Goal: Transaction & Acquisition: Book appointment/travel/reservation

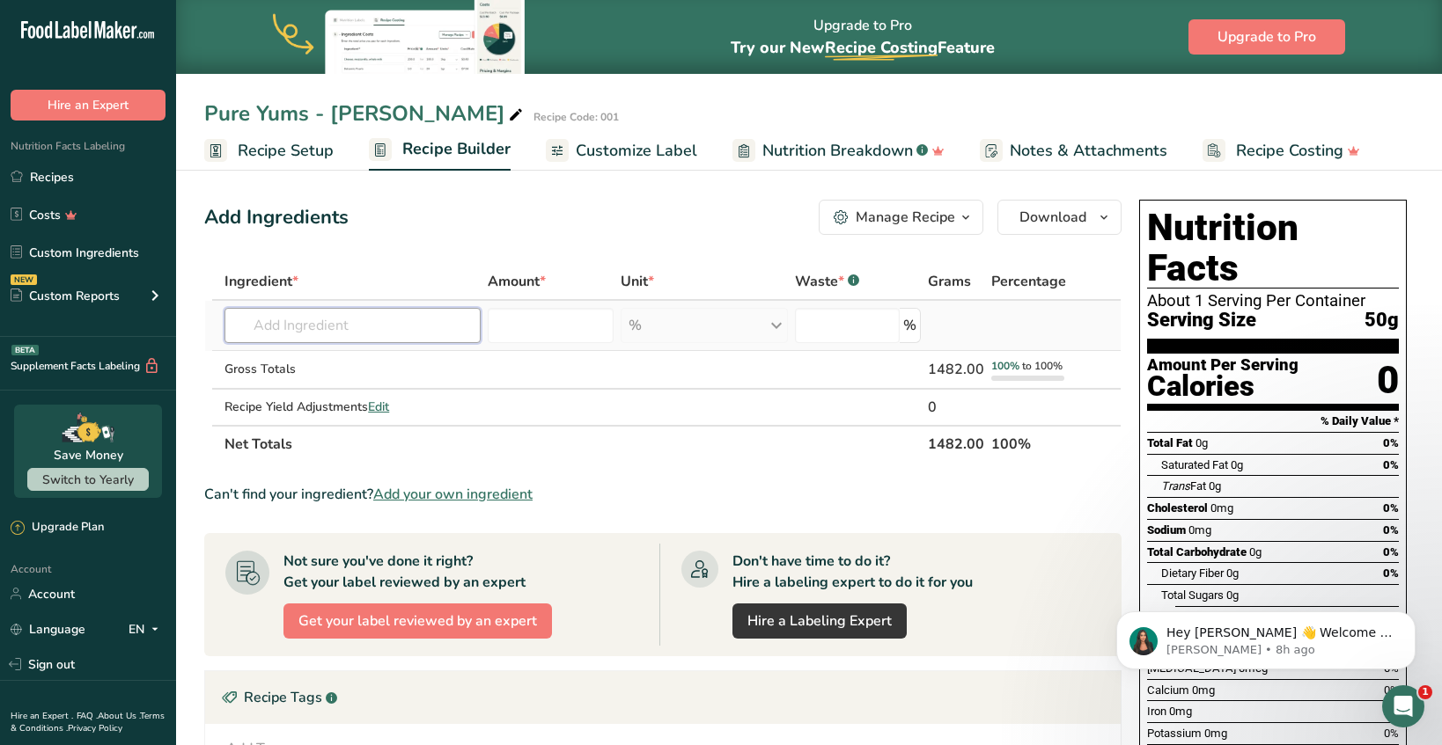
click at [411, 327] on input "text" at bounding box center [352, 325] width 256 height 35
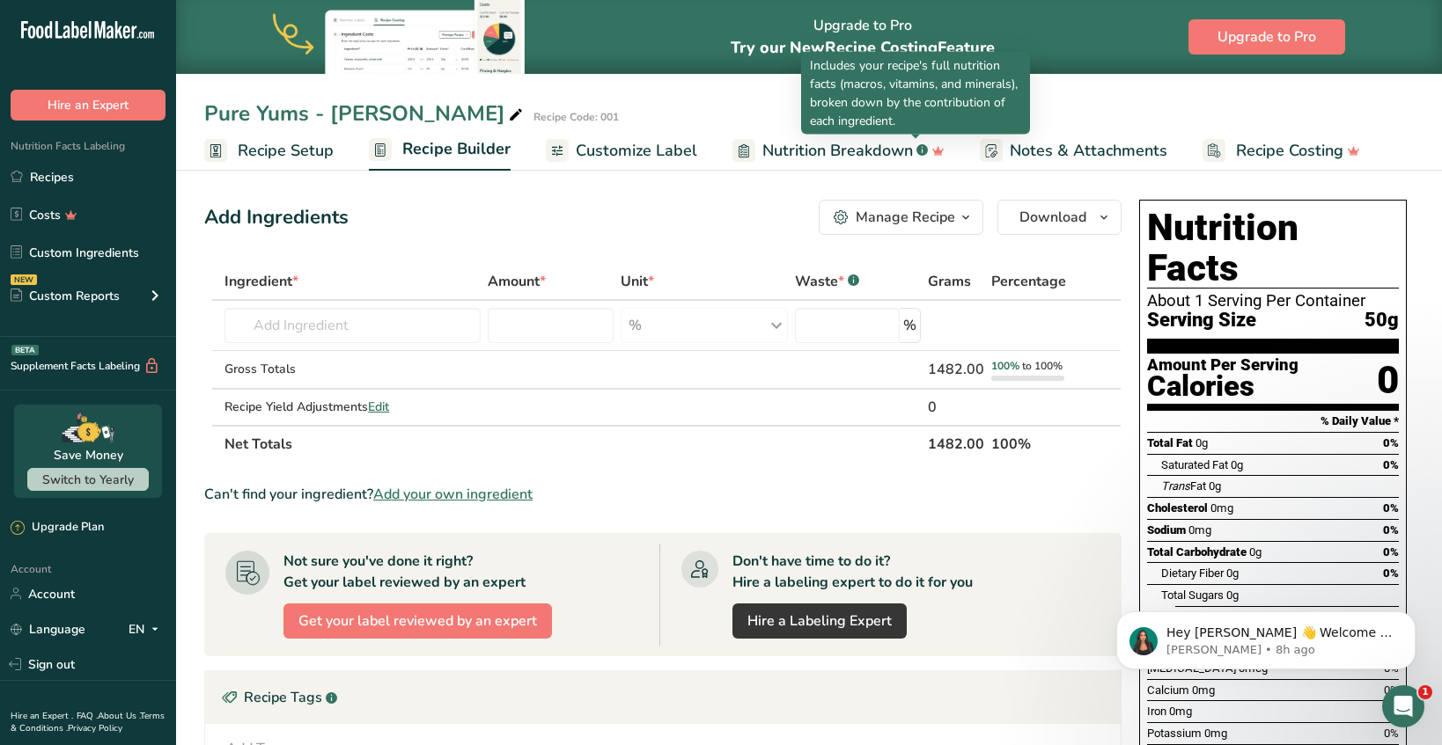
click at [919, 152] on rect at bounding box center [921, 149] width 11 height 11
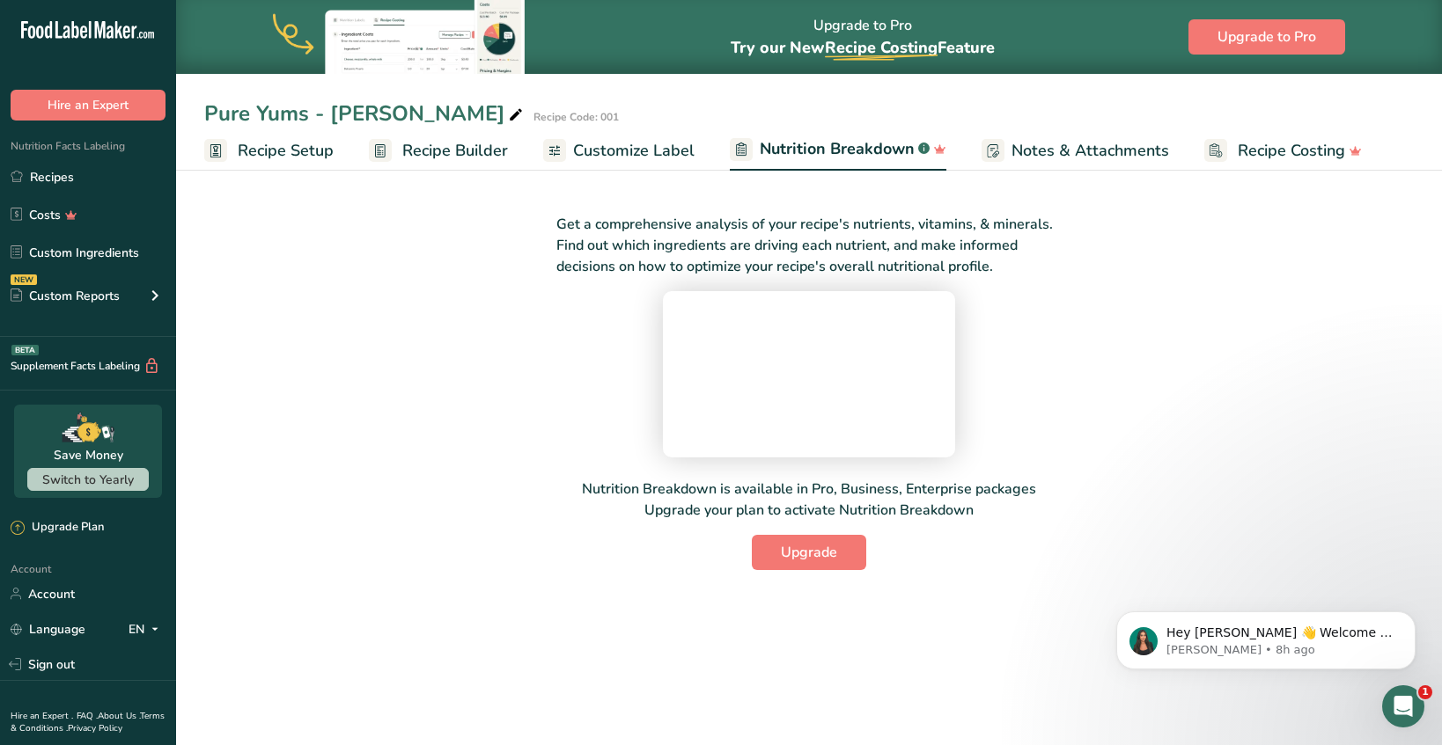
click at [309, 151] on span "Recipe Setup" at bounding box center [286, 151] width 96 height 24
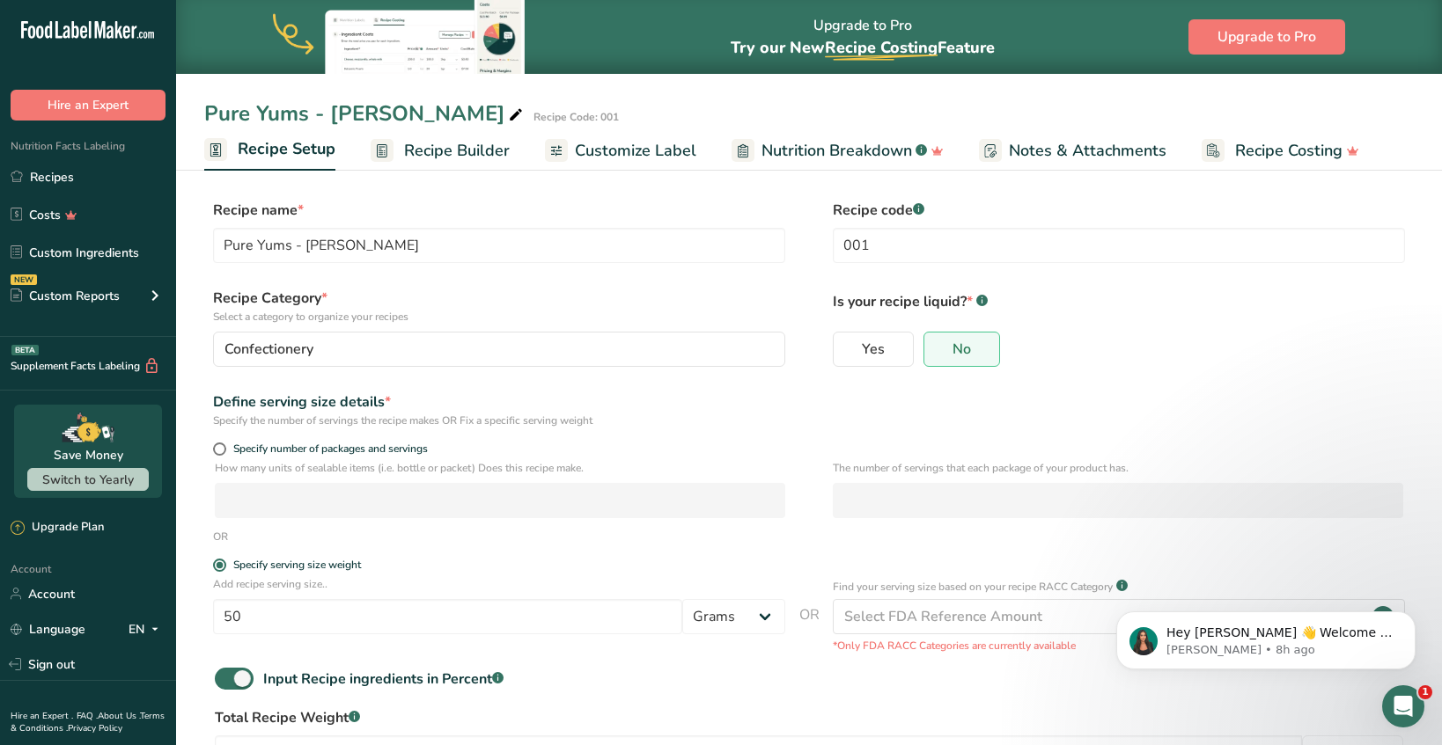
click at [407, 158] on span "Recipe Builder" at bounding box center [457, 151] width 106 height 24
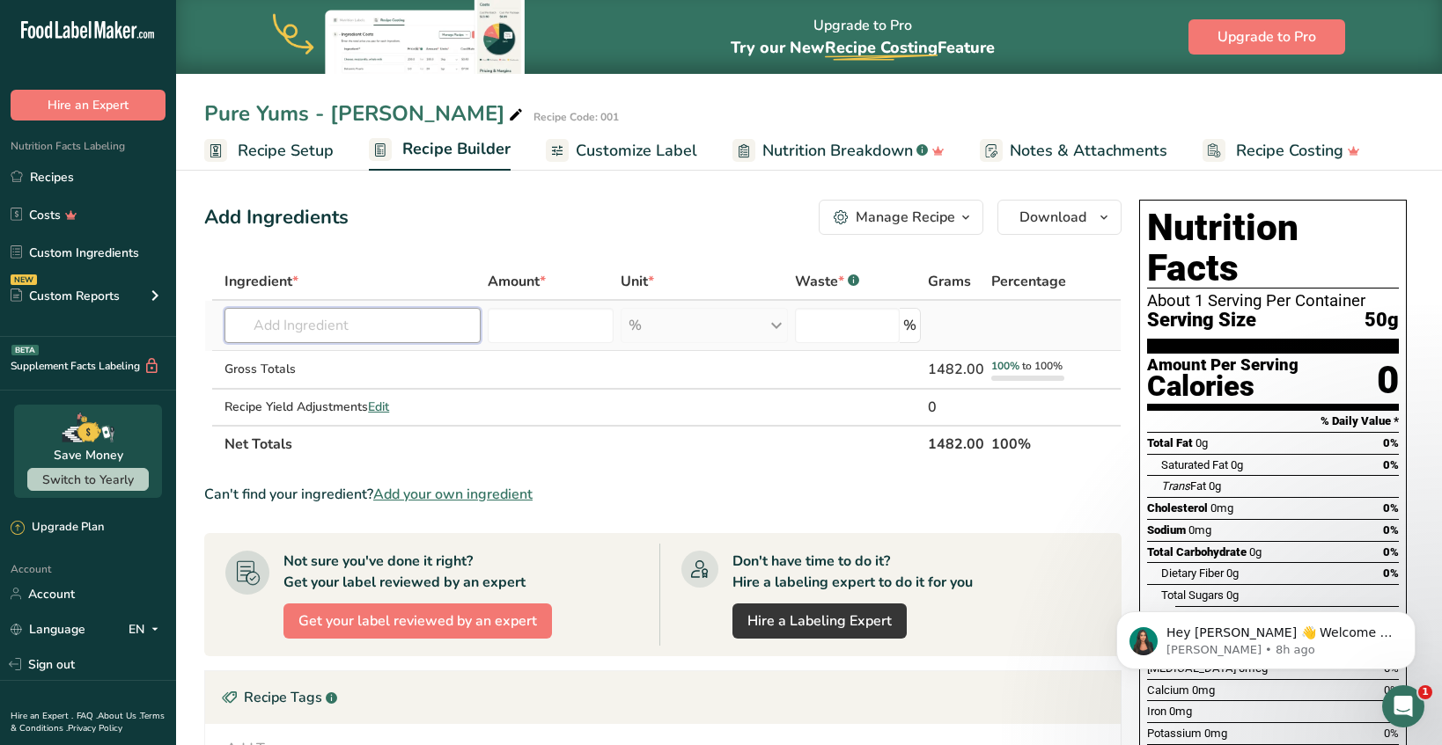
click at [363, 310] on input "text" at bounding box center [352, 325] width 256 height 35
click at [754, 326] on div "% Weight Units g kg mg See more Volume Units l Volume units require a density c…" at bounding box center [703, 325] width 167 height 35
click at [842, 325] on input "number" at bounding box center [847, 325] width 105 height 35
click at [407, 307] on td "Almond flour 1211 Milk, whole, 3.25% milkfat, without added vitamin A and vitam…" at bounding box center [352, 326] width 263 height 50
click at [435, 330] on input "text" at bounding box center [352, 325] width 256 height 35
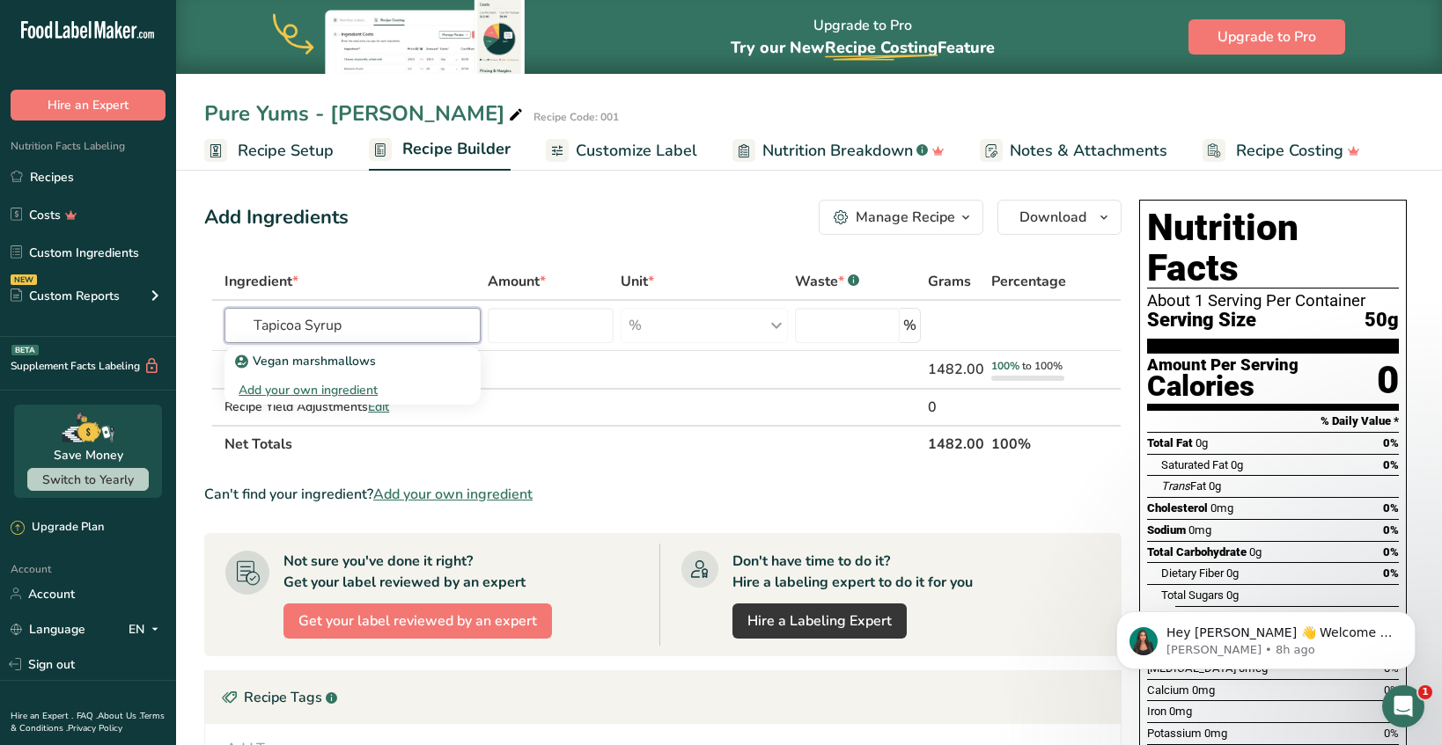
type input "Tapicoa Syrup"
click at [465, 266] on th "Ingredient *" at bounding box center [352, 282] width 263 height 37
click at [415, 311] on input "text" at bounding box center [352, 325] width 256 height 35
type input "Tapioca Syrup"
click at [544, 315] on input "number" at bounding box center [551, 325] width 126 height 35
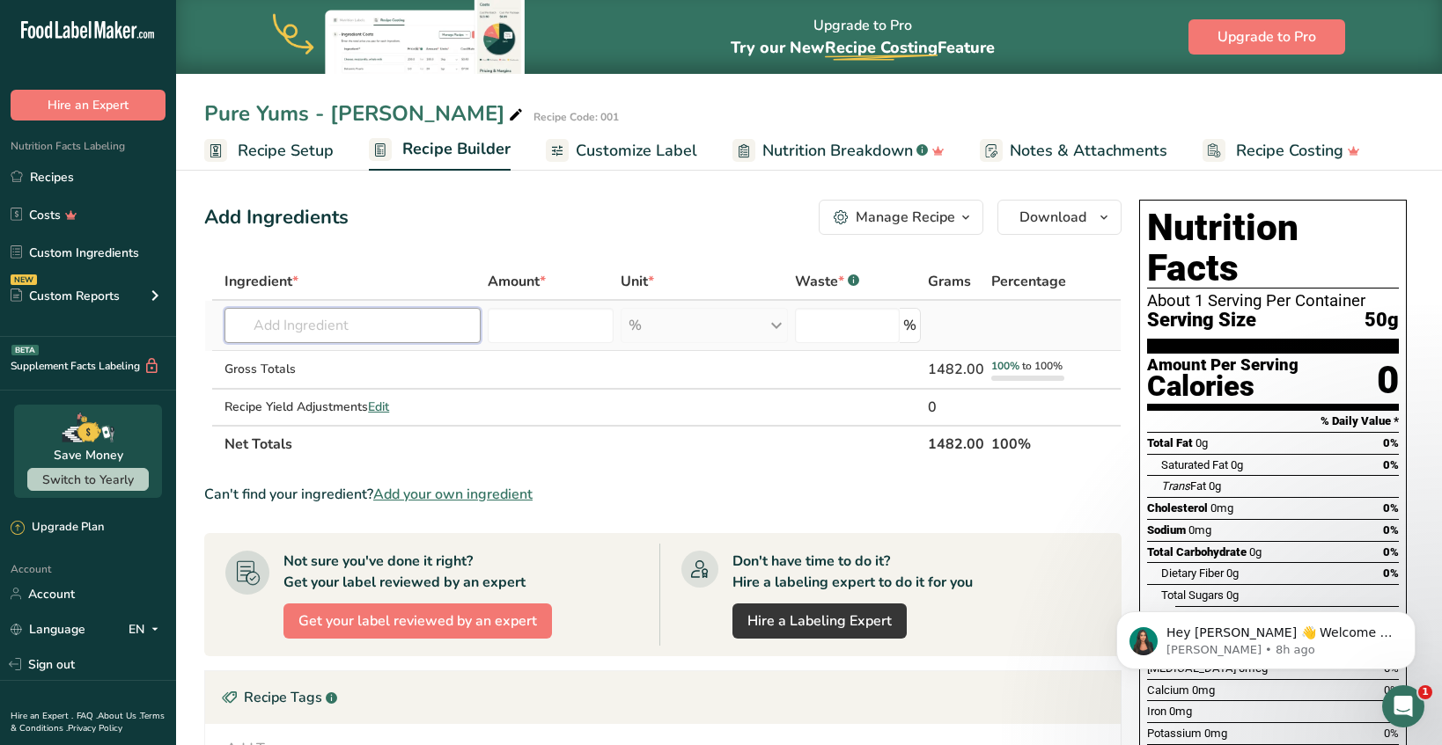
click at [422, 318] on input "text" at bounding box center [352, 325] width 256 height 35
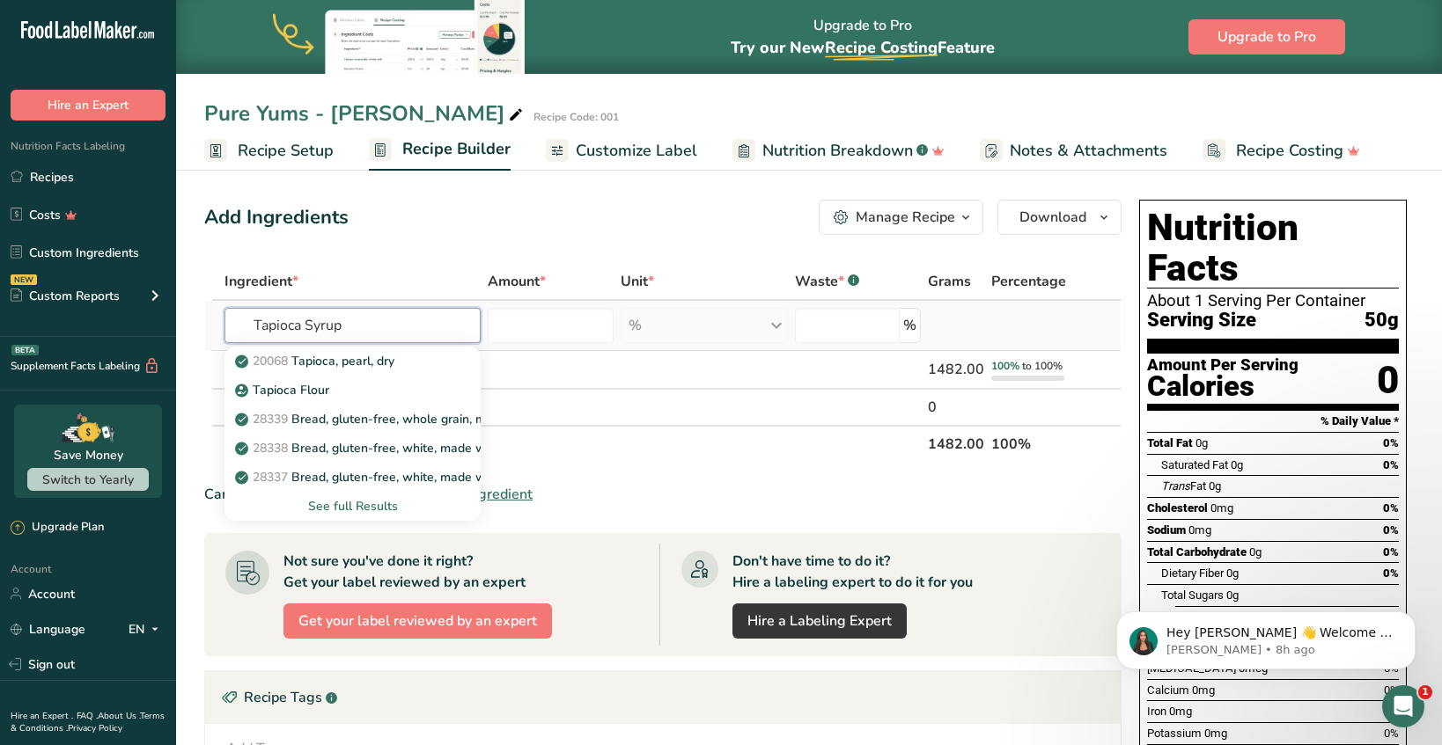
type input "Tapioca Syrup"
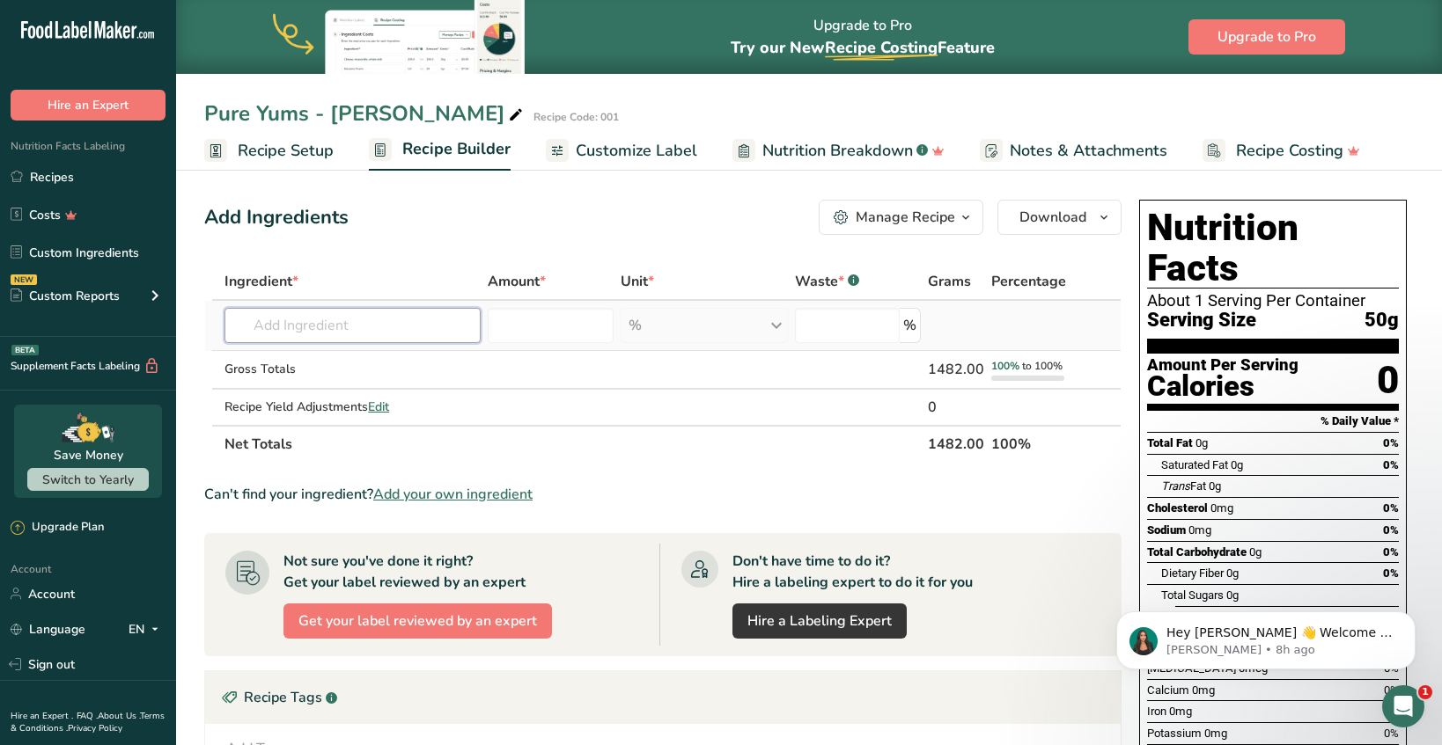
click at [350, 319] on input "text" at bounding box center [352, 325] width 256 height 35
type input "Tapicoa Syrup"
click at [336, 387] on div "Add your own ingredient" at bounding box center [352, 390] width 228 height 18
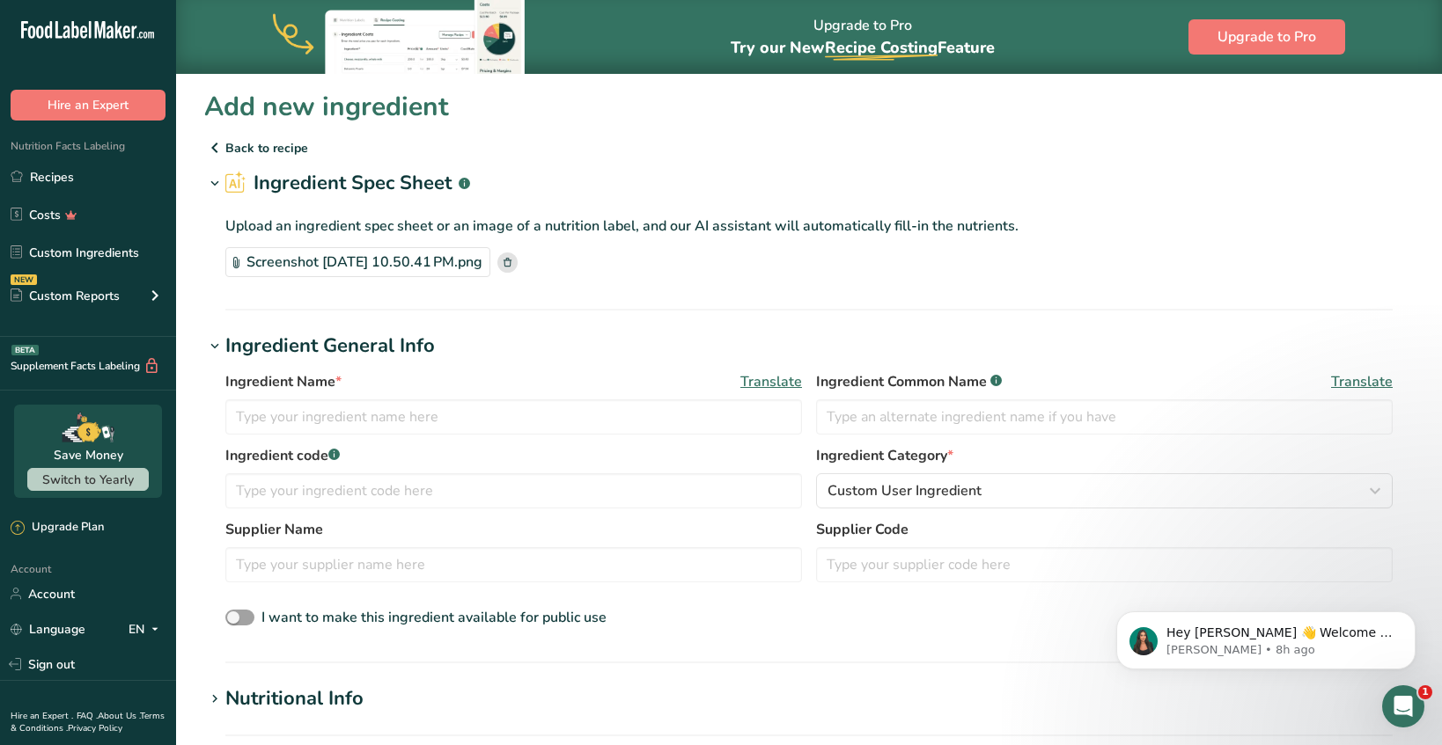
click at [589, 435] on div "Ingredient Name * Translate Ingredient Common Name .a-a{fill:#347362;}.b-a{fill…" at bounding box center [808, 408] width 1167 height 74
click at [583, 417] on input "text" at bounding box center [513, 417] width 576 height 35
type input "Tapicoa Syrup"
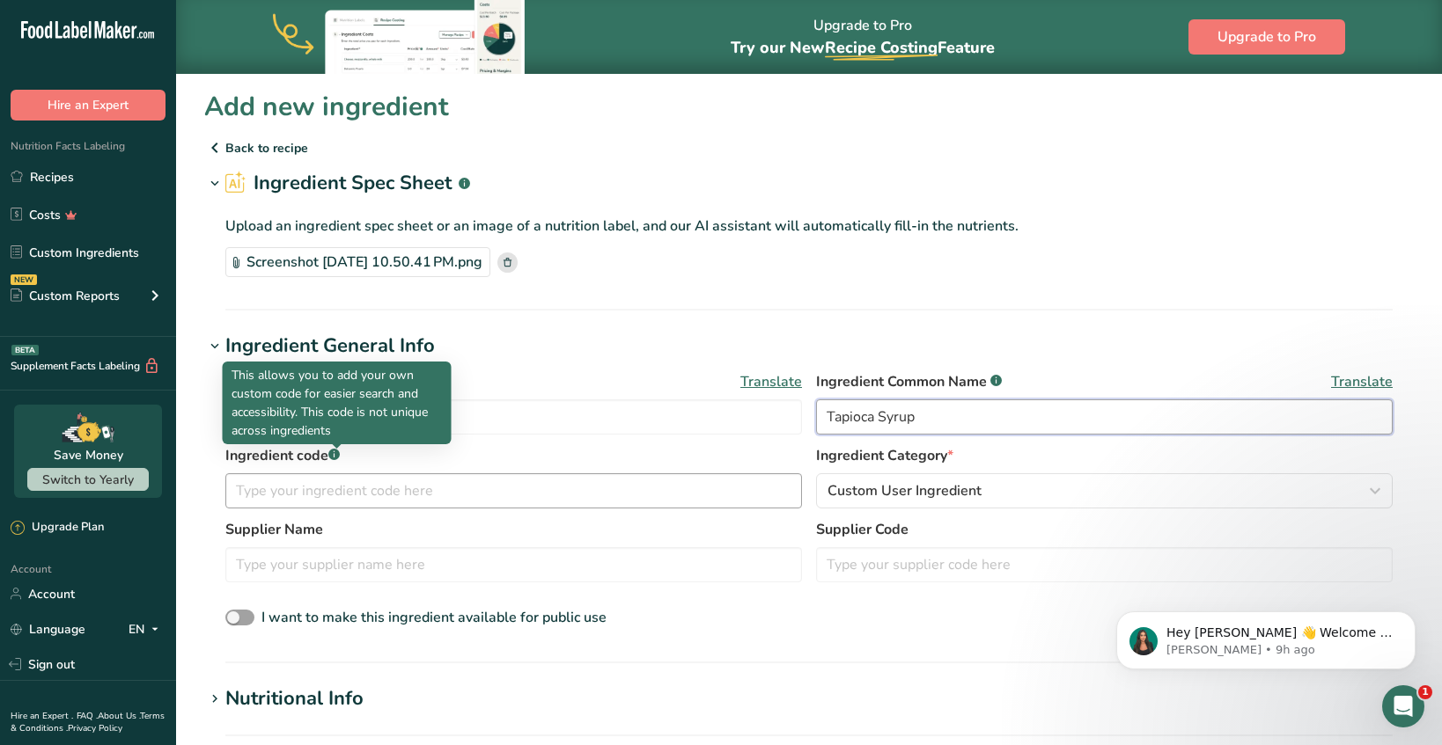
type input "Tapioca Syrup"
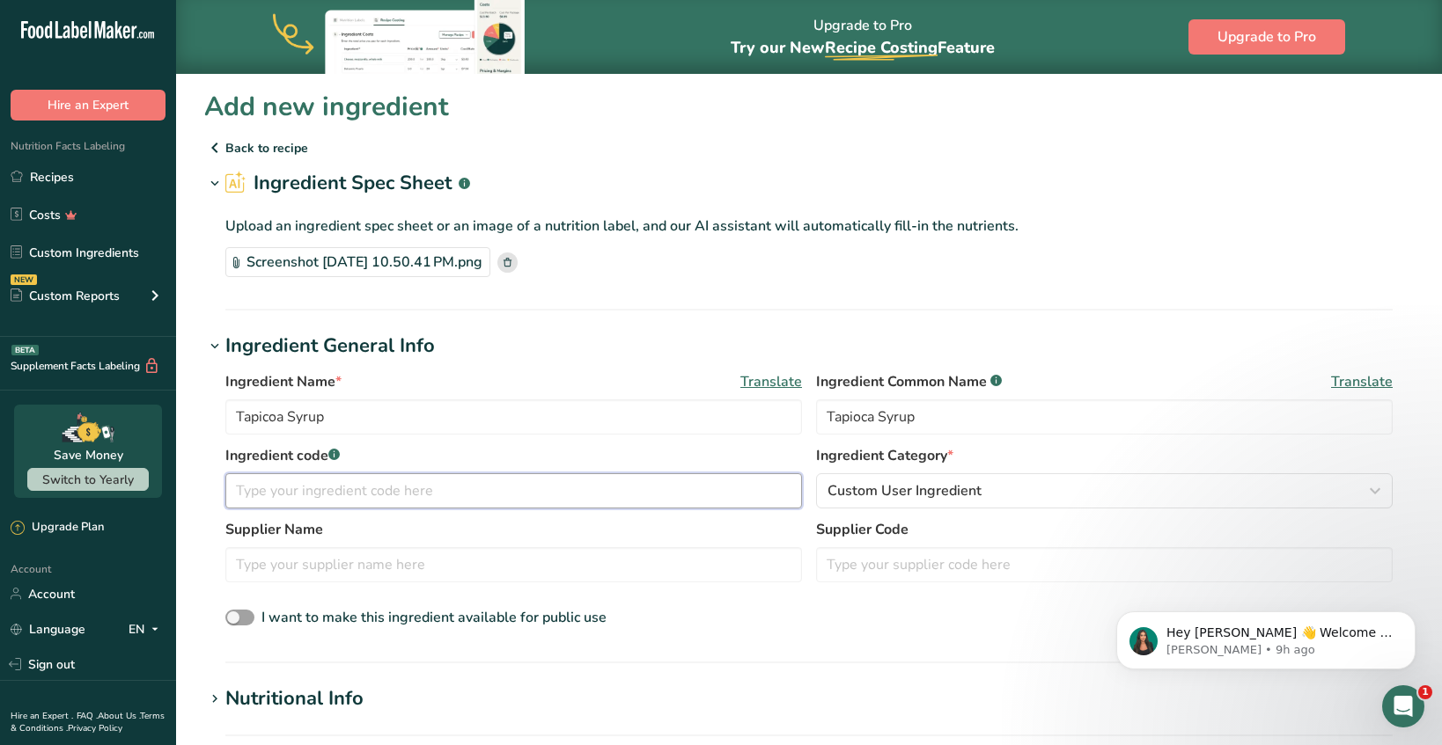
click at [336, 479] on input "text" at bounding box center [513, 490] width 576 height 35
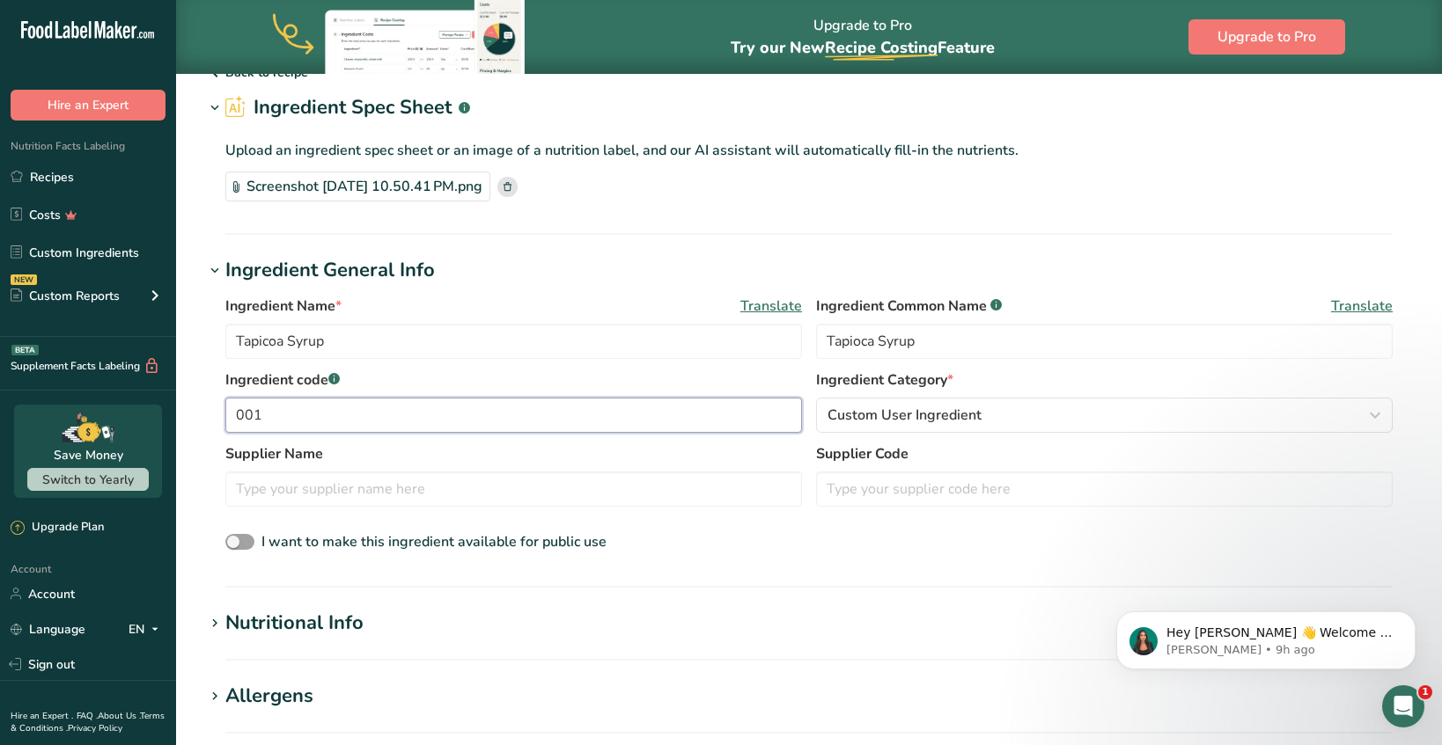
scroll to position [95, 0]
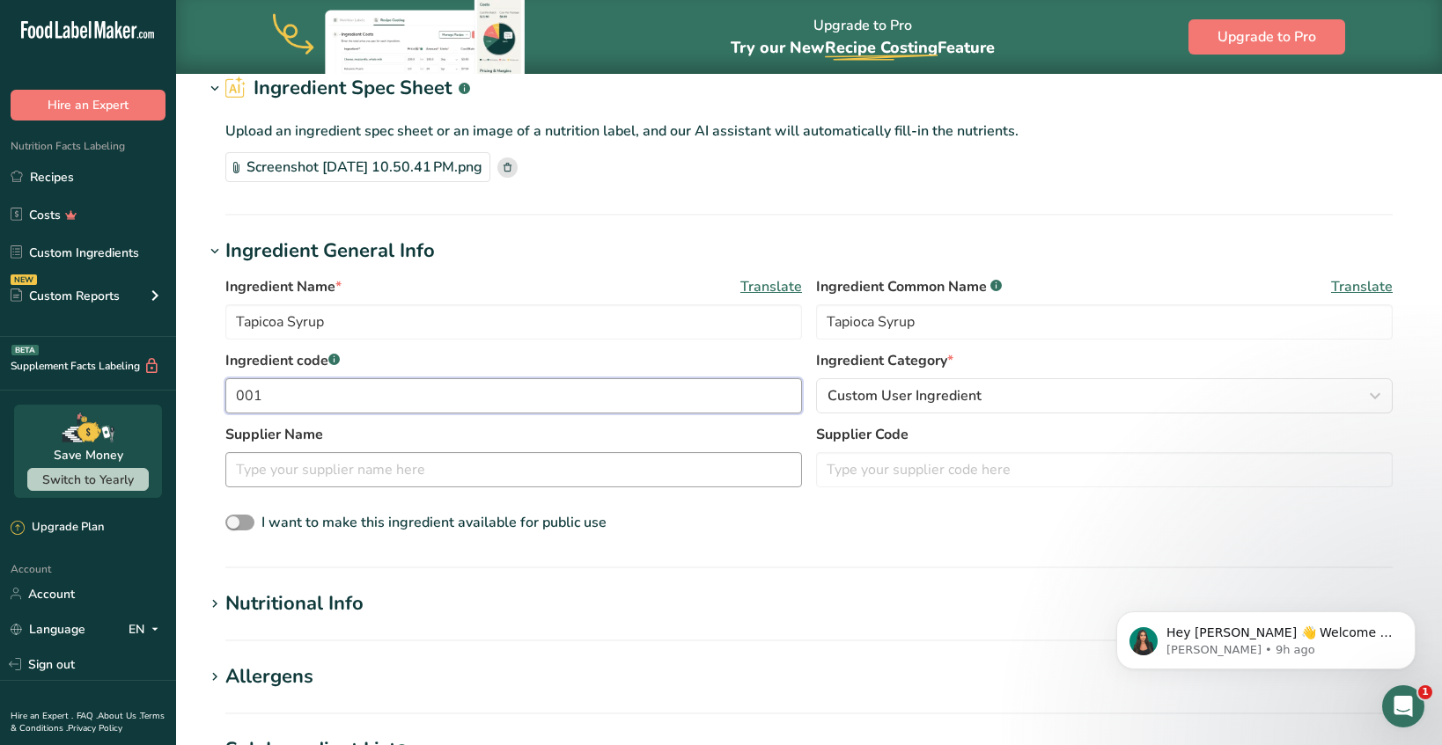
type input "001"
click at [617, 466] on input "text" at bounding box center [513, 469] width 576 height 35
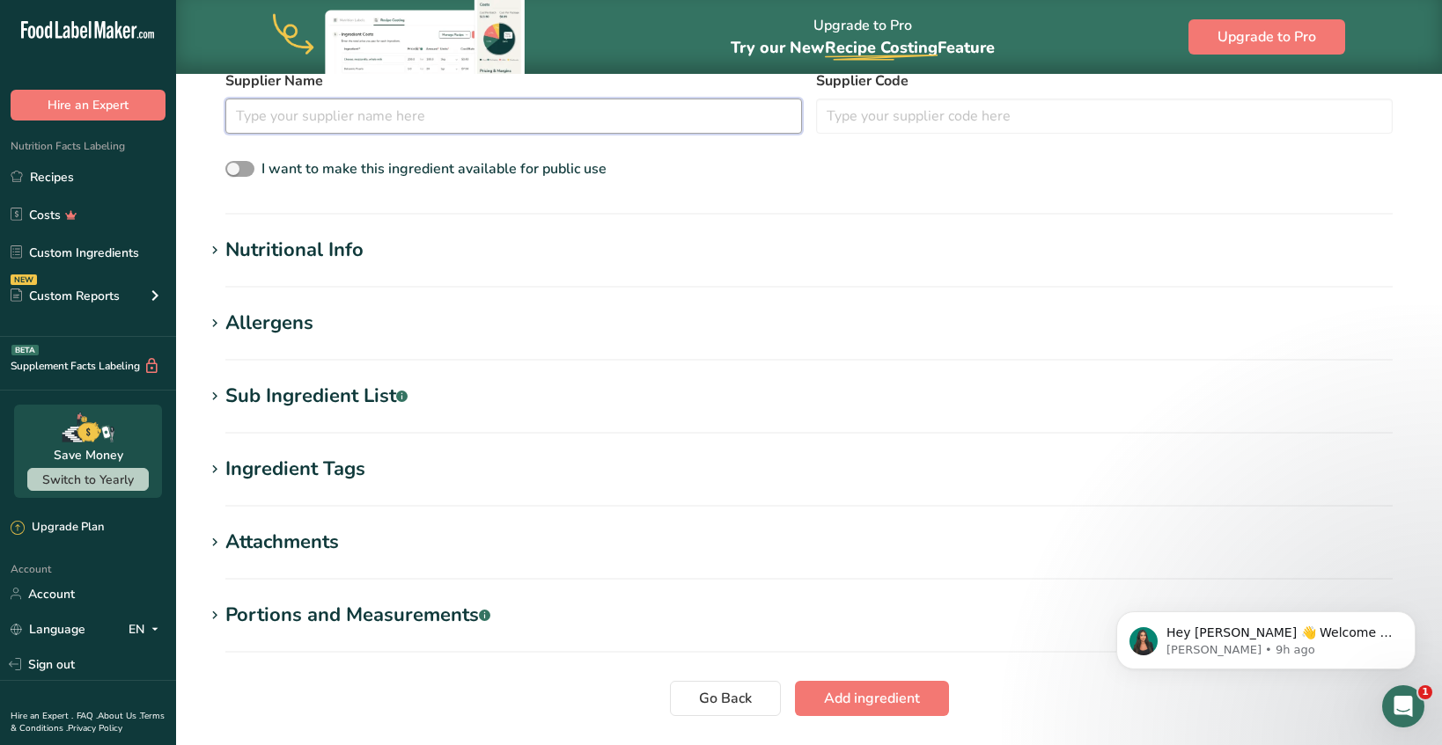
scroll to position [415, 0]
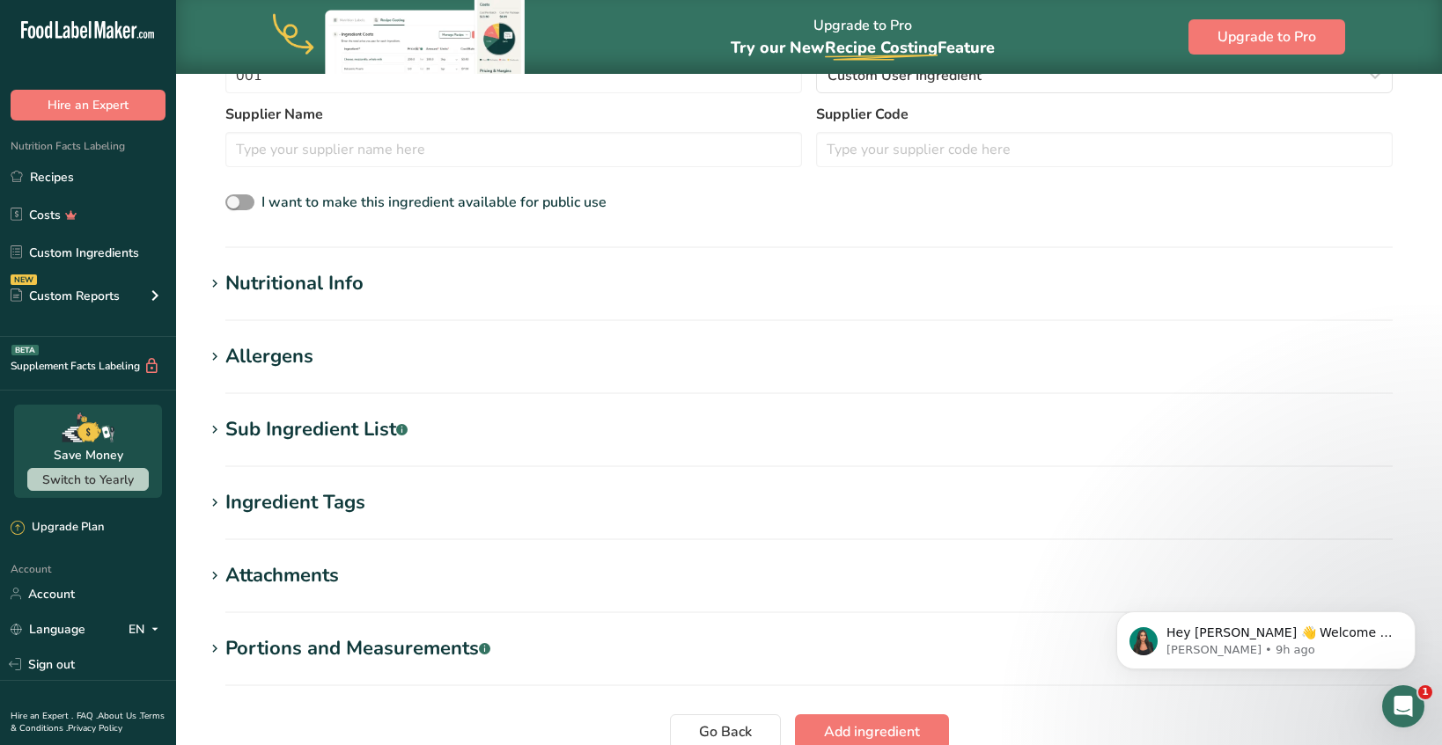
click at [352, 275] on div "Nutritional Info" at bounding box center [294, 283] width 138 height 29
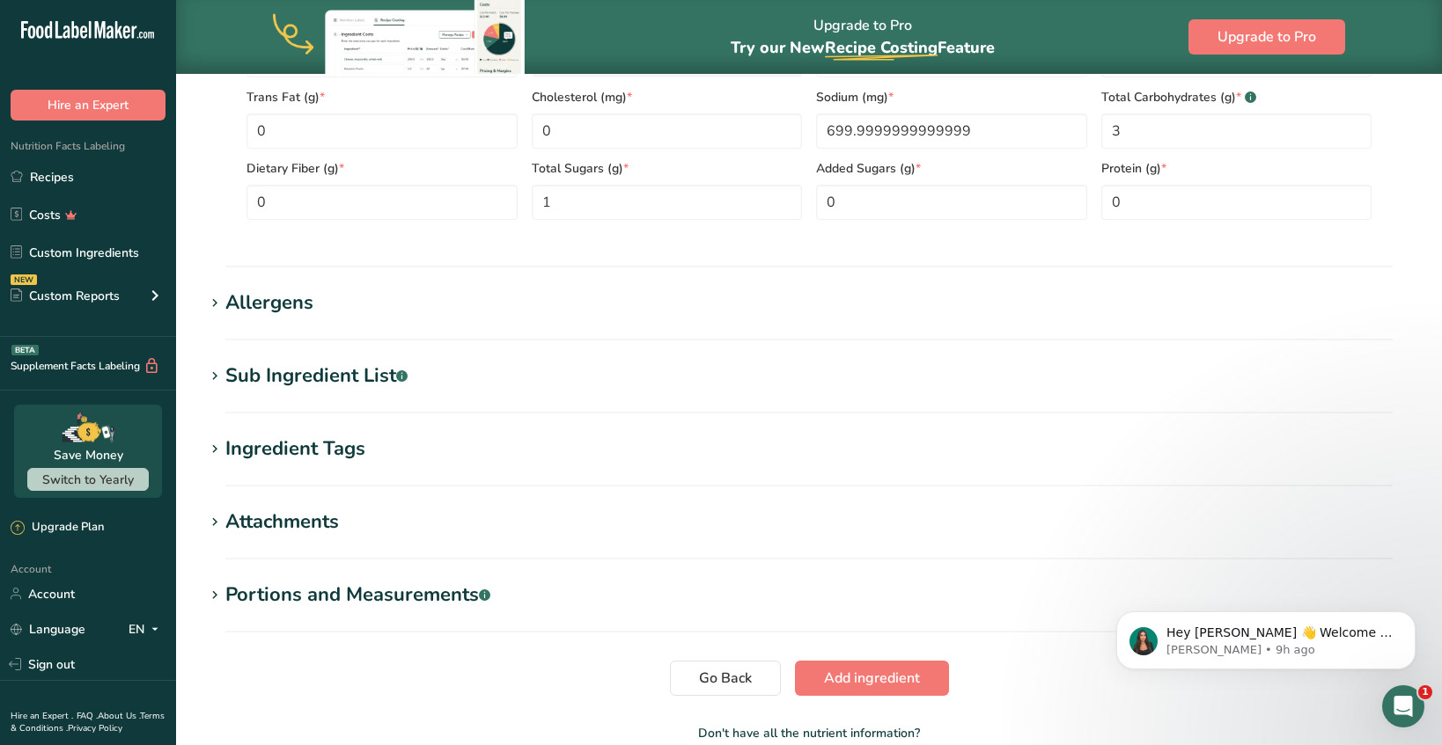
scroll to position [909, 0]
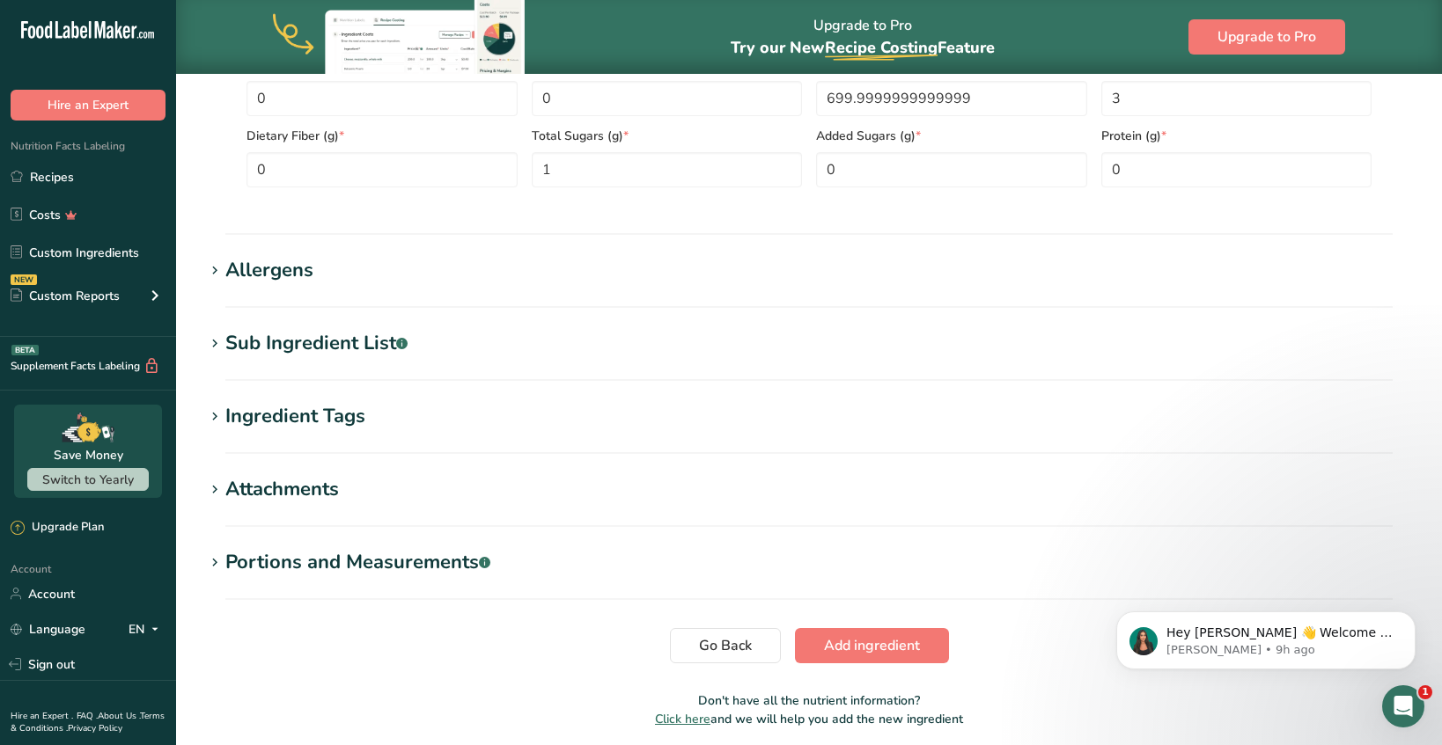
click at [352, 275] on h1 "Allergens" at bounding box center [808, 270] width 1209 height 29
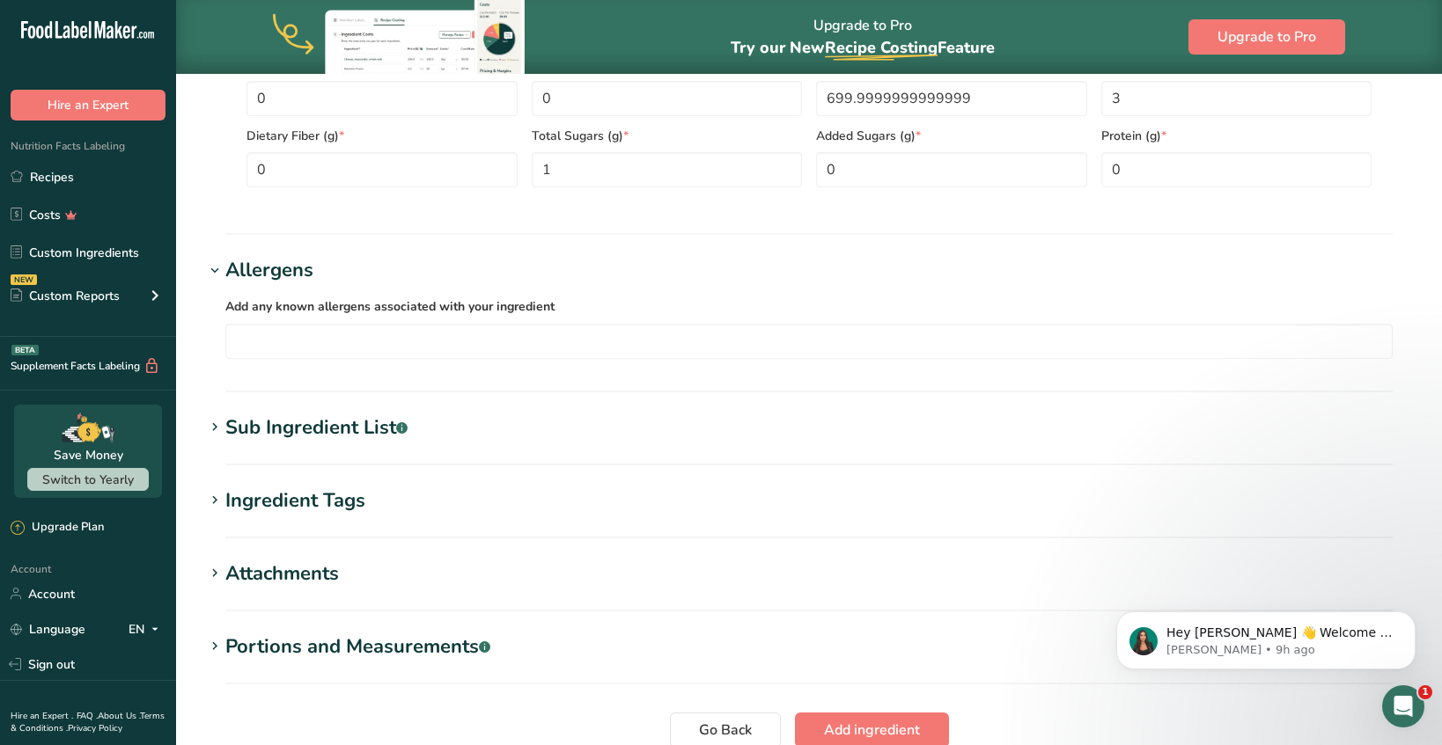
click at [427, 473] on section "Add new ingredient Back to recipe Ingredient Spec Sheet .a-a{fill:#347362;}.b-a…" at bounding box center [809, 2] width 1266 height 1677
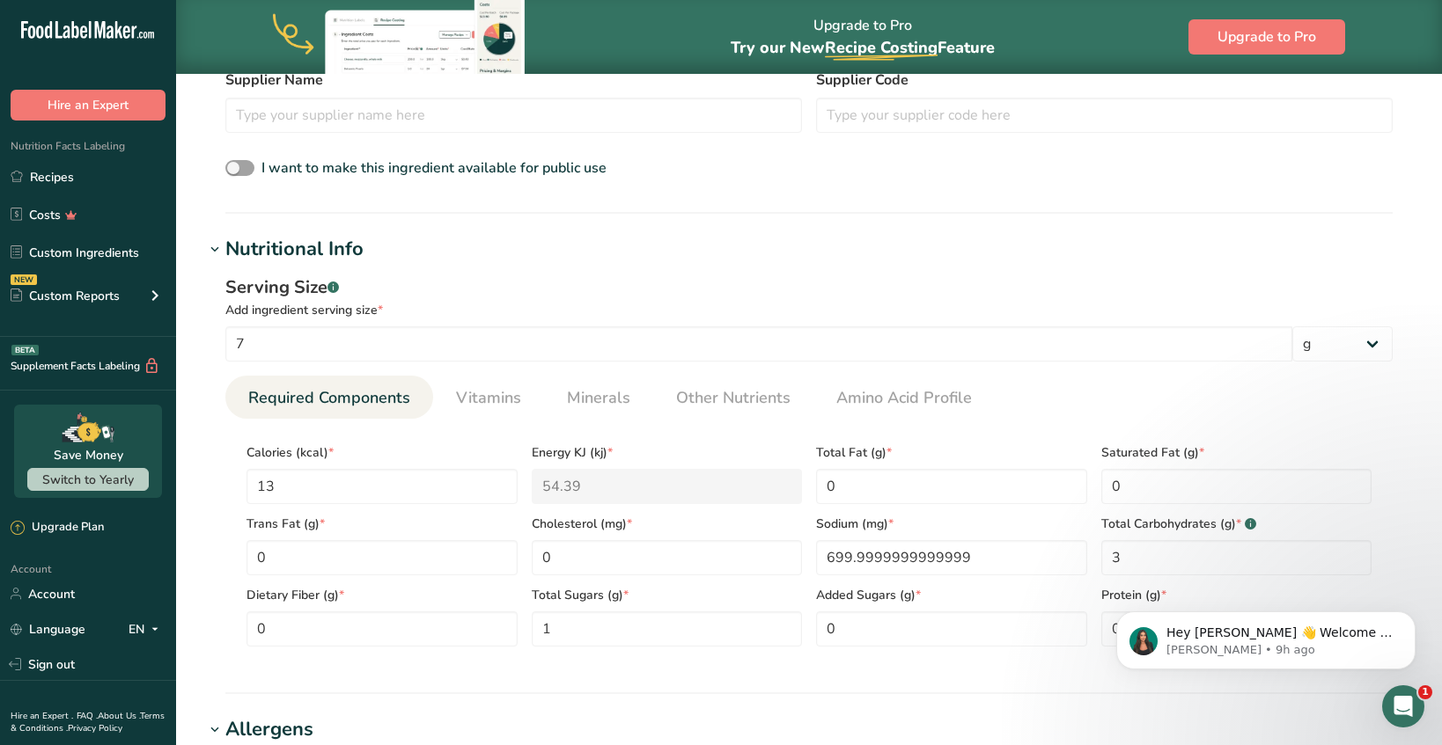
scroll to position [487, 0]
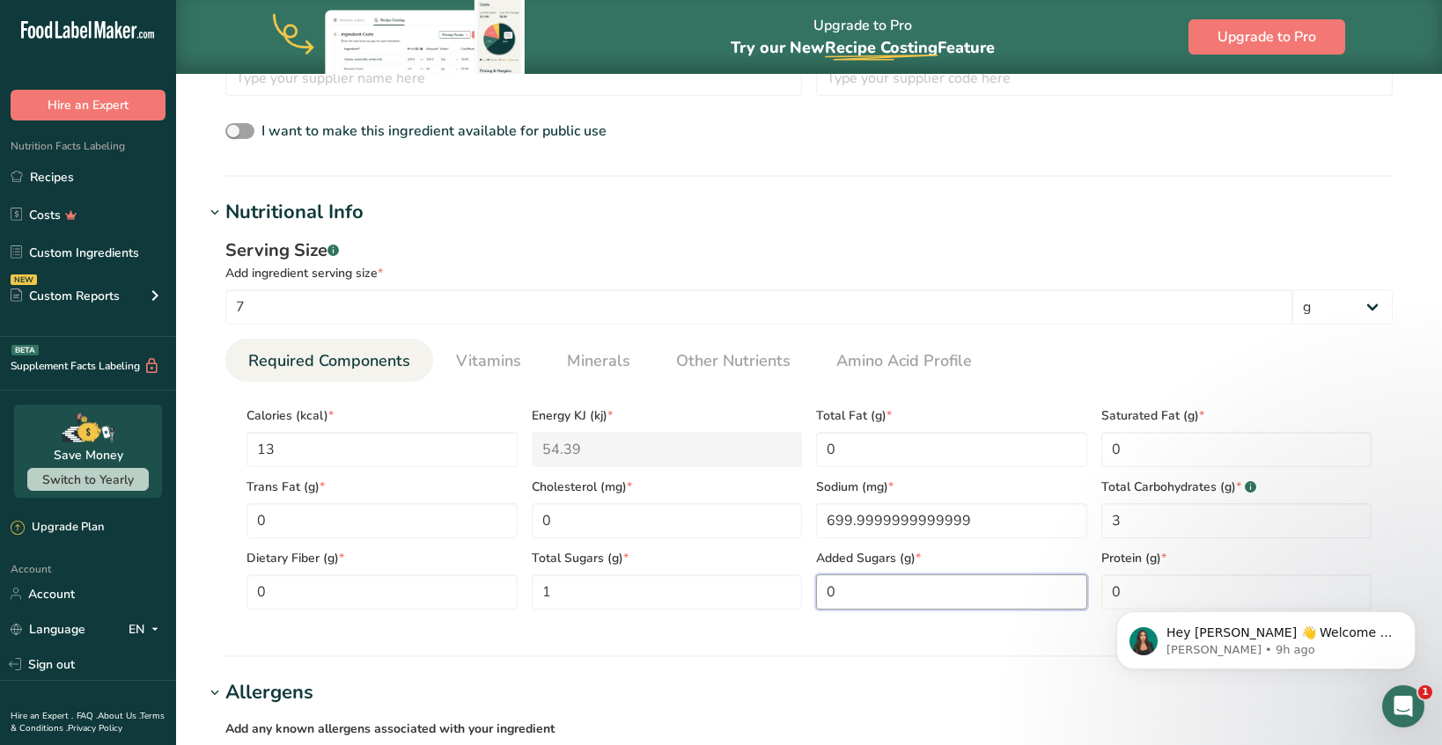
click at [855, 597] on Sugars "0" at bounding box center [951, 592] width 271 height 35
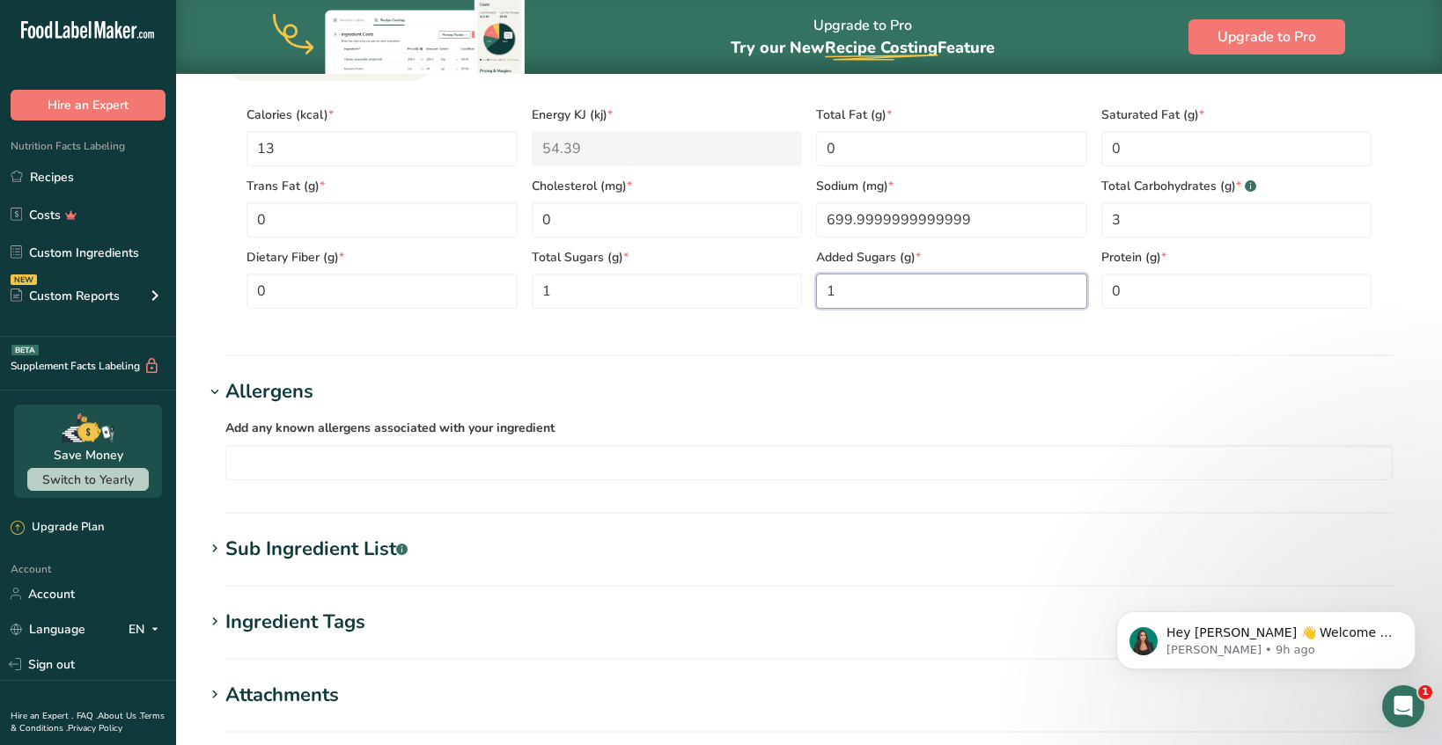
scroll to position [786, 0]
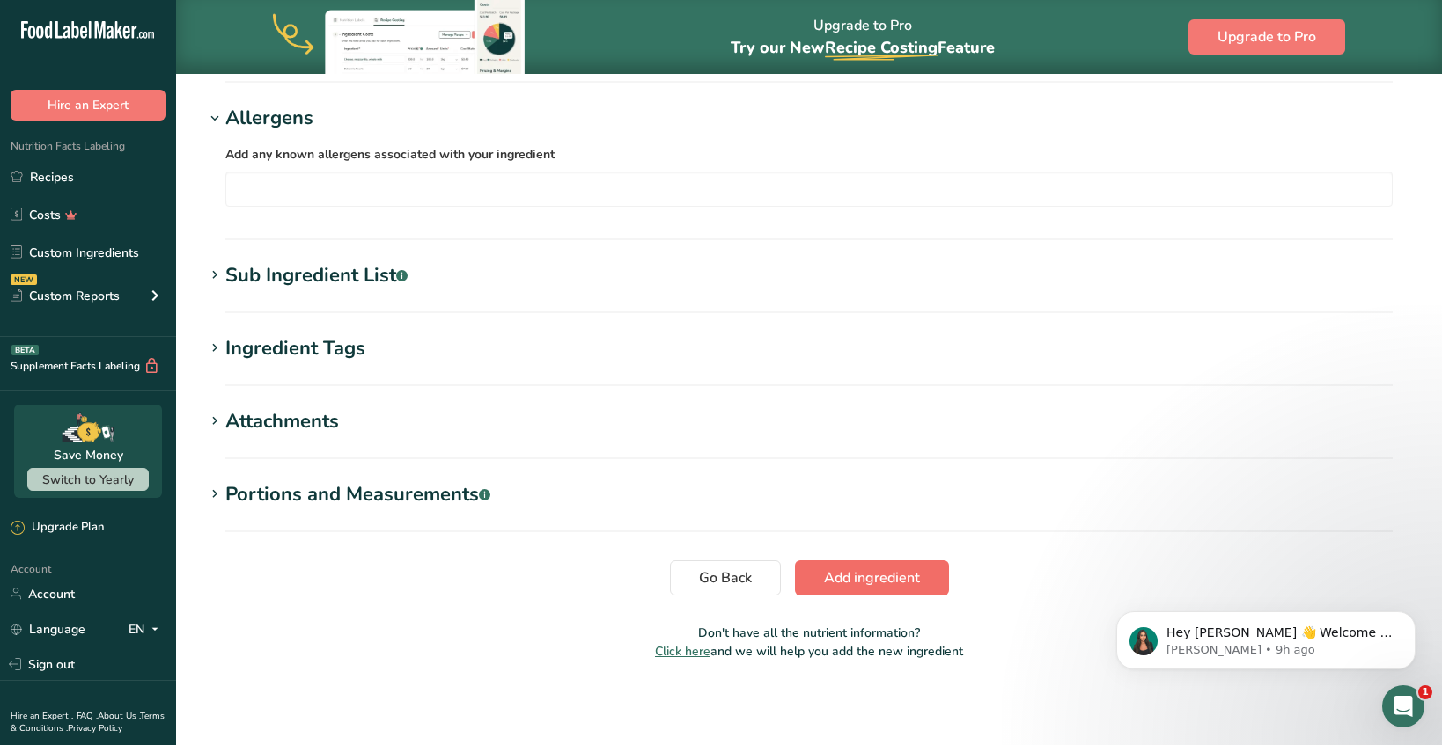
type Sugars "0.9996"
click at [866, 578] on span "Add ingredient" at bounding box center [872, 578] width 96 height 21
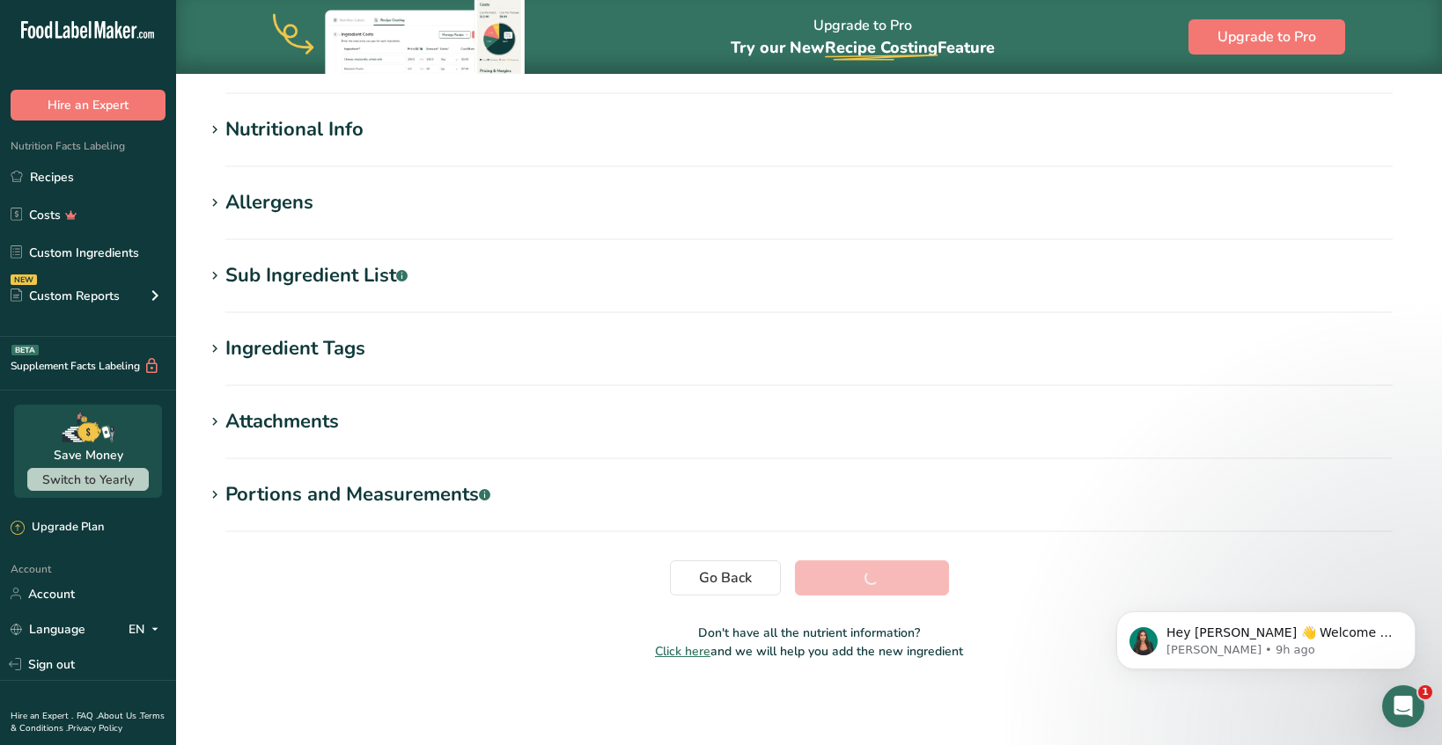
scroll to position [200, 0]
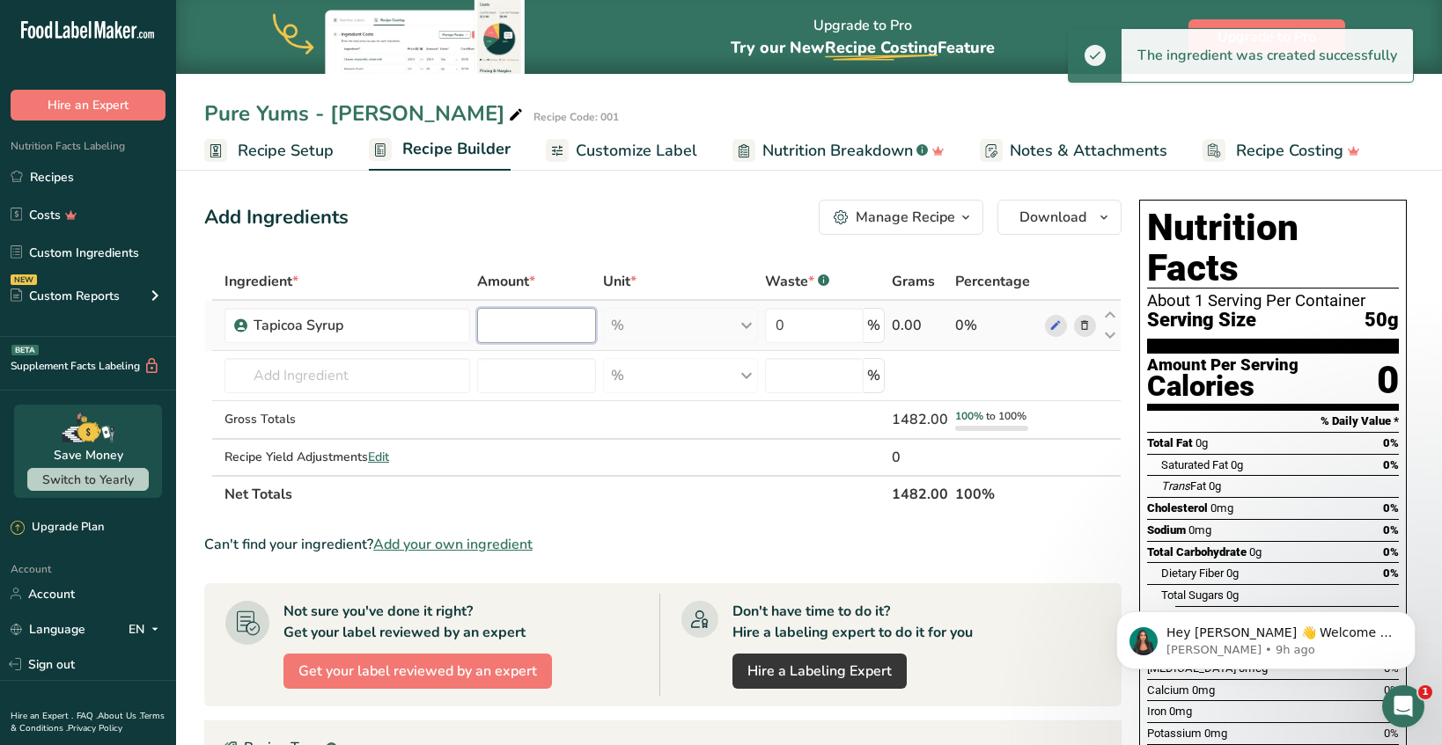
click at [555, 326] on input "number" at bounding box center [536, 325] width 119 height 35
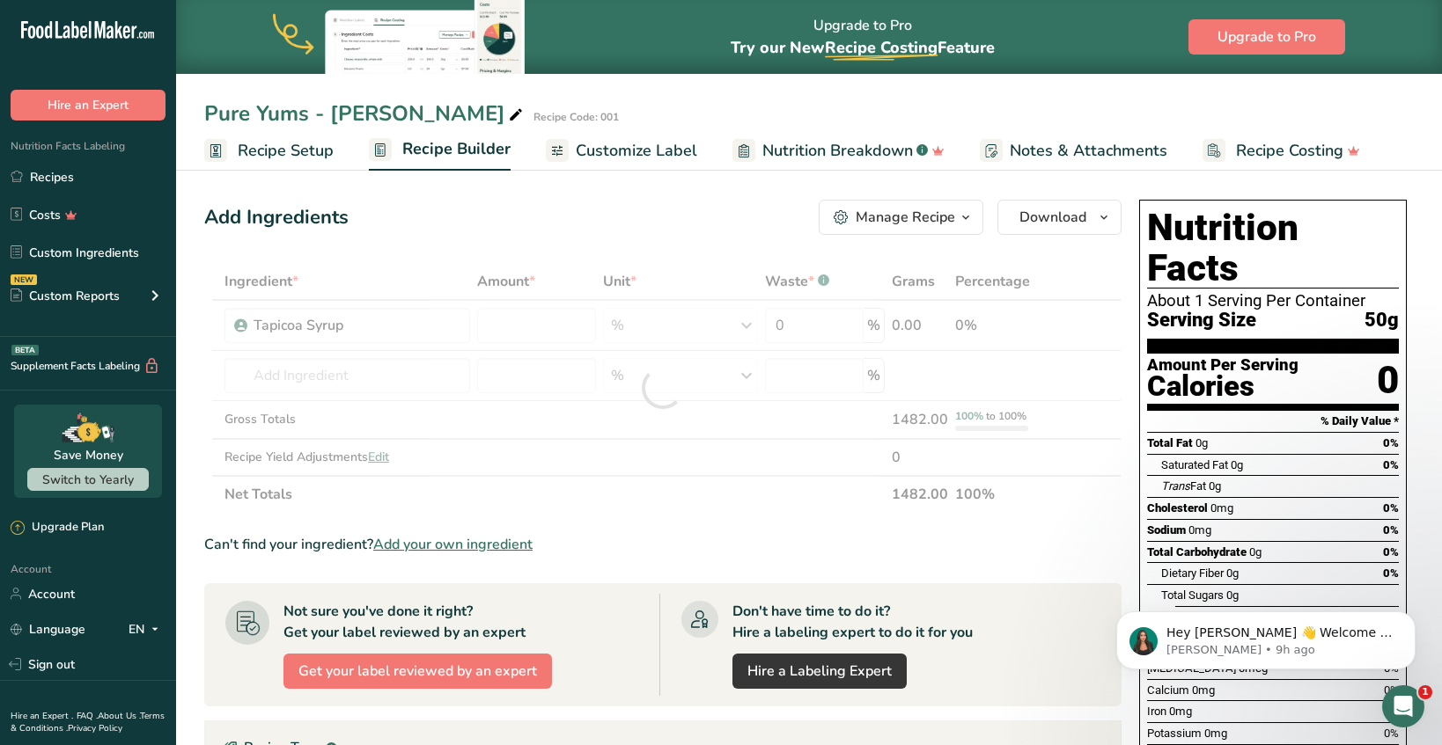
type input "0"
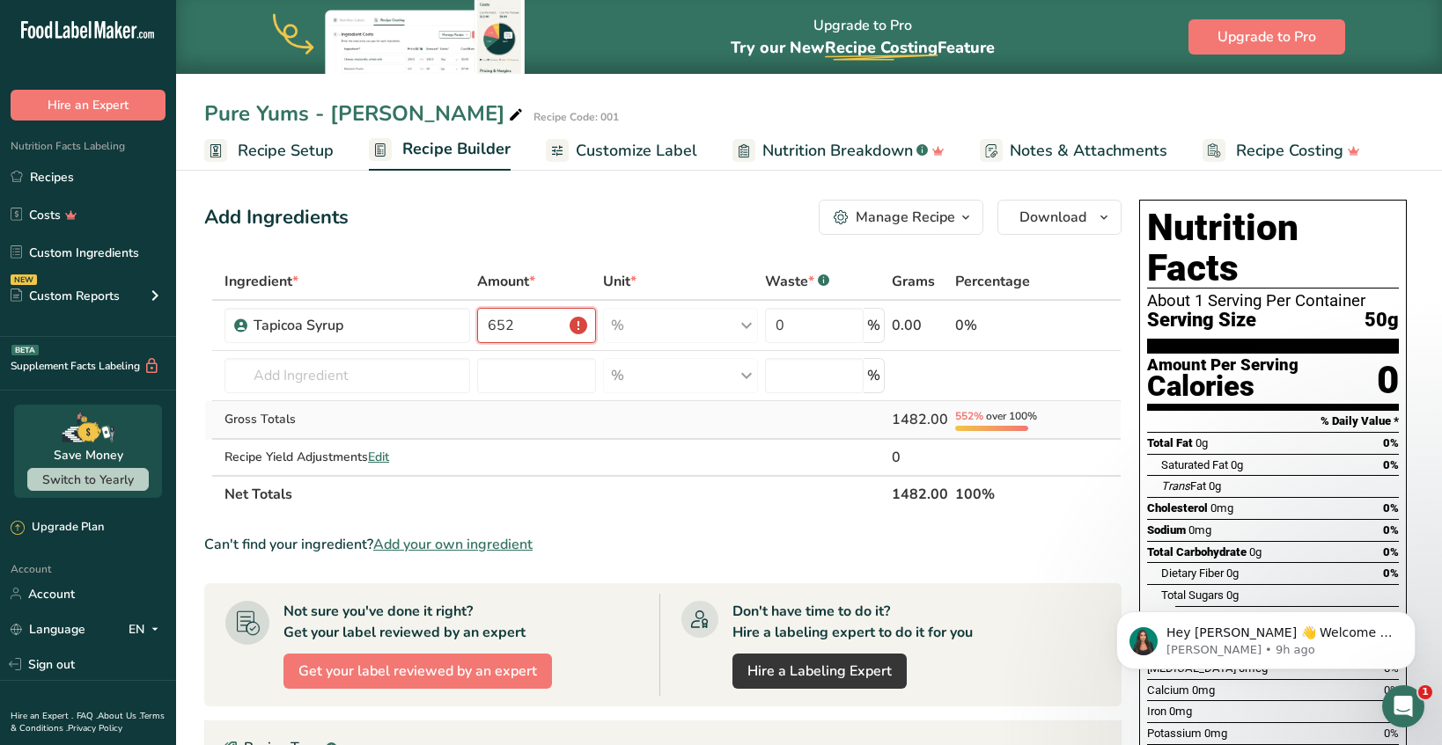
scroll to position [38, 0]
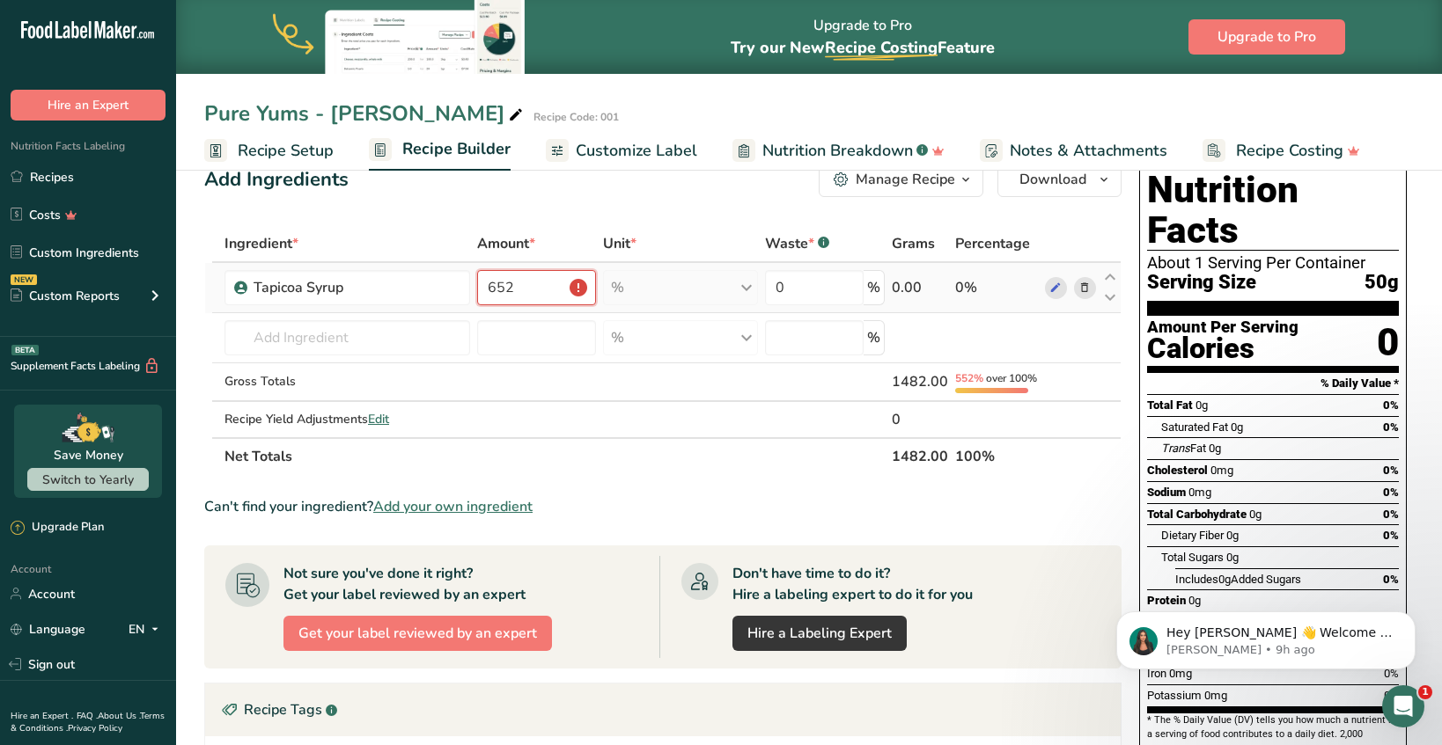
click at [578, 287] on input "652" at bounding box center [536, 287] width 119 height 35
type input "652"
click at [676, 278] on div "% Weight Units g kg mg See more Volume Units l Volume units require a density c…" at bounding box center [680, 287] width 155 height 35
click at [797, 282] on input "0" at bounding box center [814, 287] width 99 height 35
click at [641, 242] on div "Unit *" at bounding box center [680, 243] width 155 height 21
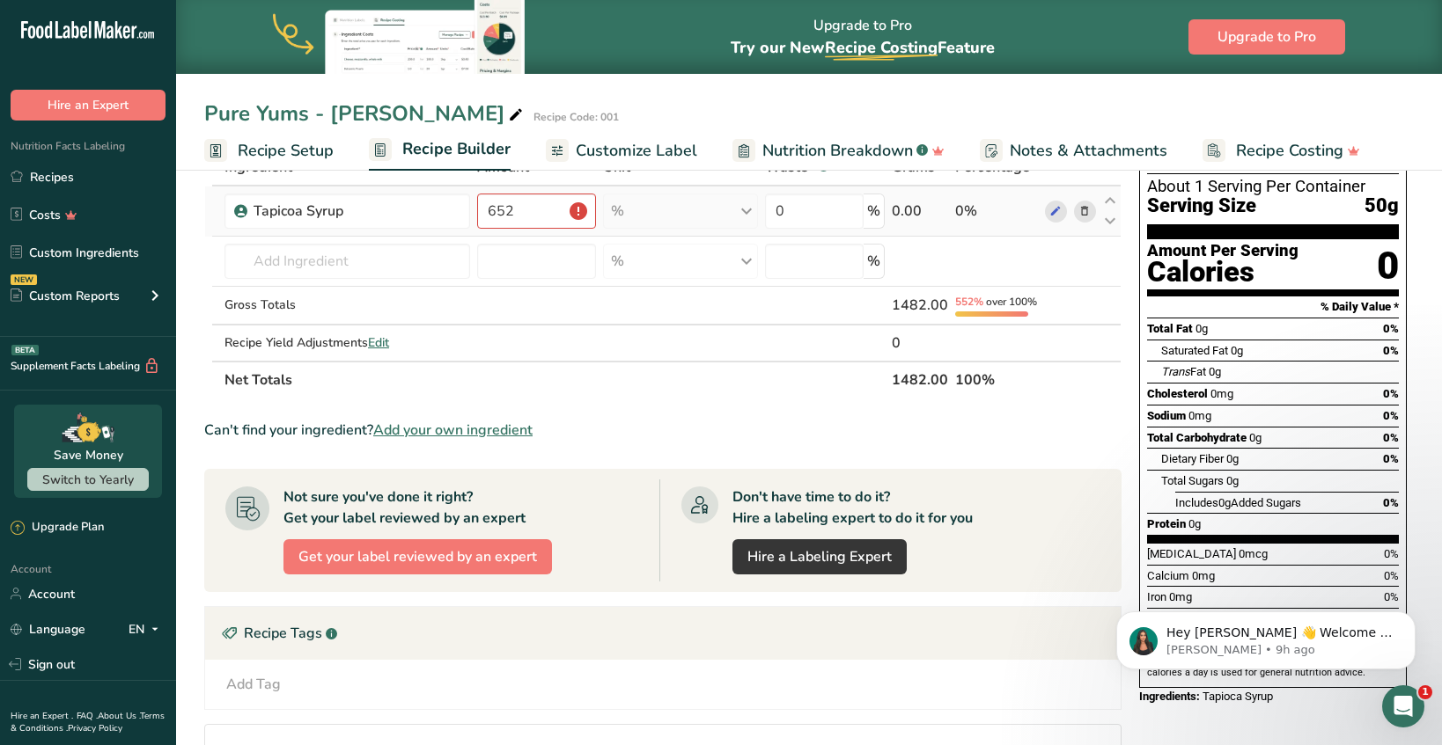
scroll to position [116, 0]
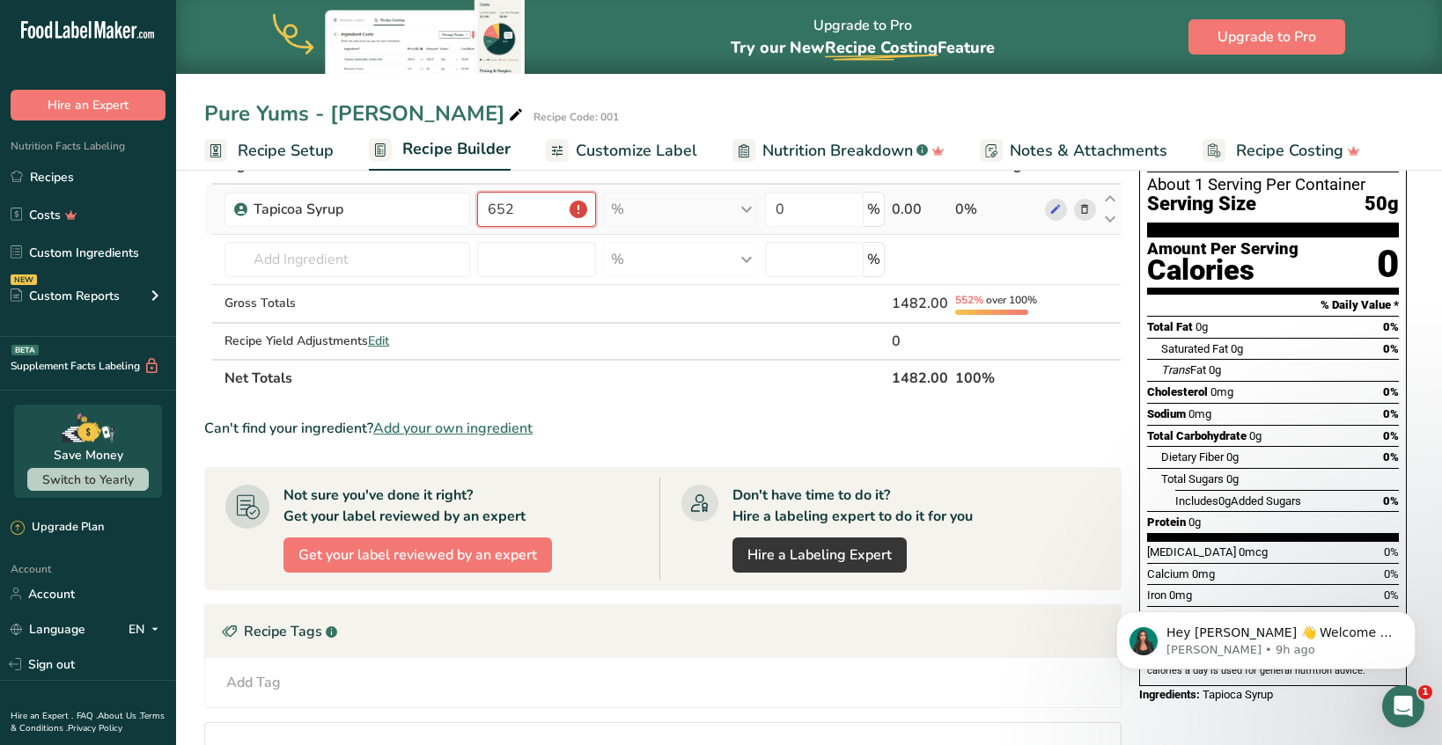
click at [575, 216] on input "652" at bounding box center [536, 209] width 119 height 35
click at [574, 207] on input "652" at bounding box center [536, 209] width 119 height 35
click at [862, 215] on input "0" at bounding box center [814, 209] width 99 height 35
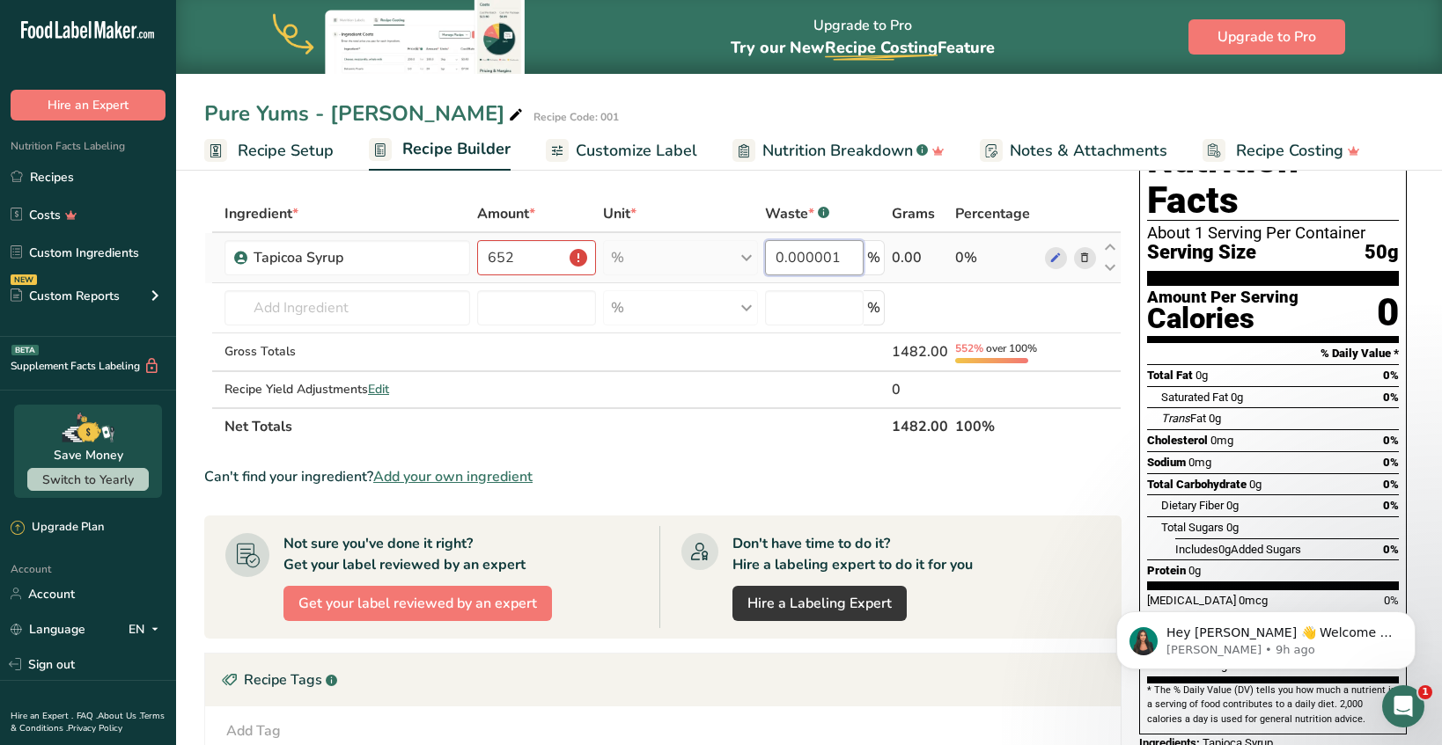
scroll to position [60, 0]
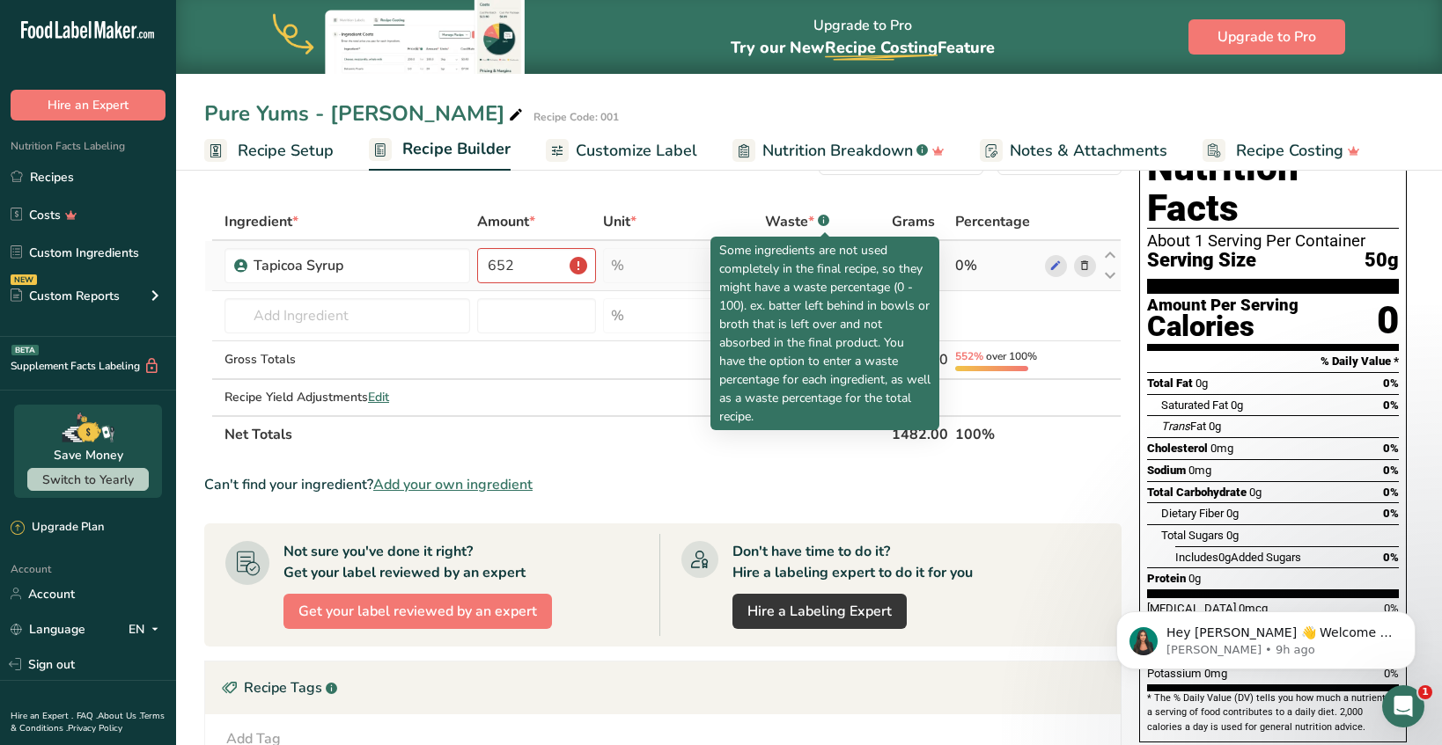
type input "0.000001"
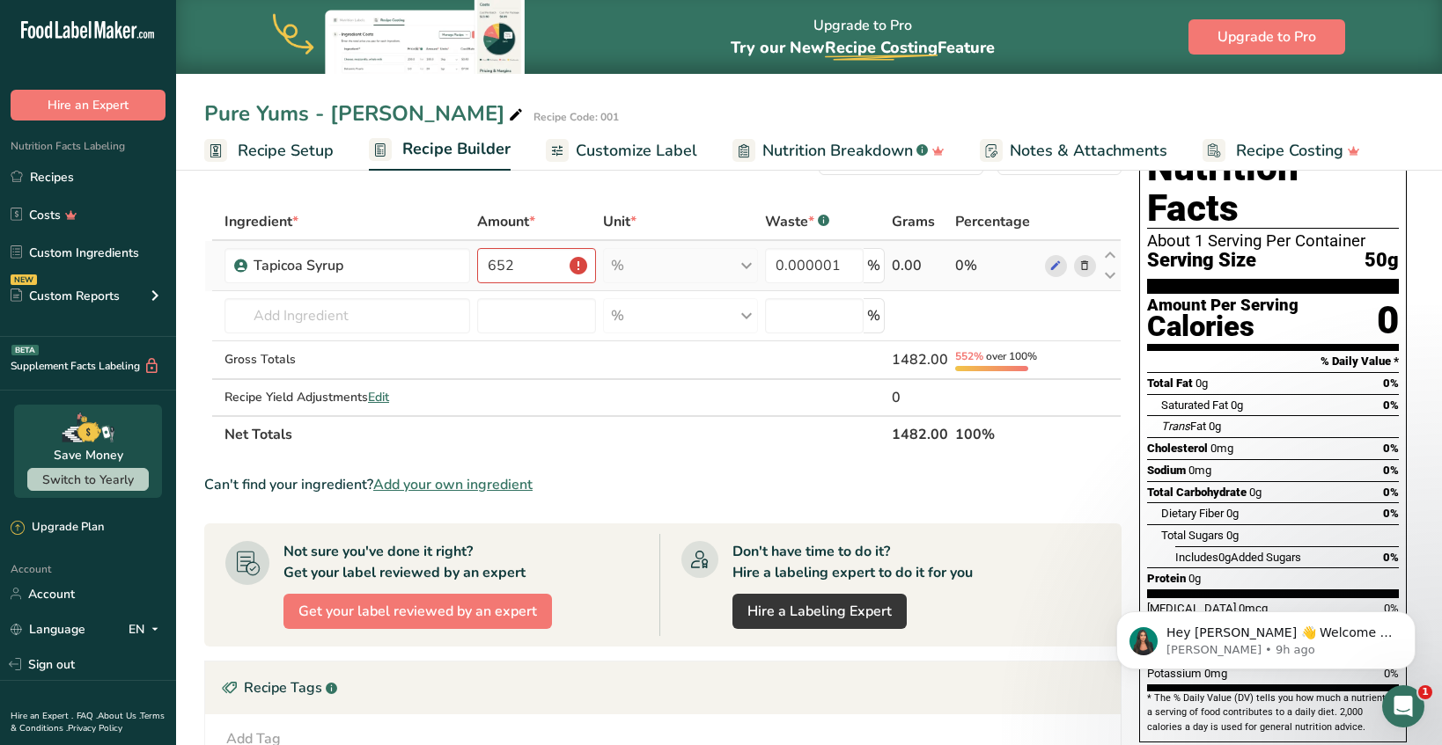
click at [667, 268] on div "% Weight Units g kg mg See more Volume Units l Volume units require a density c…" at bounding box center [680, 265] width 155 height 35
click at [752, 263] on div "% Weight Units g kg mg See more Volume Units l Volume units require a density c…" at bounding box center [680, 265] width 155 height 35
click at [579, 263] on input "652" at bounding box center [536, 265] width 119 height 35
type input "6"
click at [1060, 266] on div "Ingredient * Amount * Unit * Waste * .a-a{fill:#347362;}.b-a{fill:#fff;} Grams …" at bounding box center [662, 328] width 917 height 250
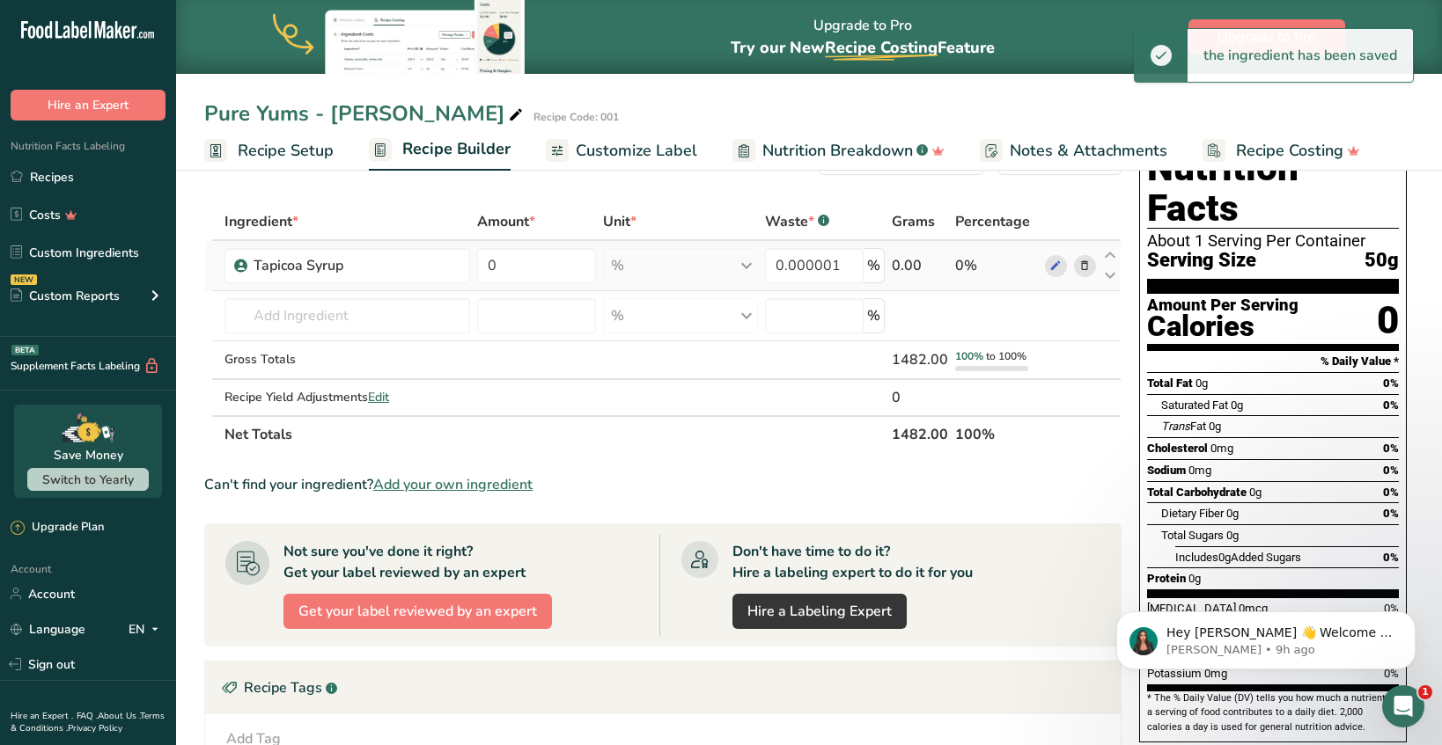
click at [917, 265] on div "0.00" at bounding box center [920, 265] width 56 height 21
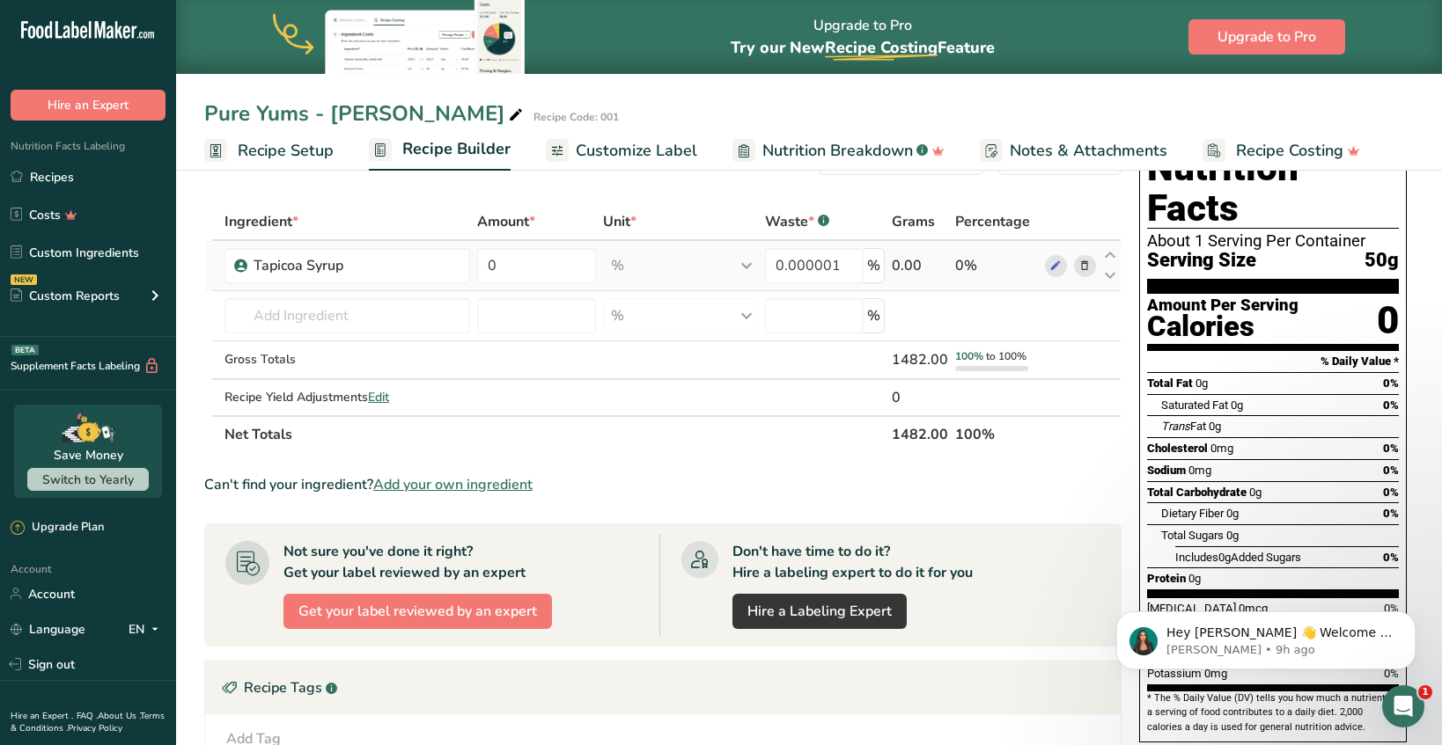
click at [902, 266] on div "0.00" at bounding box center [920, 265] width 56 height 21
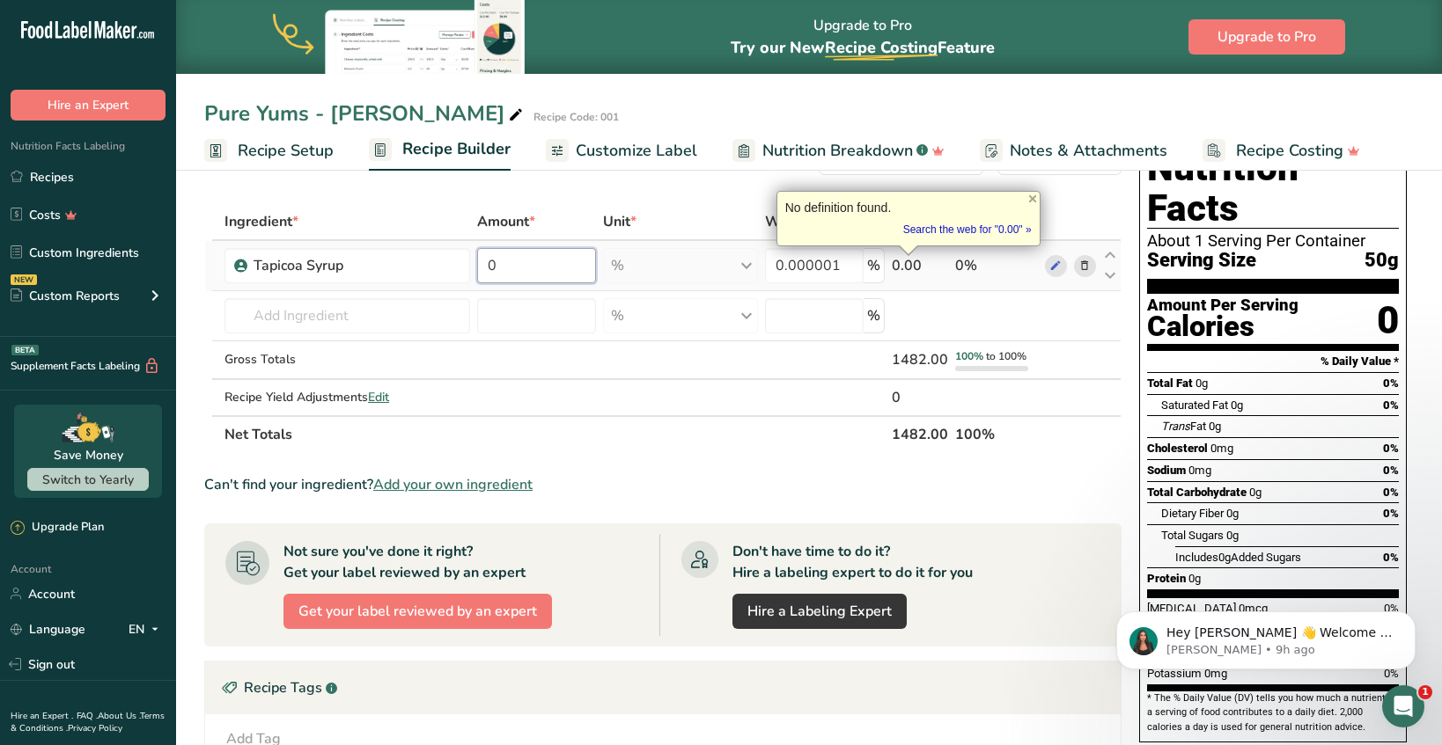
click at [541, 272] on input "0" at bounding box center [536, 265] width 119 height 35
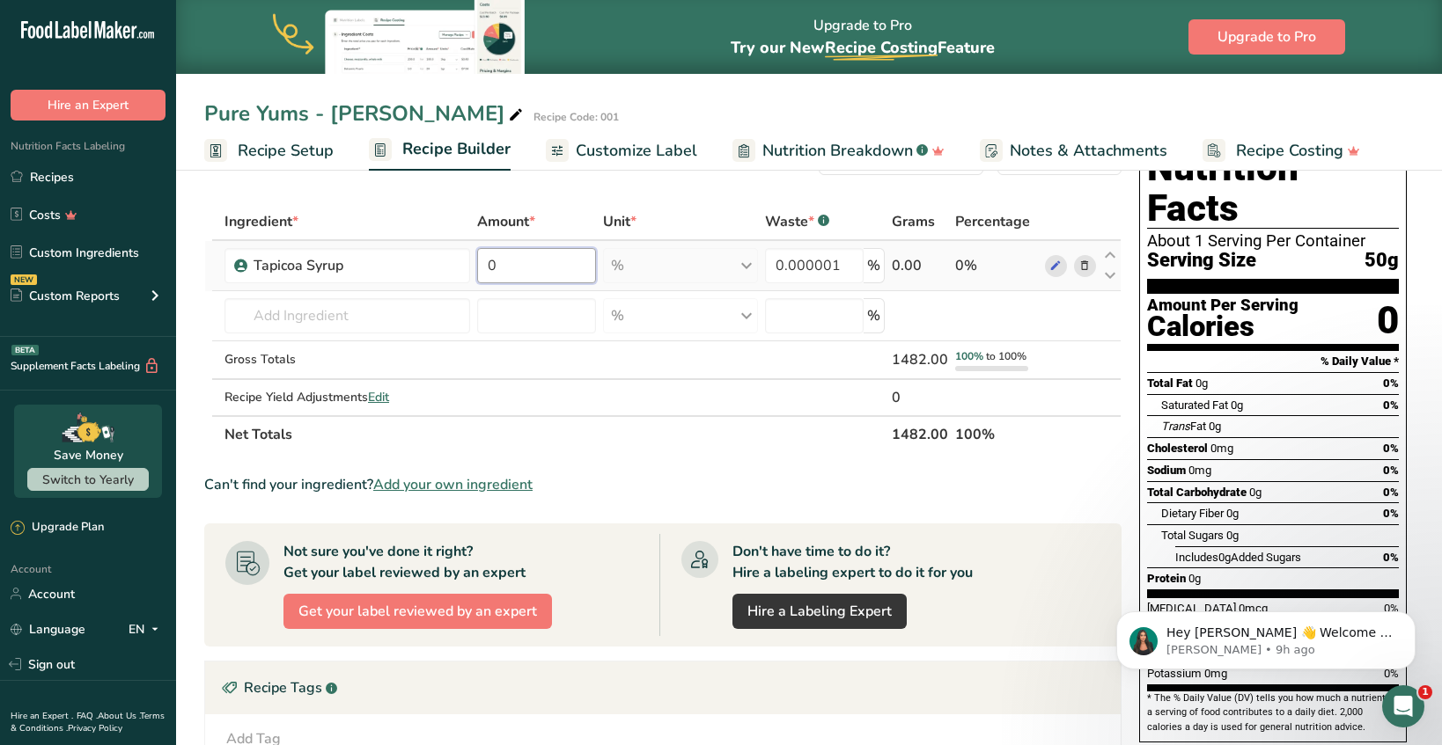
click at [541, 272] on input "0" at bounding box center [536, 265] width 119 height 35
type input "652"
click at [846, 268] on input "0.000001" at bounding box center [814, 265] width 99 height 35
type input "0"
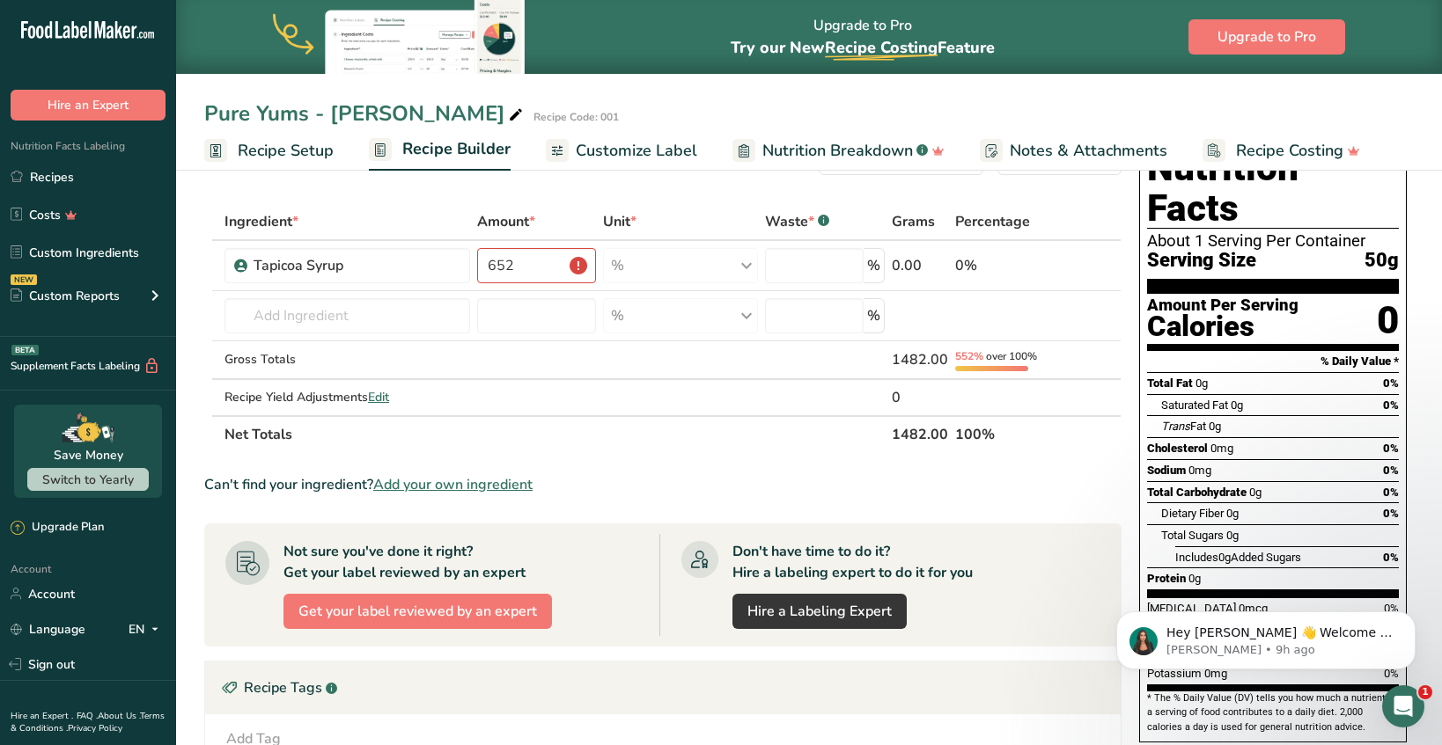
click at [912, 207] on th "Grams" at bounding box center [919, 222] width 63 height 37
click at [854, 268] on input "number" at bounding box center [814, 265] width 99 height 35
type input "0"
click at [924, 260] on div "0.00" at bounding box center [920, 265] width 56 height 21
click at [1060, 267] on icon at bounding box center [1055, 266] width 12 height 18
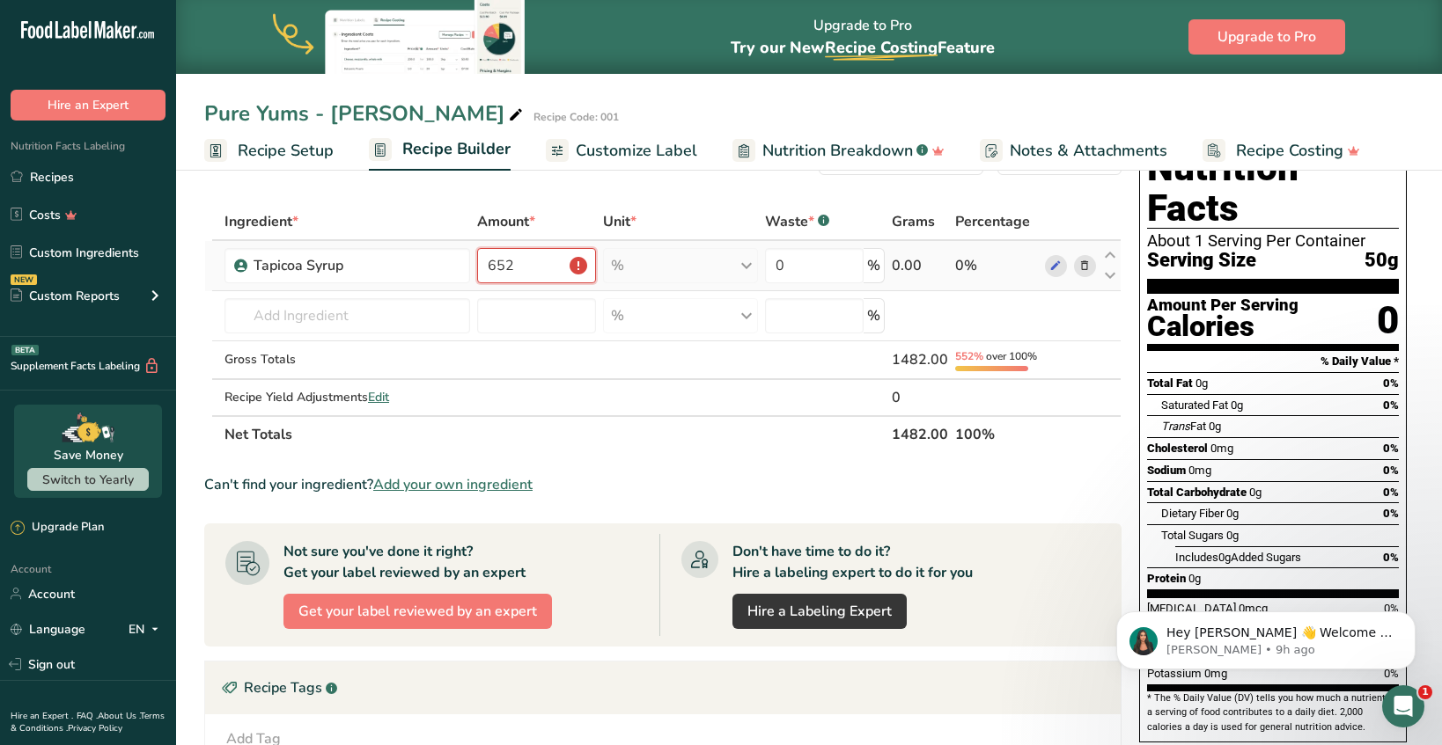
click at [554, 274] on input "652" at bounding box center [536, 265] width 119 height 35
click at [803, 255] on input "0" at bounding box center [814, 265] width 99 height 35
click at [752, 256] on div "% Weight Units g kg mg See more Volume Units l Volume units require a density c…" at bounding box center [680, 265] width 155 height 35
click at [743, 264] on div "% Weight Units g kg mg See more Volume Units l Volume units require a density c…" at bounding box center [680, 265] width 155 height 35
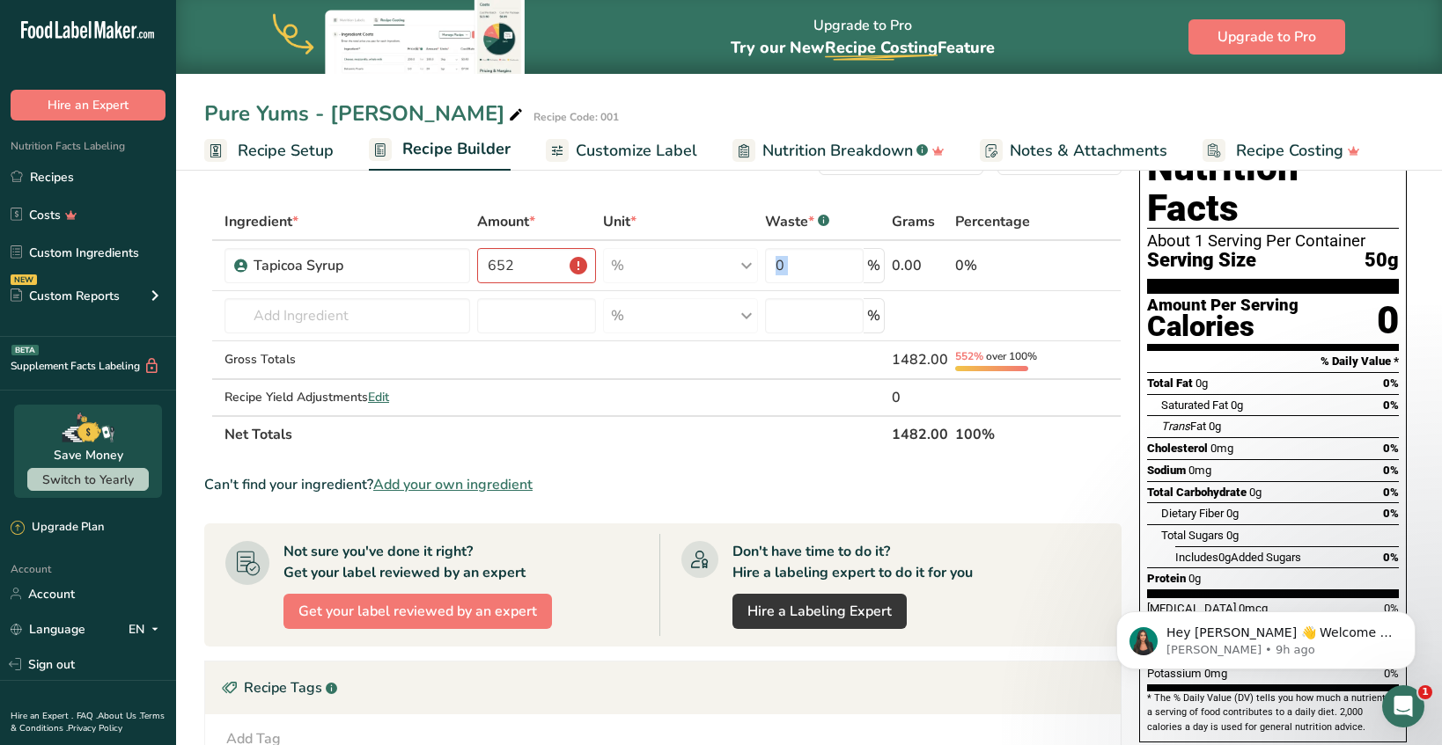
click at [641, 143] on span "Customize Label" at bounding box center [636, 151] width 121 height 24
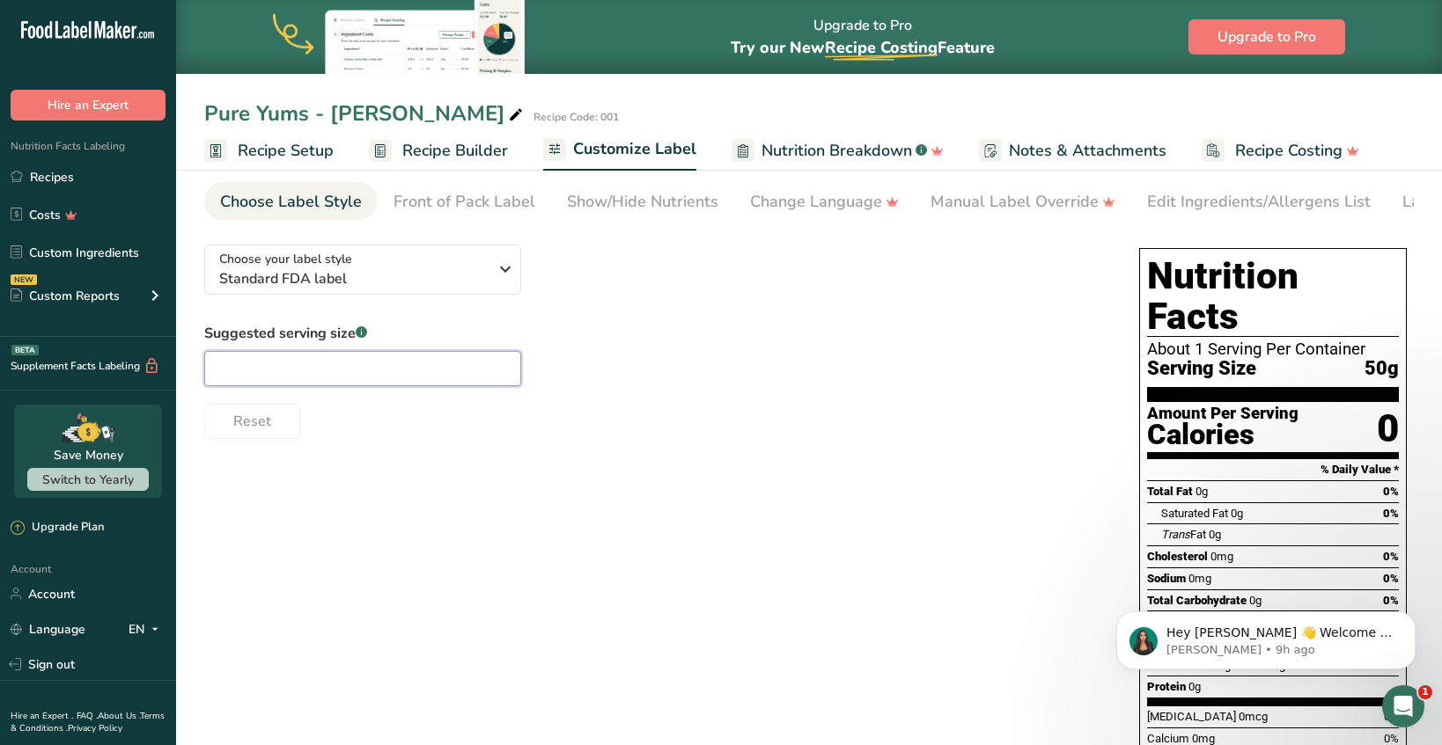
click at [371, 381] on input "text" at bounding box center [362, 368] width 317 height 35
click at [380, 276] on span "Standard FDA label" at bounding box center [353, 278] width 268 height 21
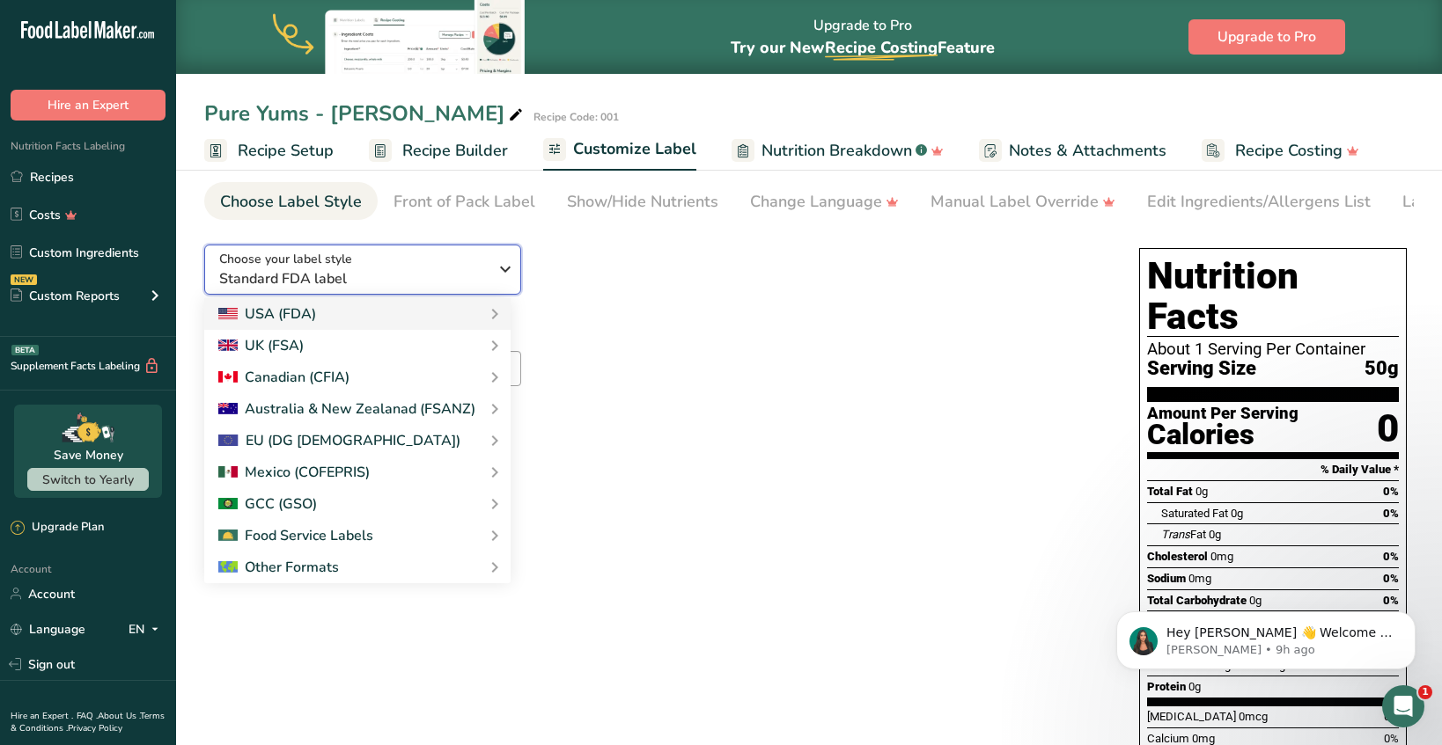
click at [380, 276] on span "Standard FDA label" at bounding box center [353, 278] width 268 height 21
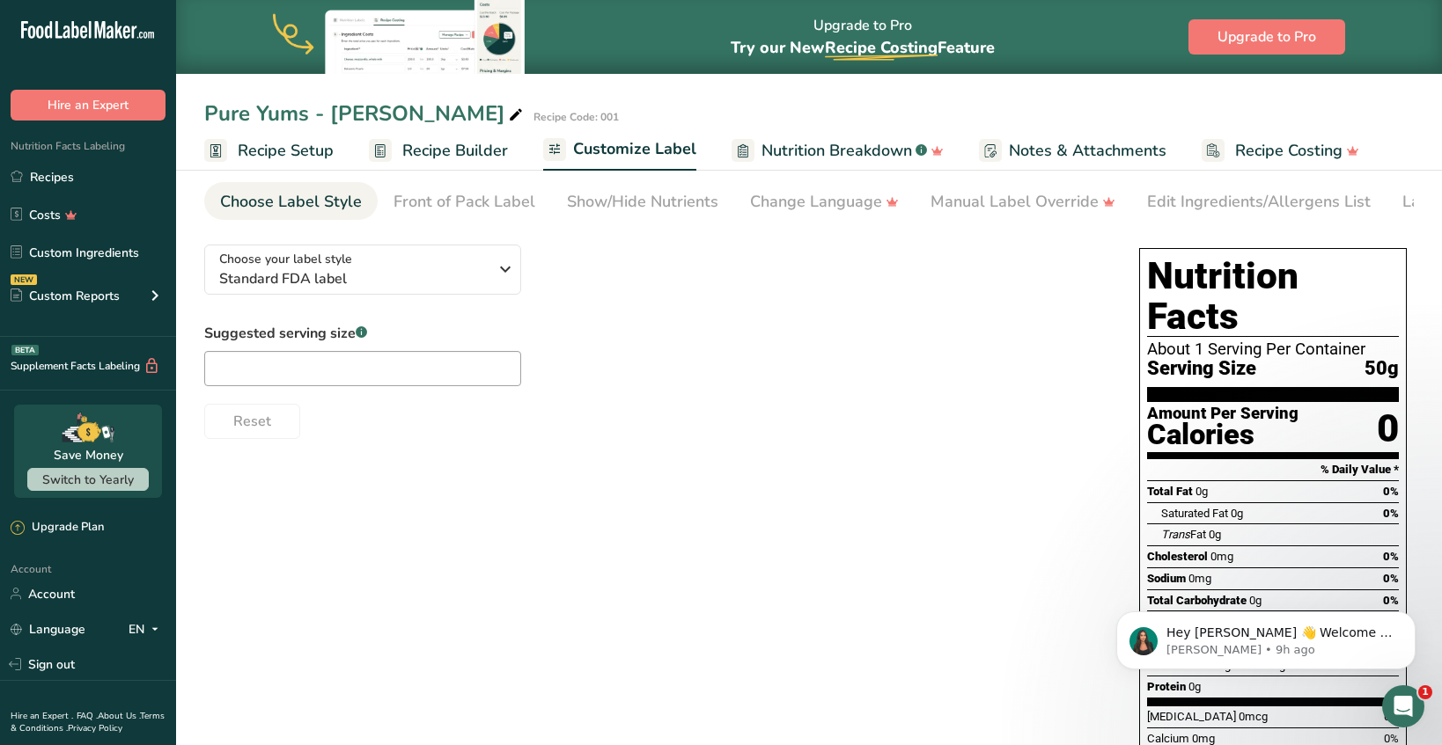
click at [330, 406] on div "Reset" at bounding box center [653, 418] width 899 height 42
click at [330, 400] on div "Suggested serving size .a-a{fill:#347362;}.b-a{fill:#fff;} Reset" at bounding box center [653, 381] width 899 height 116
click at [478, 144] on span "Recipe Builder" at bounding box center [455, 151] width 106 height 24
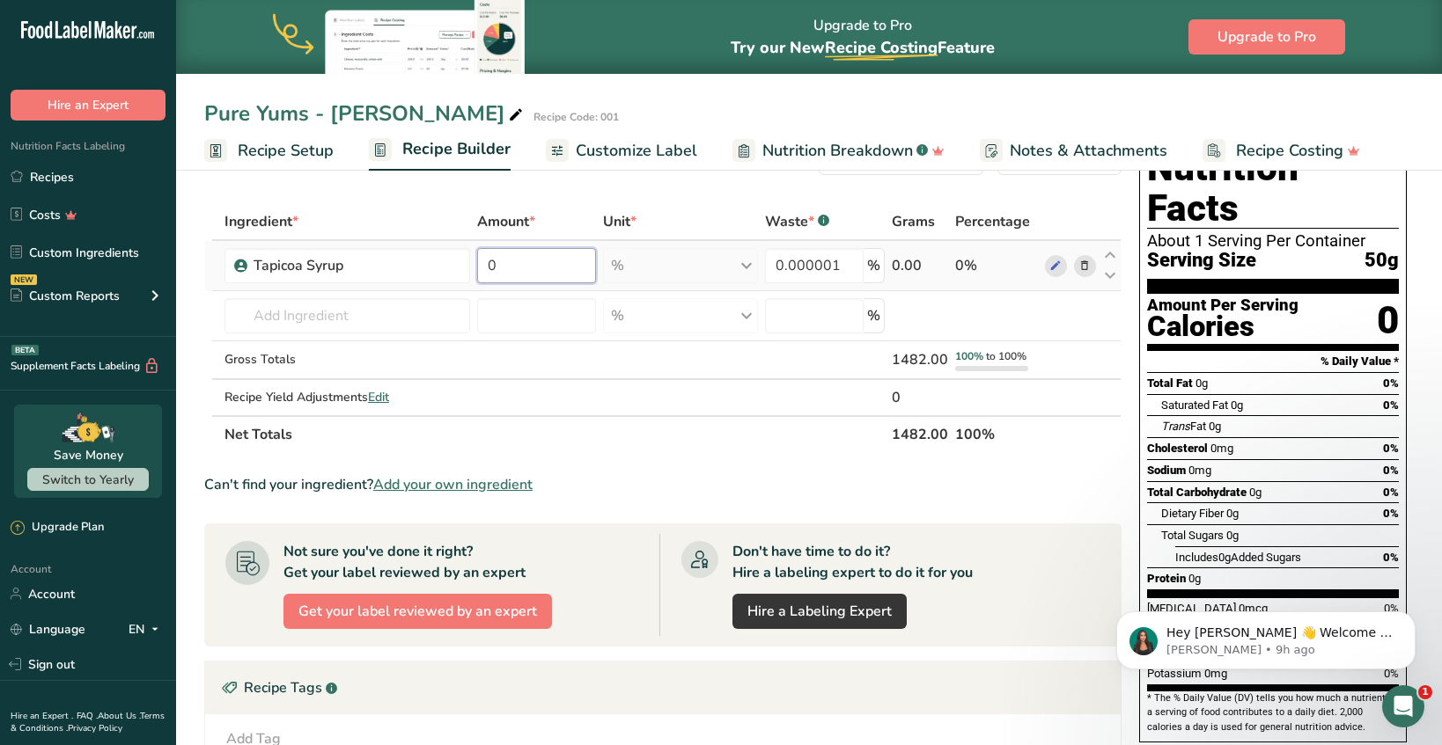
click at [502, 276] on input "0" at bounding box center [536, 265] width 119 height 35
type input "50"
click at [535, 364] on div "Ingredient * Amount * Unit * Waste * .a-a{fill:#347362;}.b-a{fill:#fff;} Grams …" at bounding box center [662, 328] width 917 height 250
click at [917, 361] on div "1482.00" at bounding box center [920, 359] width 56 height 21
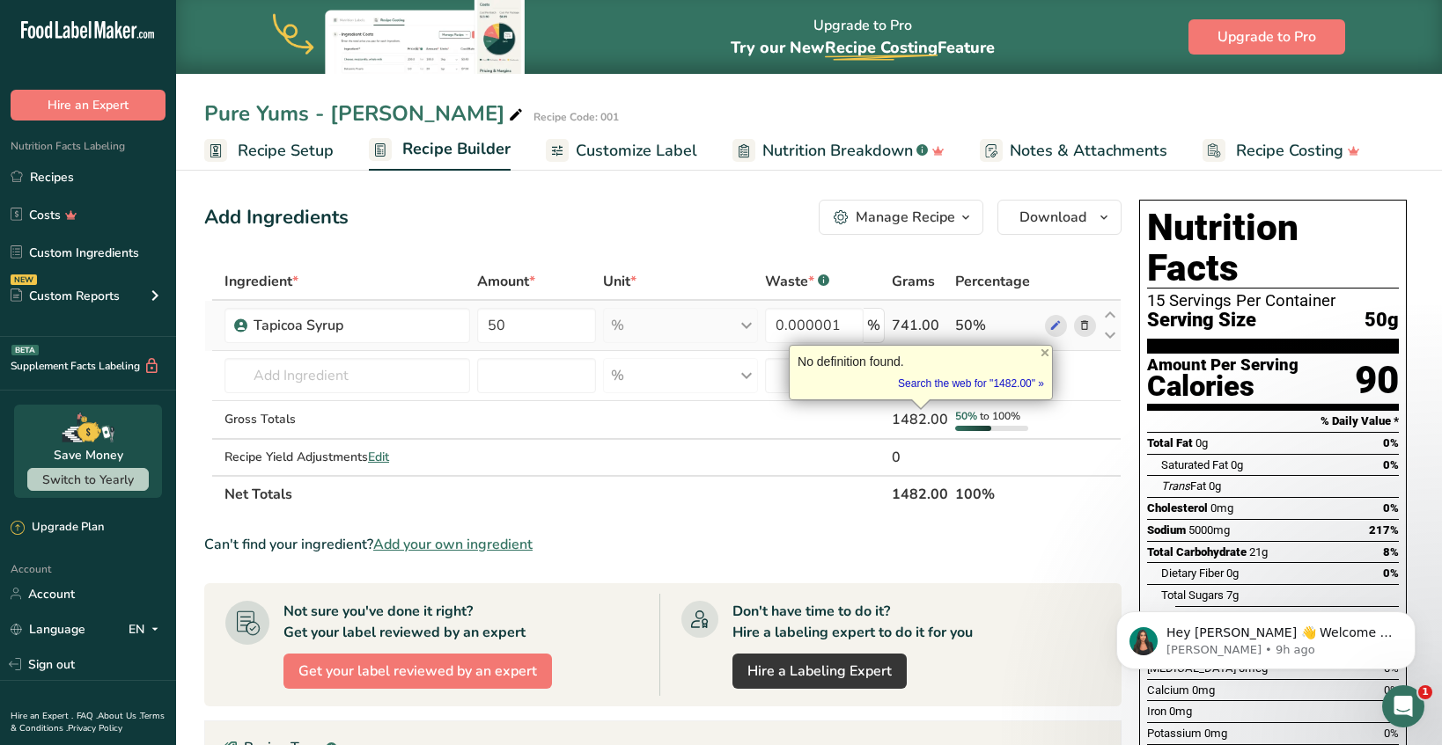
click at [544, 305] on td "50" at bounding box center [536, 326] width 126 height 50
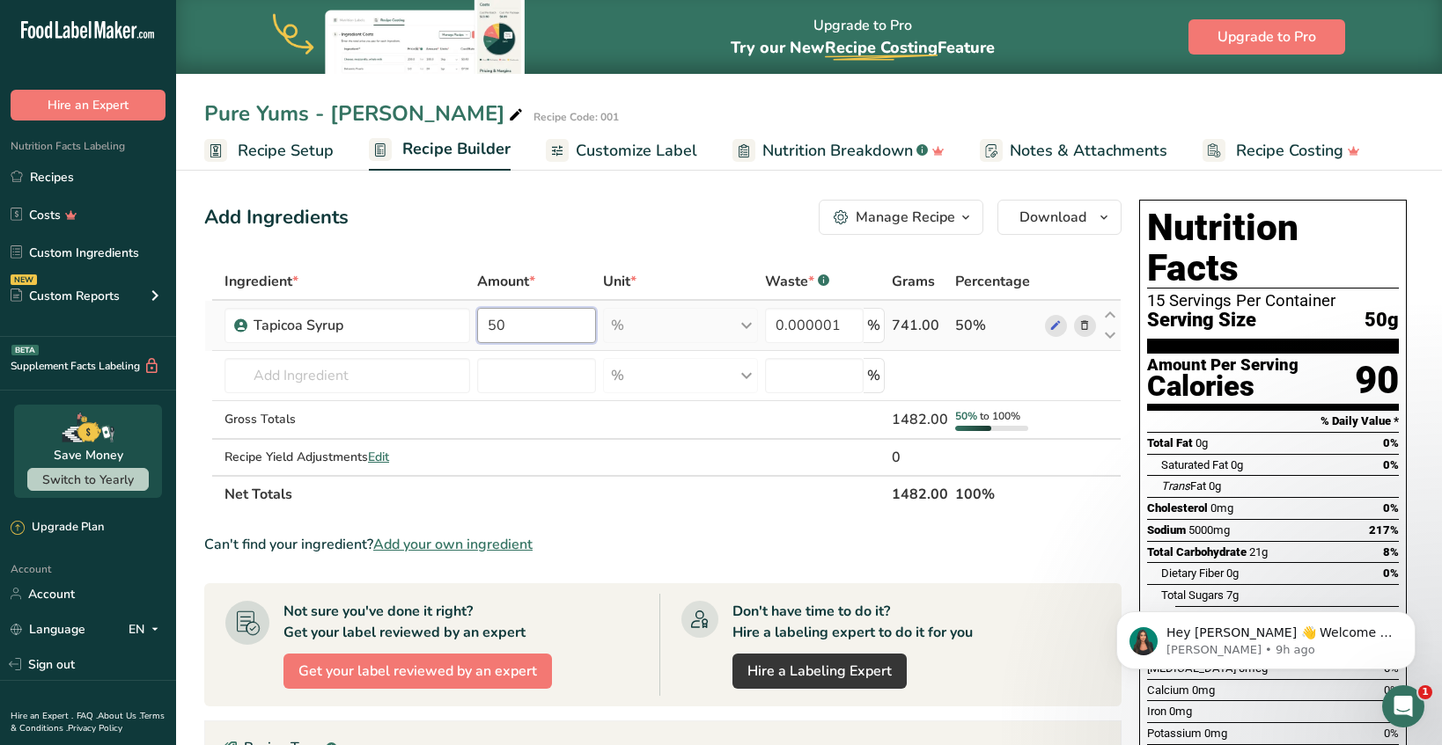
click at [543, 322] on input "50" at bounding box center [536, 325] width 119 height 35
type input "6"
type input "0"
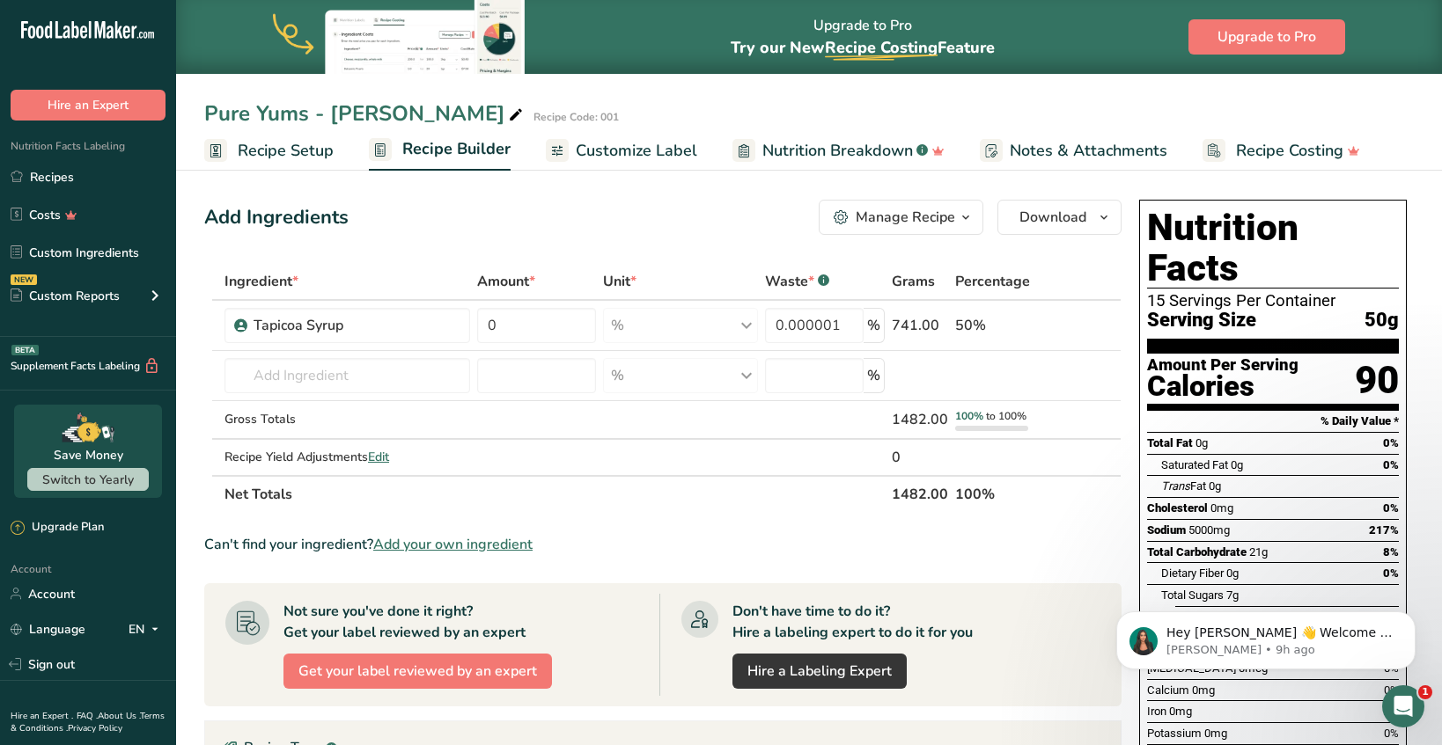
click at [554, 269] on div "Ingredient * Amount * Unit * Waste * .a-a{fill:#347362;}.b-a{fill:#fff;} Grams …" at bounding box center [662, 388] width 917 height 250
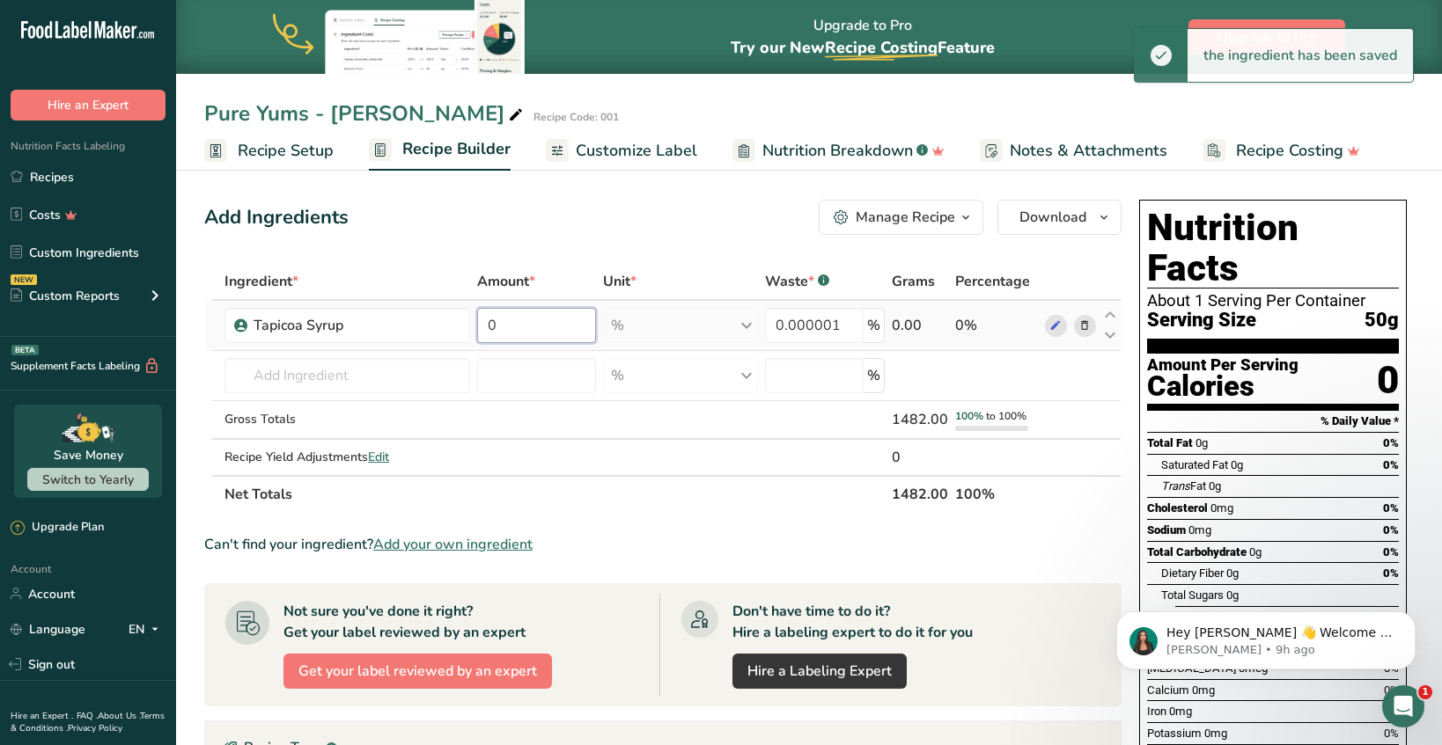
click at [539, 320] on input "0" at bounding box center [536, 325] width 119 height 35
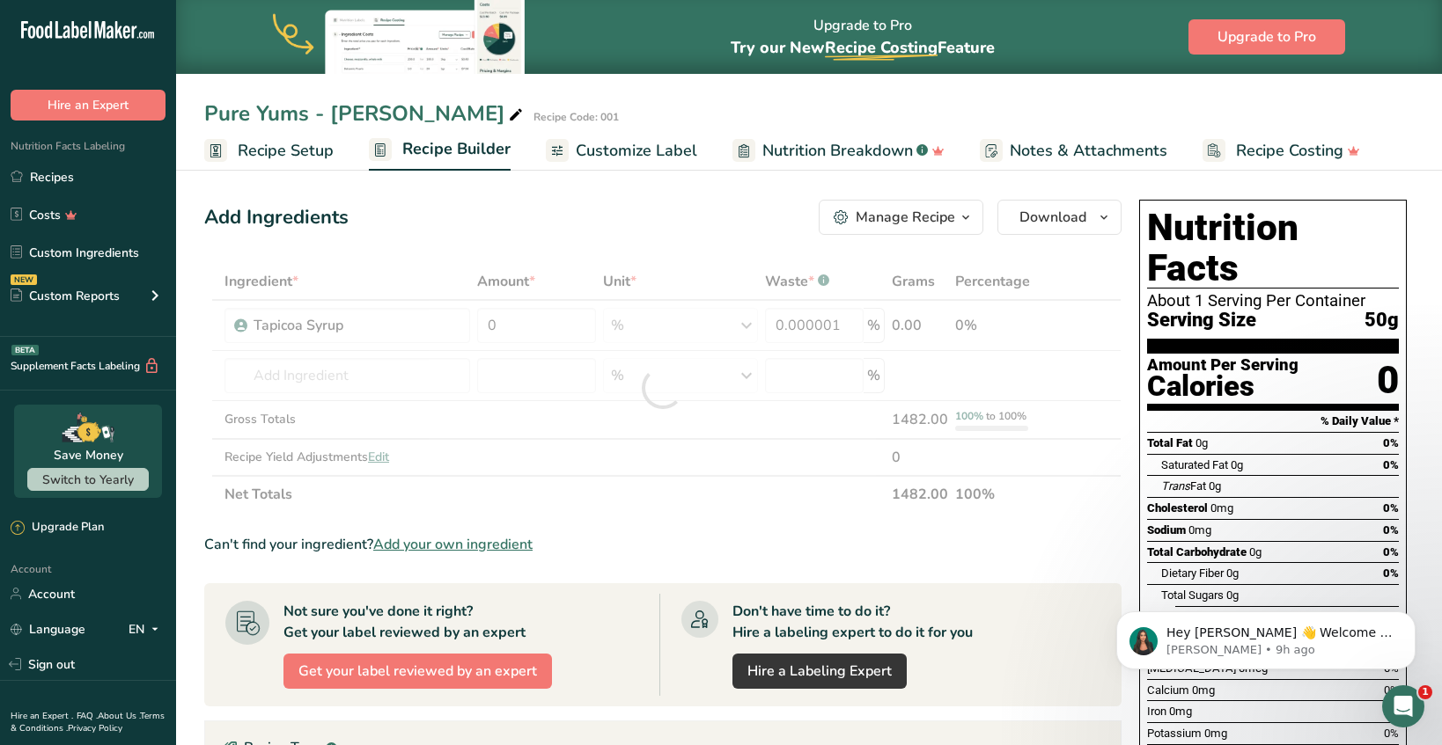
click at [263, 151] on span "Recipe Setup" at bounding box center [286, 151] width 96 height 24
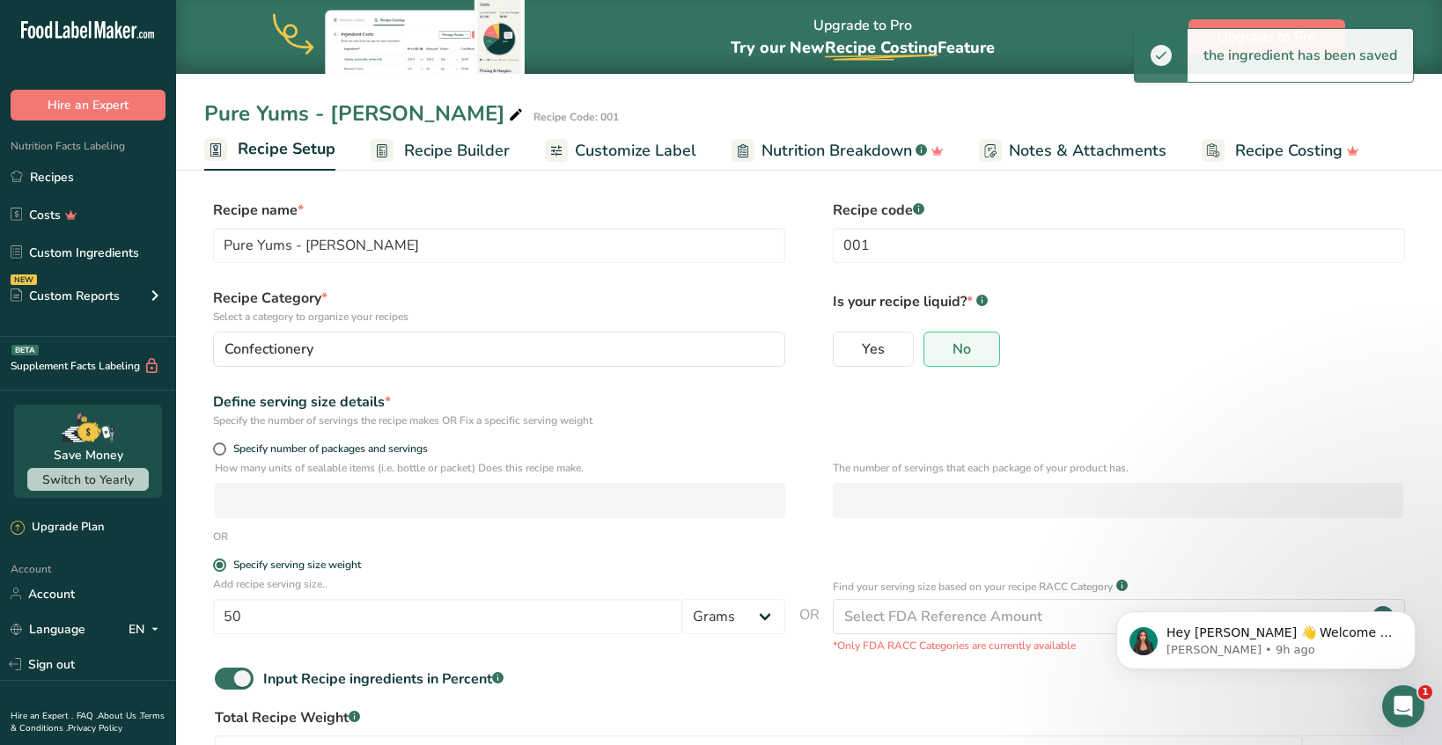
scroll to position [135, 0]
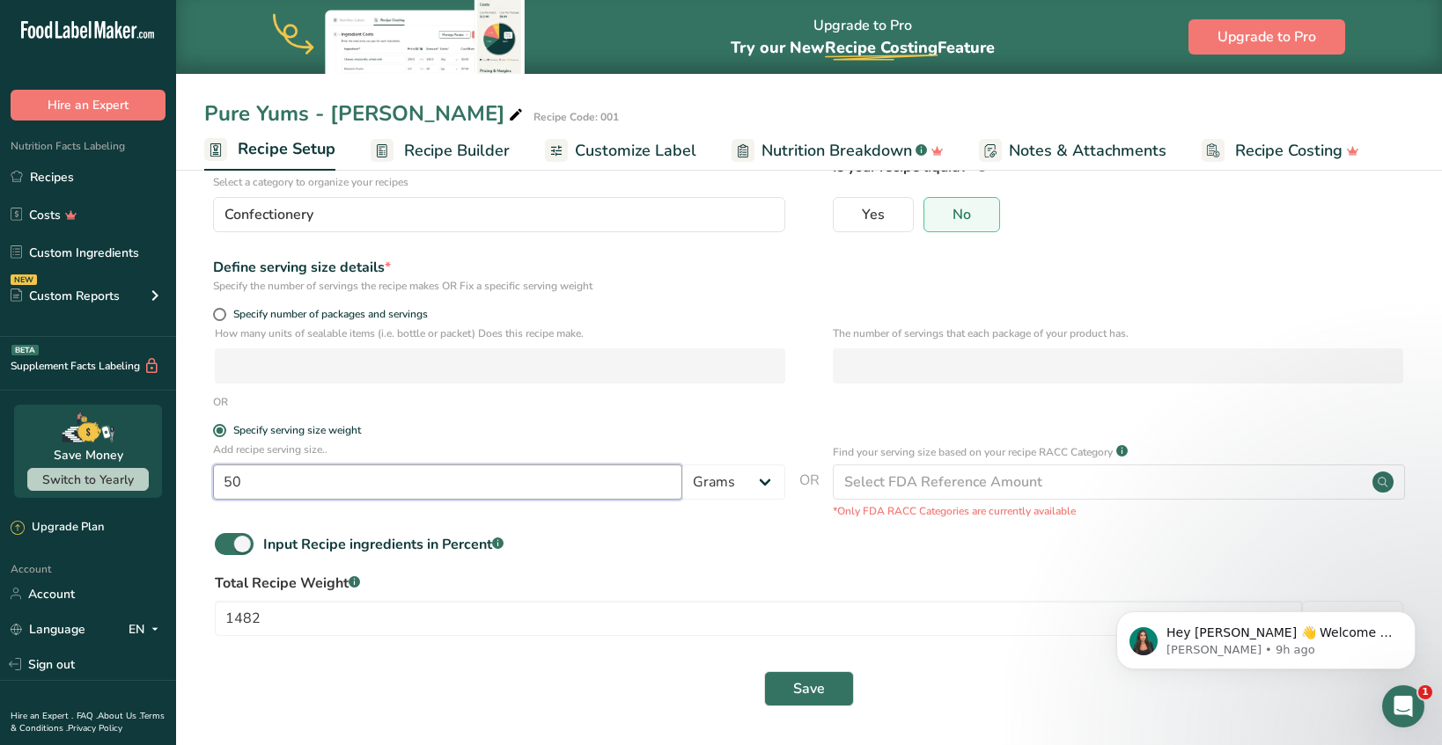
click at [323, 482] on input "50" at bounding box center [447, 482] width 469 height 35
click at [569, 628] on input "1482" at bounding box center [758, 618] width 1087 height 35
click at [794, 693] on span "Save" at bounding box center [809, 689] width 32 height 21
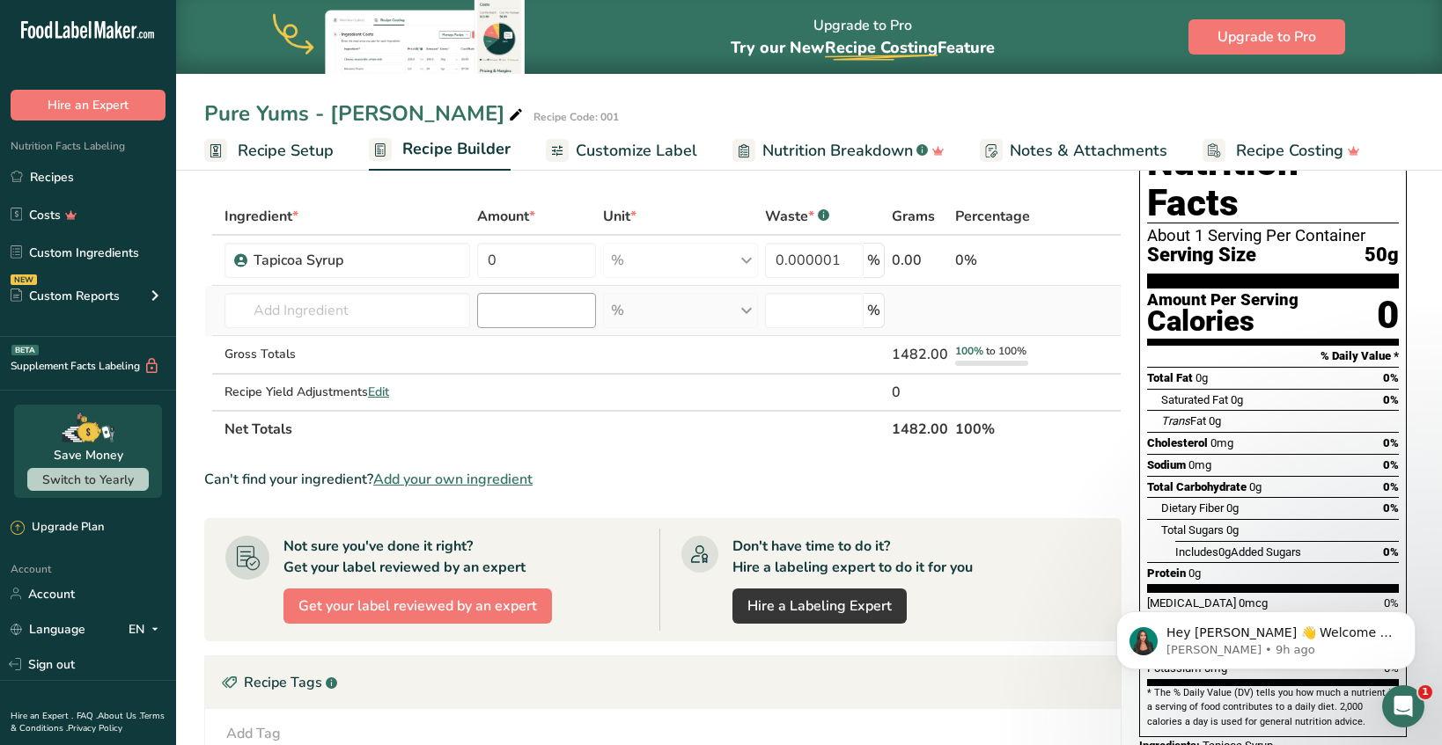
scroll to position [50, 0]
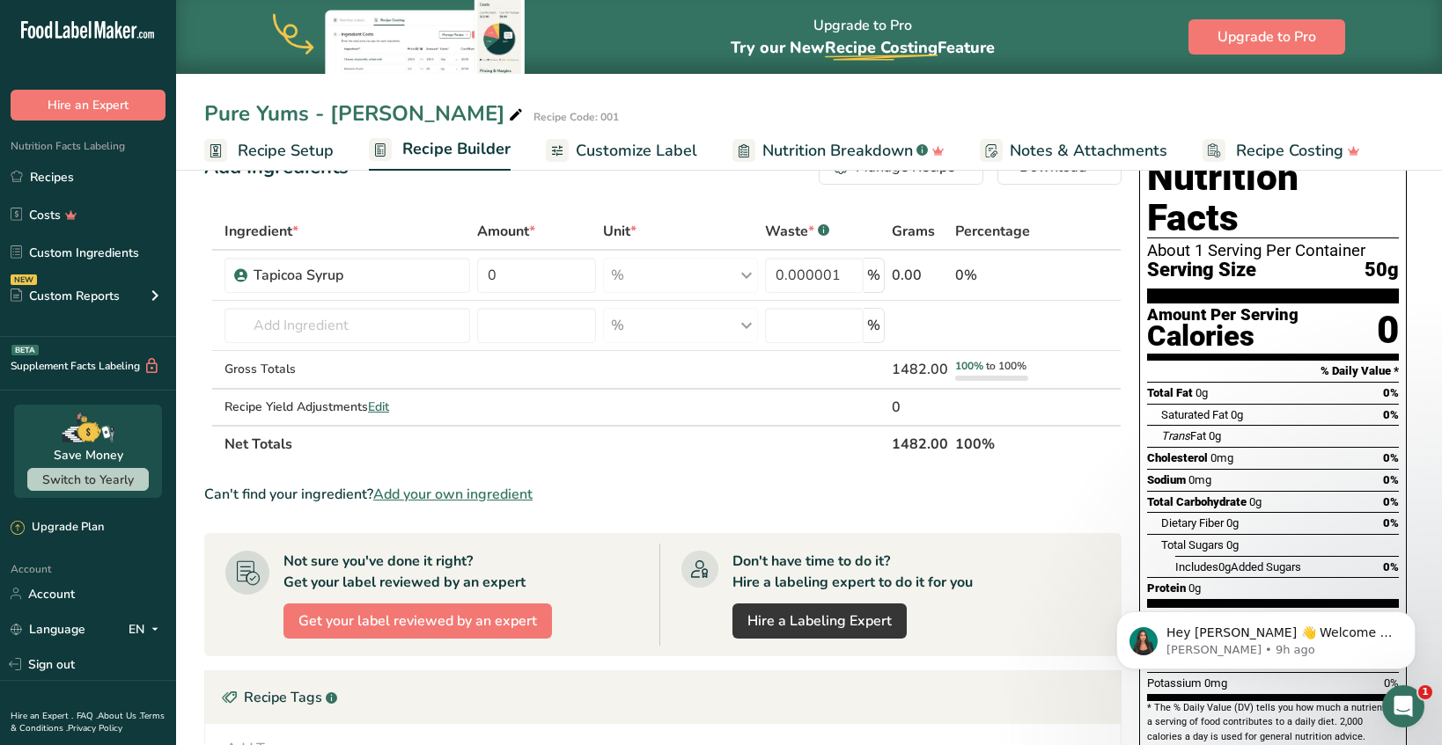
click at [1297, 150] on span "Recipe Costing" at bounding box center [1289, 151] width 107 height 24
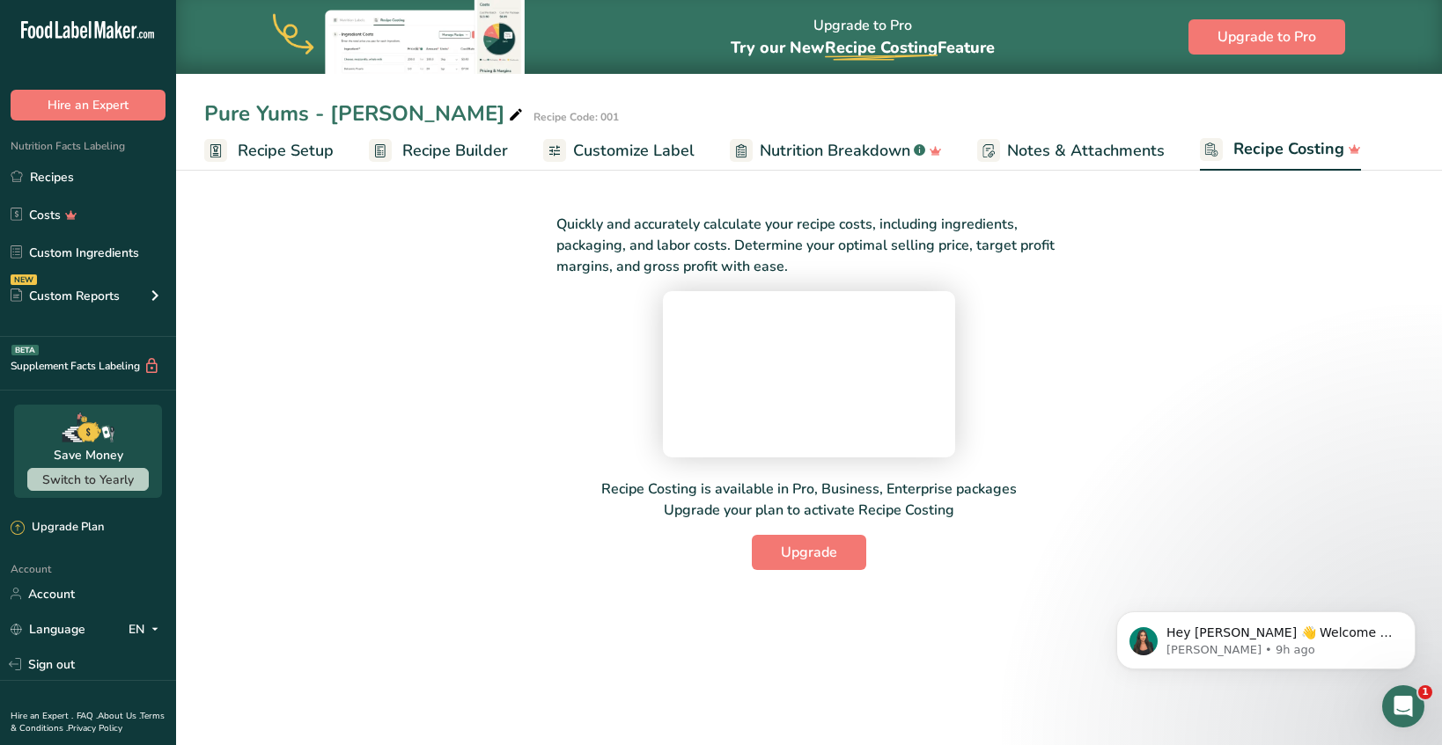
click at [649, 162] on span "Customize Label" at bounding box center [633, 151] width 121 height 24
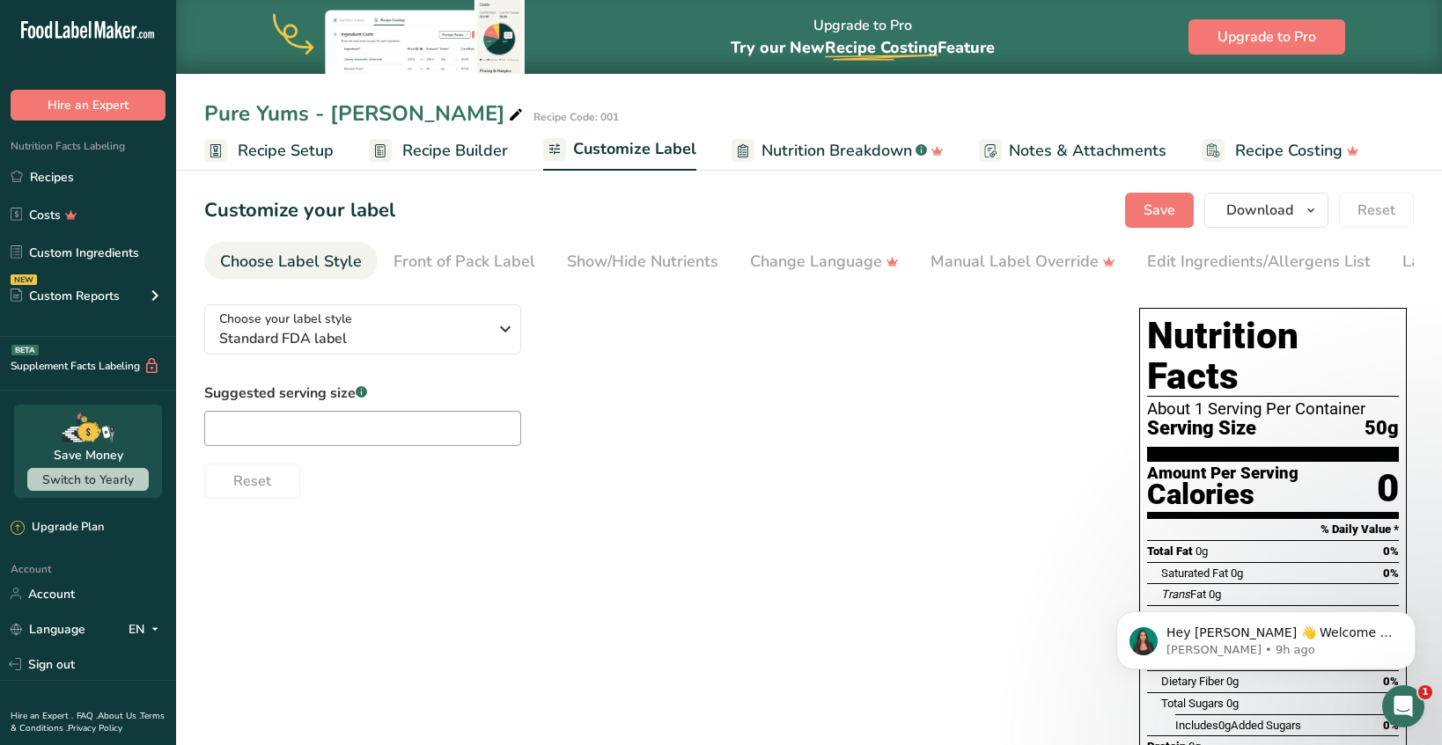
click at [450, 148] on span "Recipe Builder" at bounding box center [455, 151] width 106 height 24
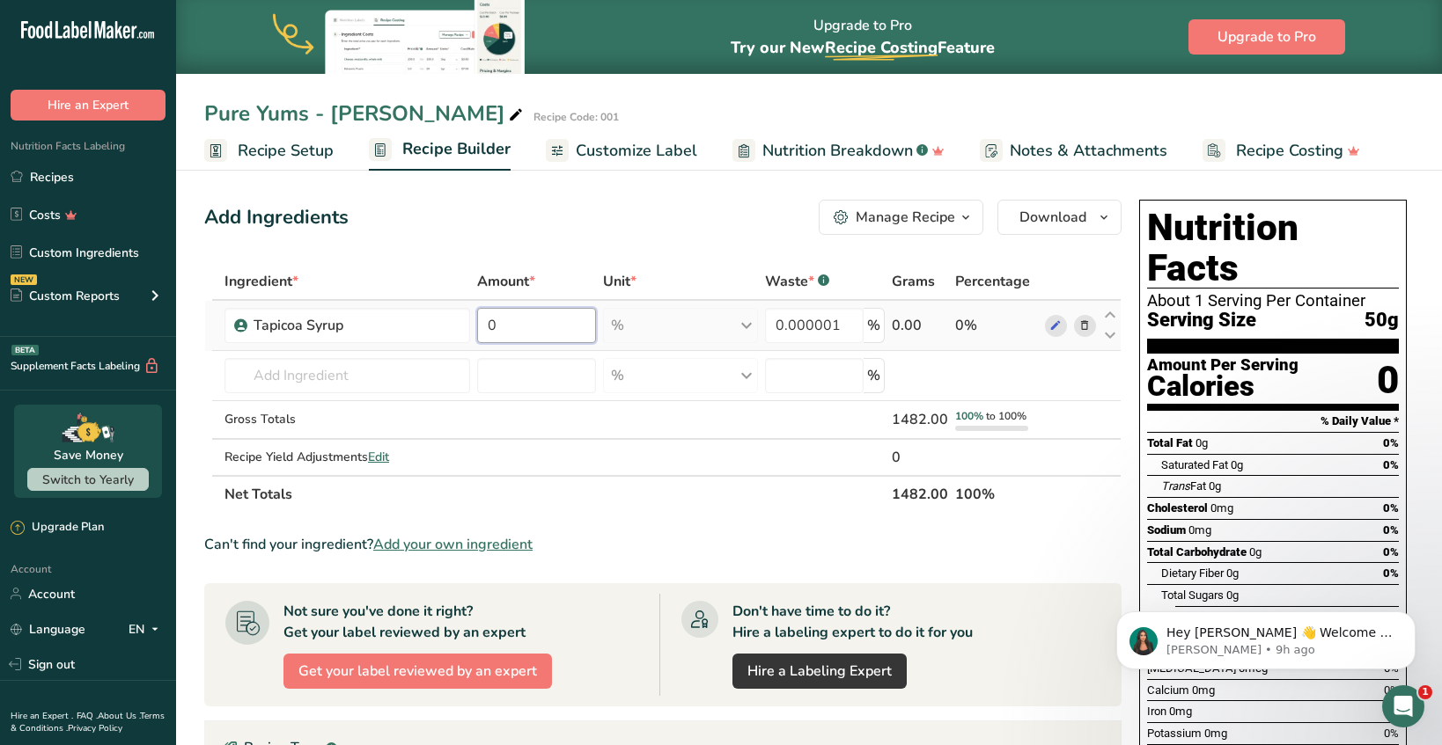
click at [519, 317] on input "0" at bounding box center [536, 325] width 119 height 35
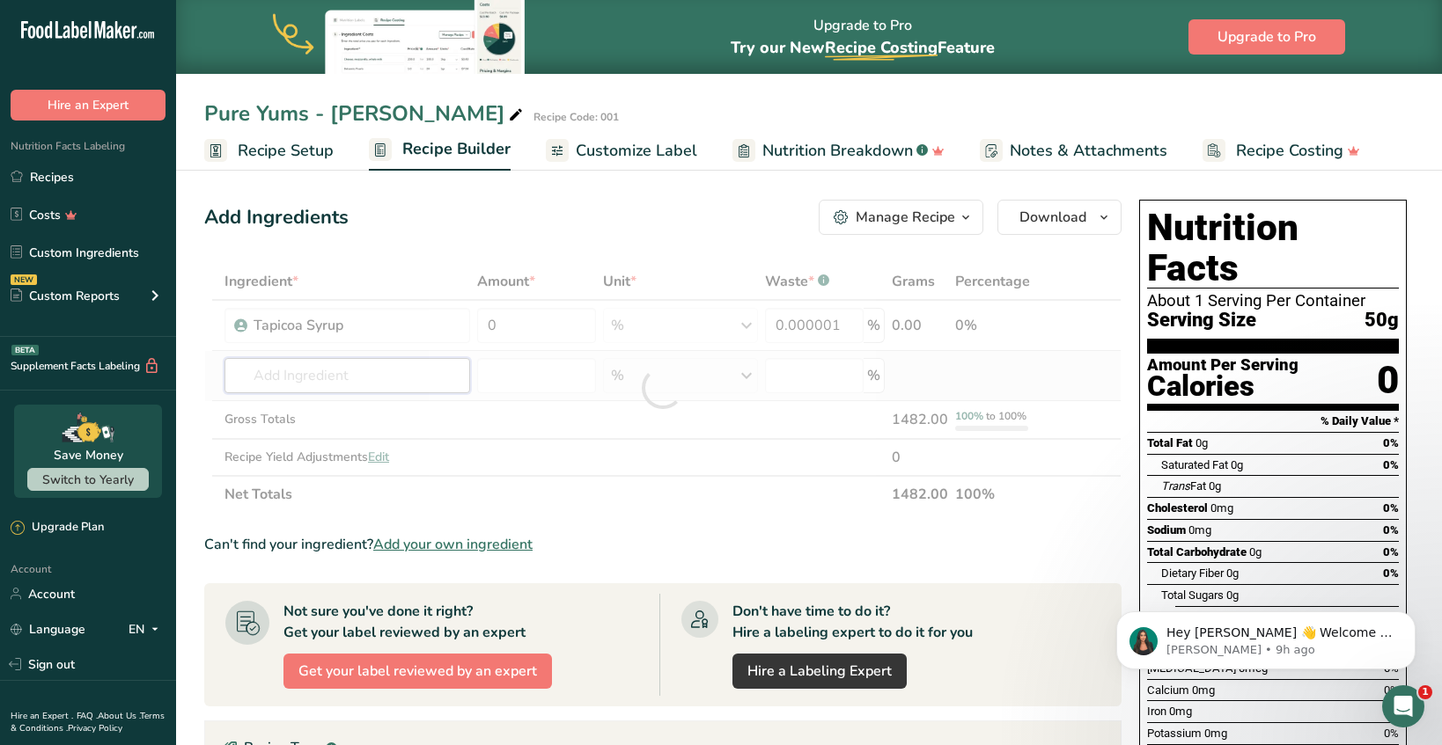
click at [399, 377] on div "Ingredient * Amount * Unit * Waste * .a-a{fill:#347362;}.b-a{fill:#fff;} Grams …" at bounding box center [662, 388] width 917 height 250
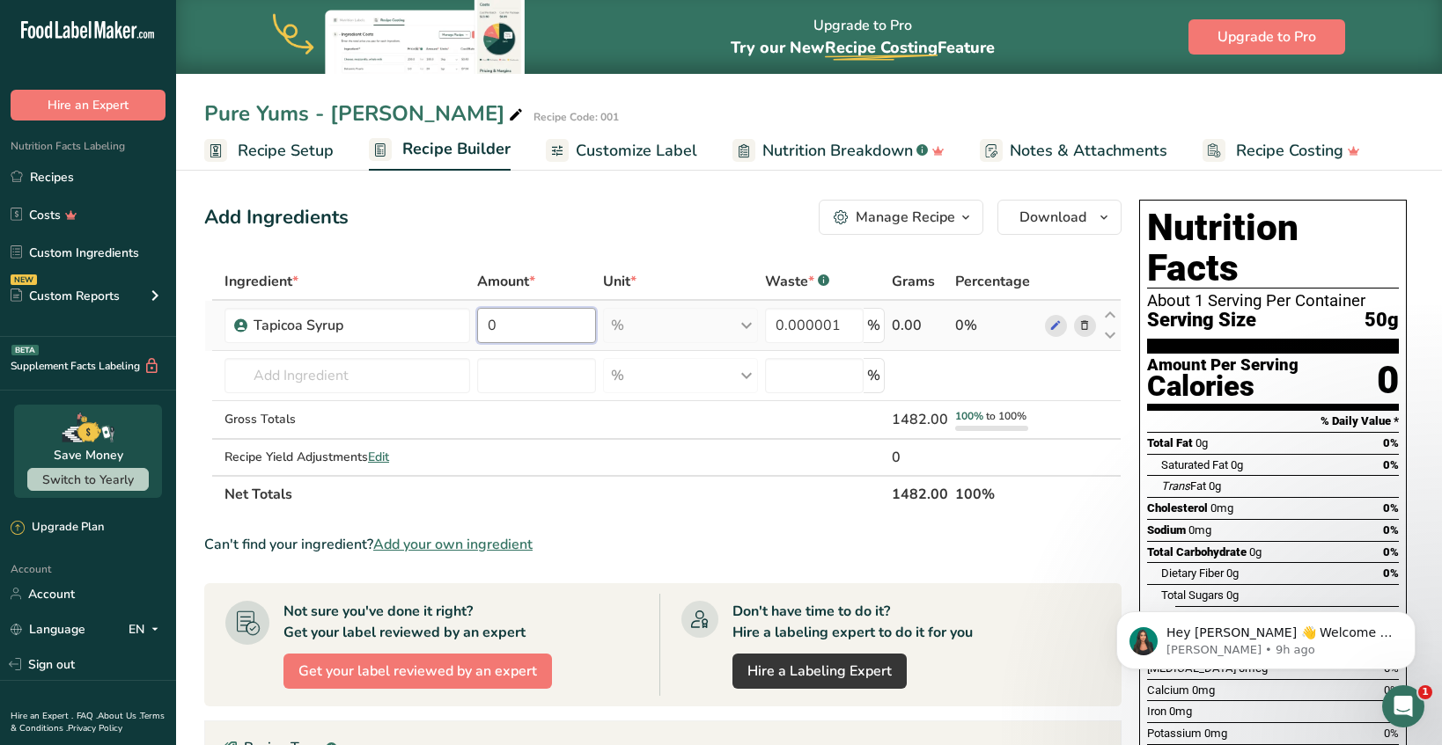
click at [498, 324] on input "0" at bounding box center [536, 325] width 119 height 35
click at [1113, 334] on div "Ingredient * Amount * Unit * Waste * .a-a{fill:#347362;}.b-a{fill:#fff;} Grams …" at bounding box center [662, 388] width 917 height 250
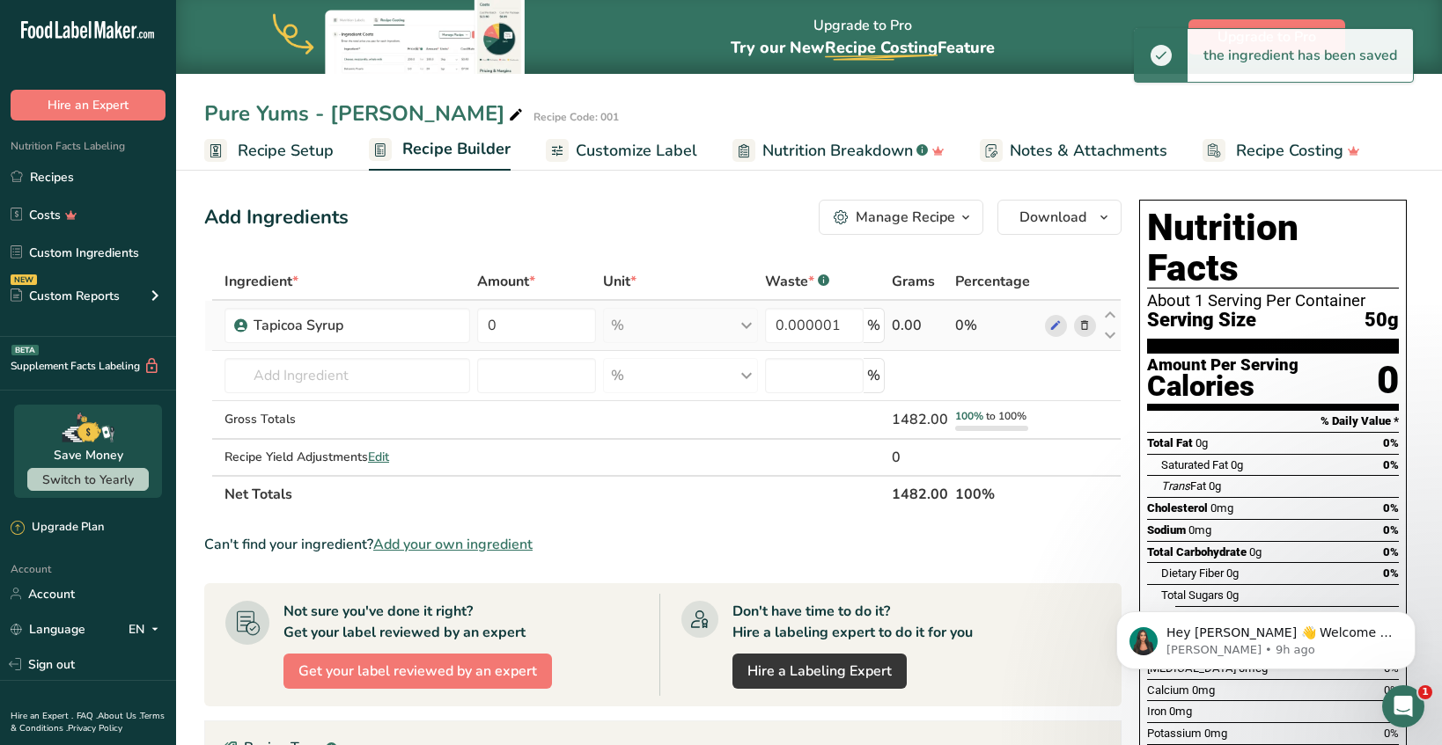
click at [671, 333] on div "% Weight Units g kg mg See more Volume Units l Volume units require a density c…" at bounding box center [680, 325] width 155 height 35
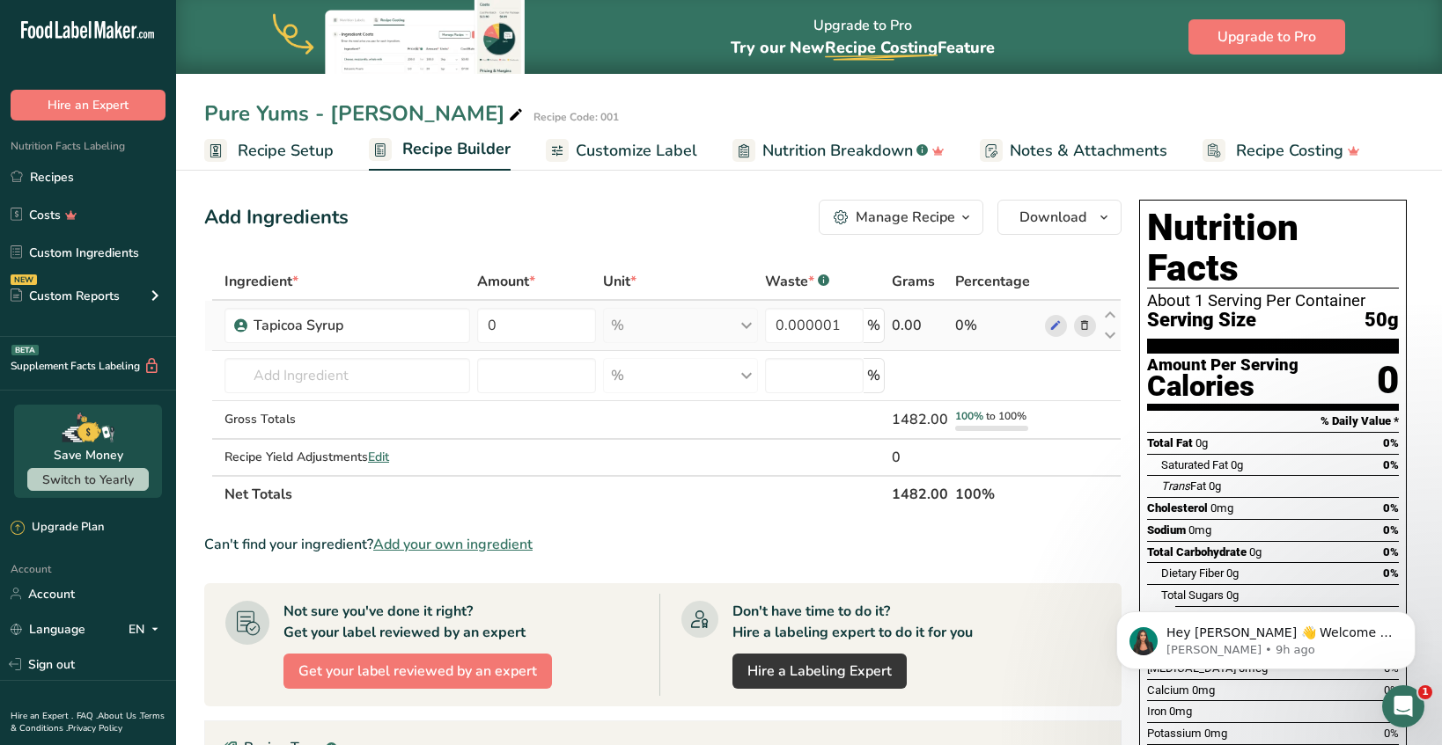
click at [722, 336] on div "% Weight Units g kg mg See more Volume Units l Volume units require a density c…" at bounding box center [680, 325] width 155 height 35
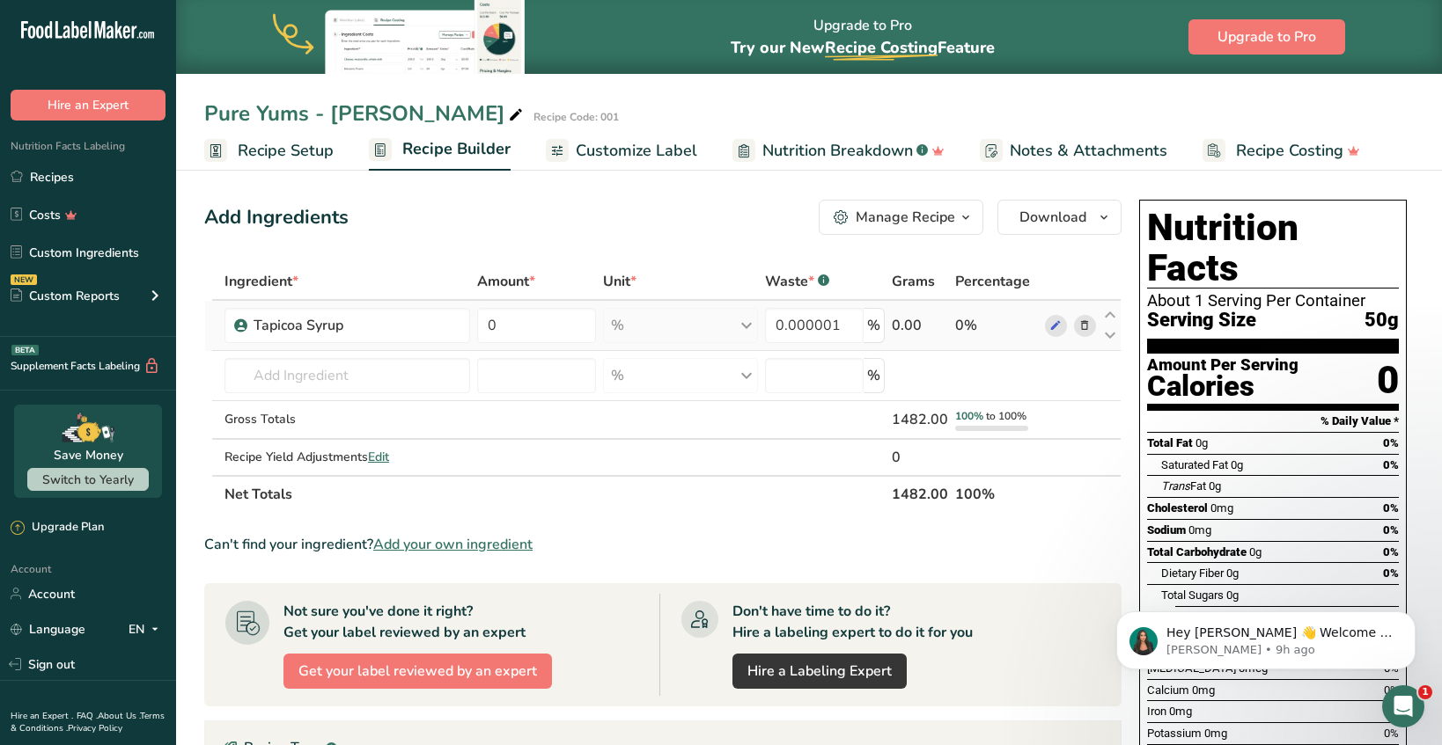
click at [966, 327] on div "0%" at bounding box center [996, 325] width 83 height 21
click at [986, 313] on td "0%" at bounding box center [996, 326] width 90 height 50
click at [1046, 325] on span at bounding box center [1055, 325] width 21 height 21
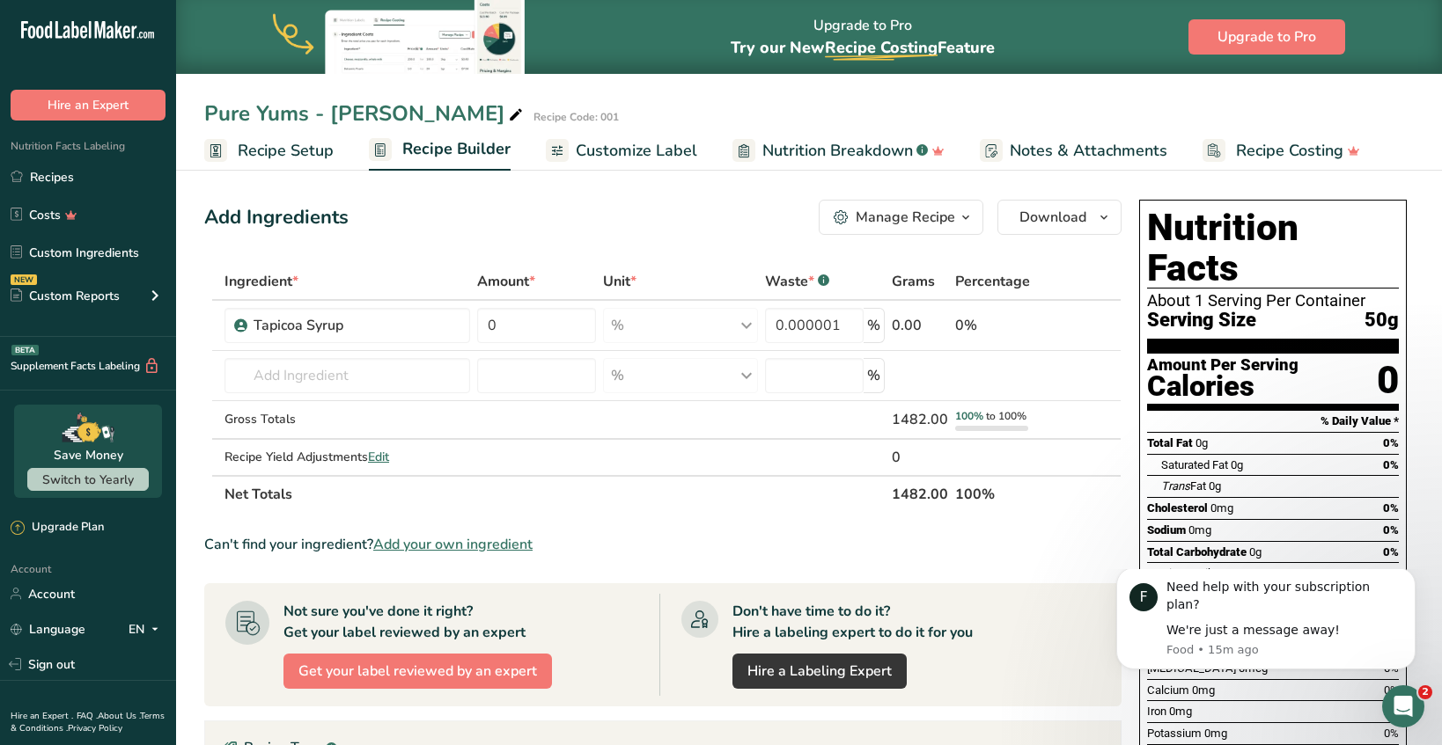
click at [318, 146] on span "Recipe Setup" at bounding box center [286, 151] width 96 height 24
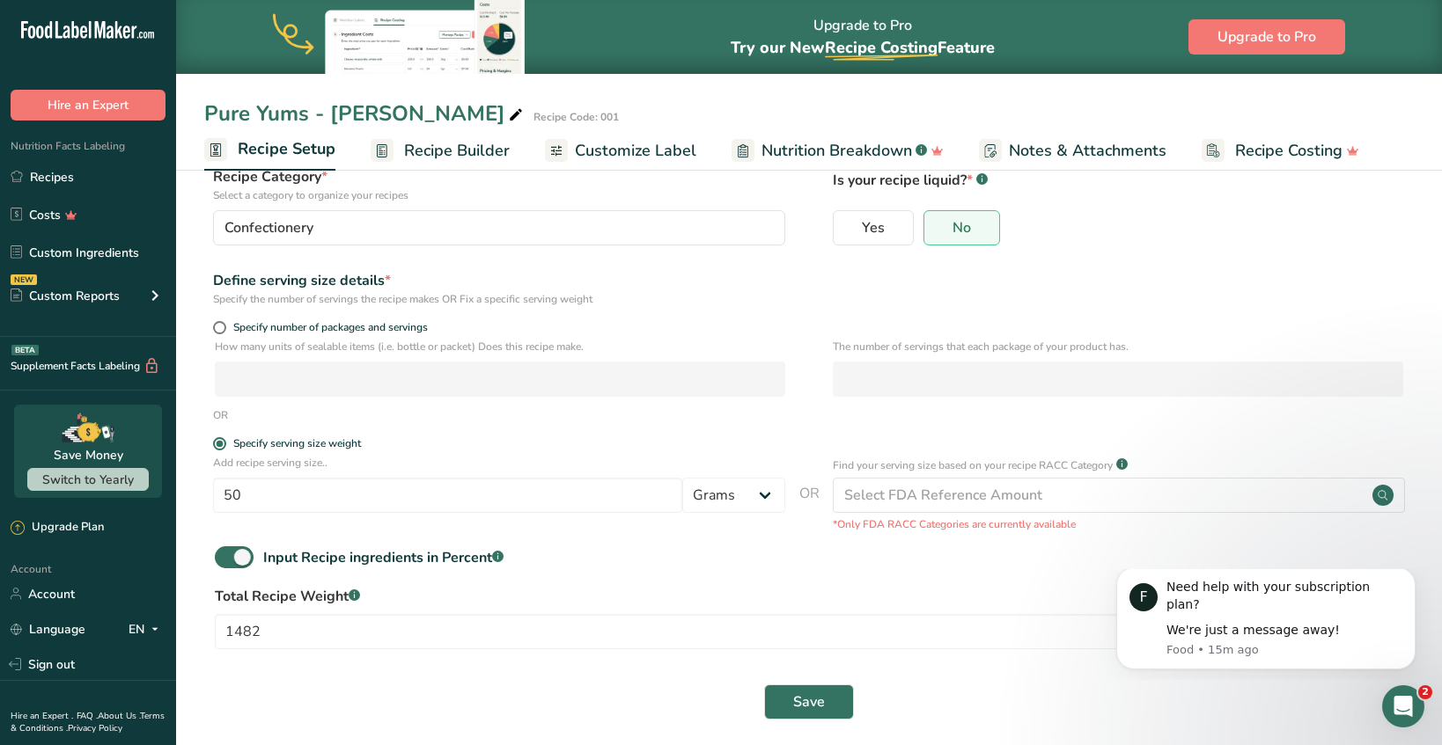
scroll to position [135, 0]
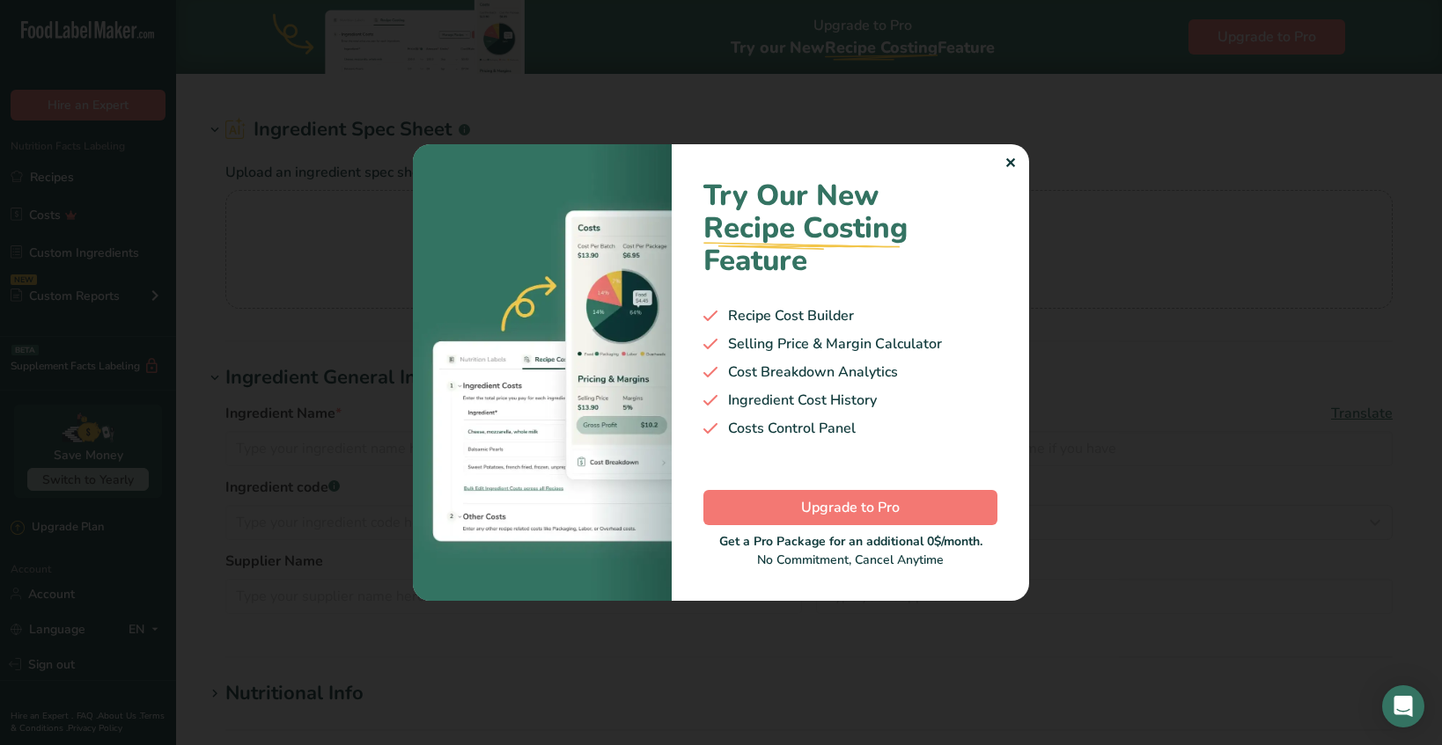
type input "Tapicoa Syrup"
type input "Tapioca Syrup"
type input "001"
click at [1008, 160] on div ".a-20{fill:#fff;} Hire an Expert Nutrition Facts Labeling Recipes Costs Custom …" at bounding box center [721, 632] width 1442 height 1264
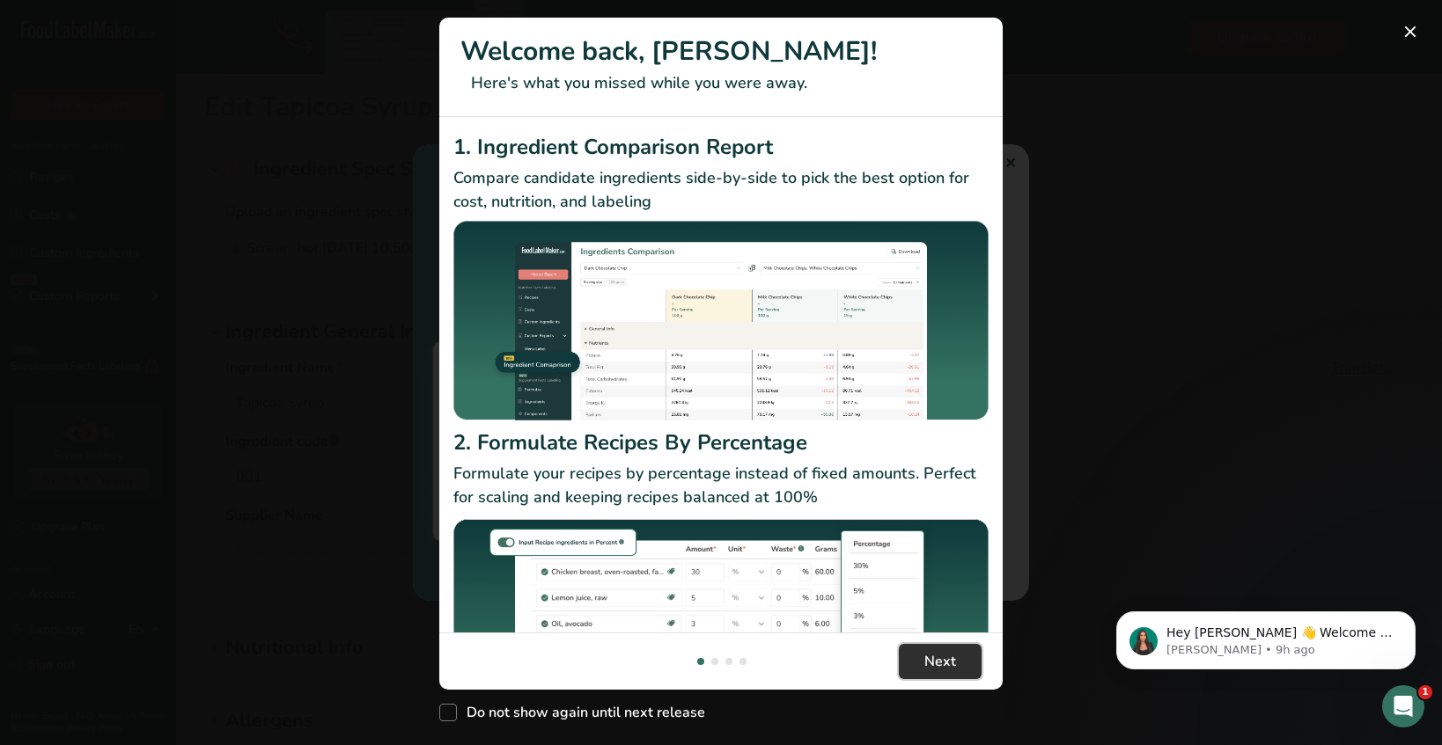
click at [932, 671] on span "Next" at bounding box center [940, 661] width 32 height 21
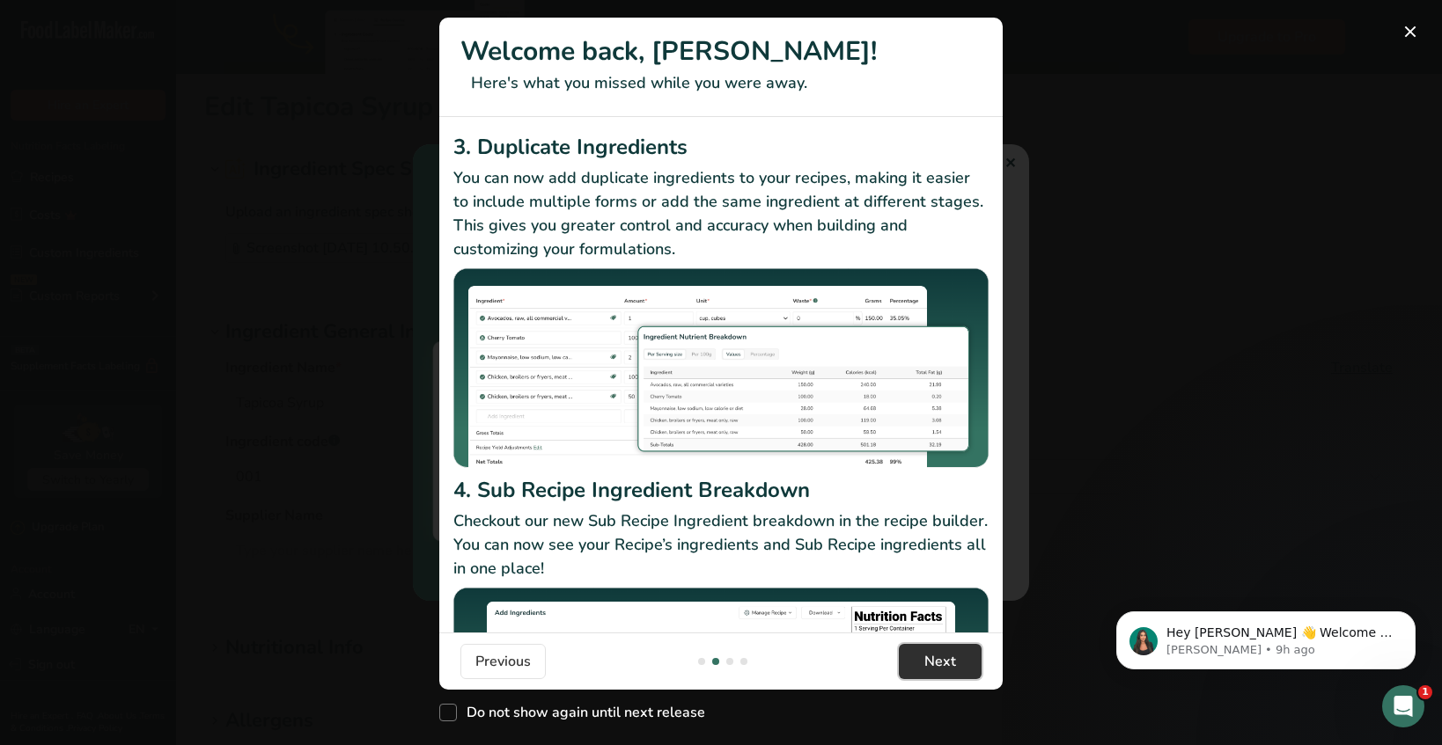
click at [932, 671] on span "Next" at bounding box center [940, 661] width 32 height 21
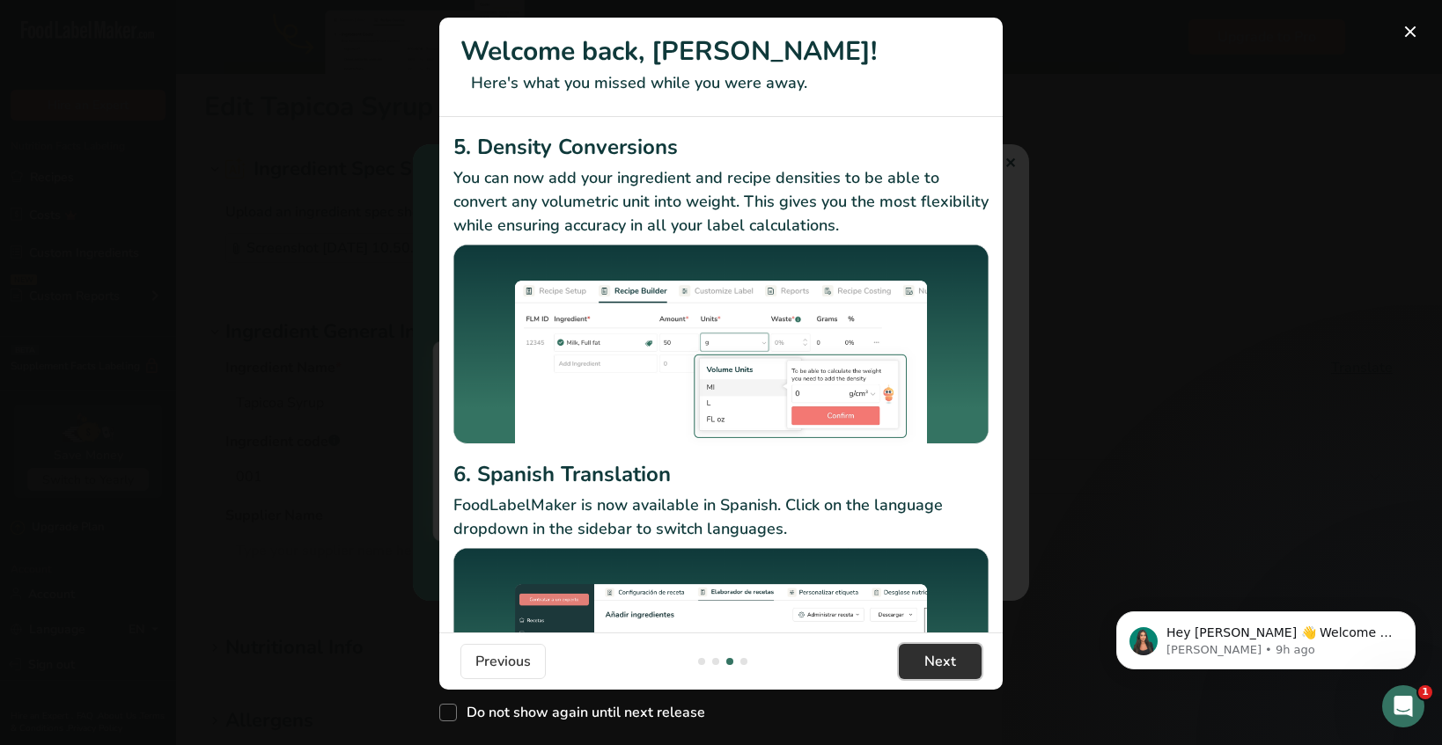
click at [932, 671] on span "Next" at bounding box center [940, 661] width 32 height 21
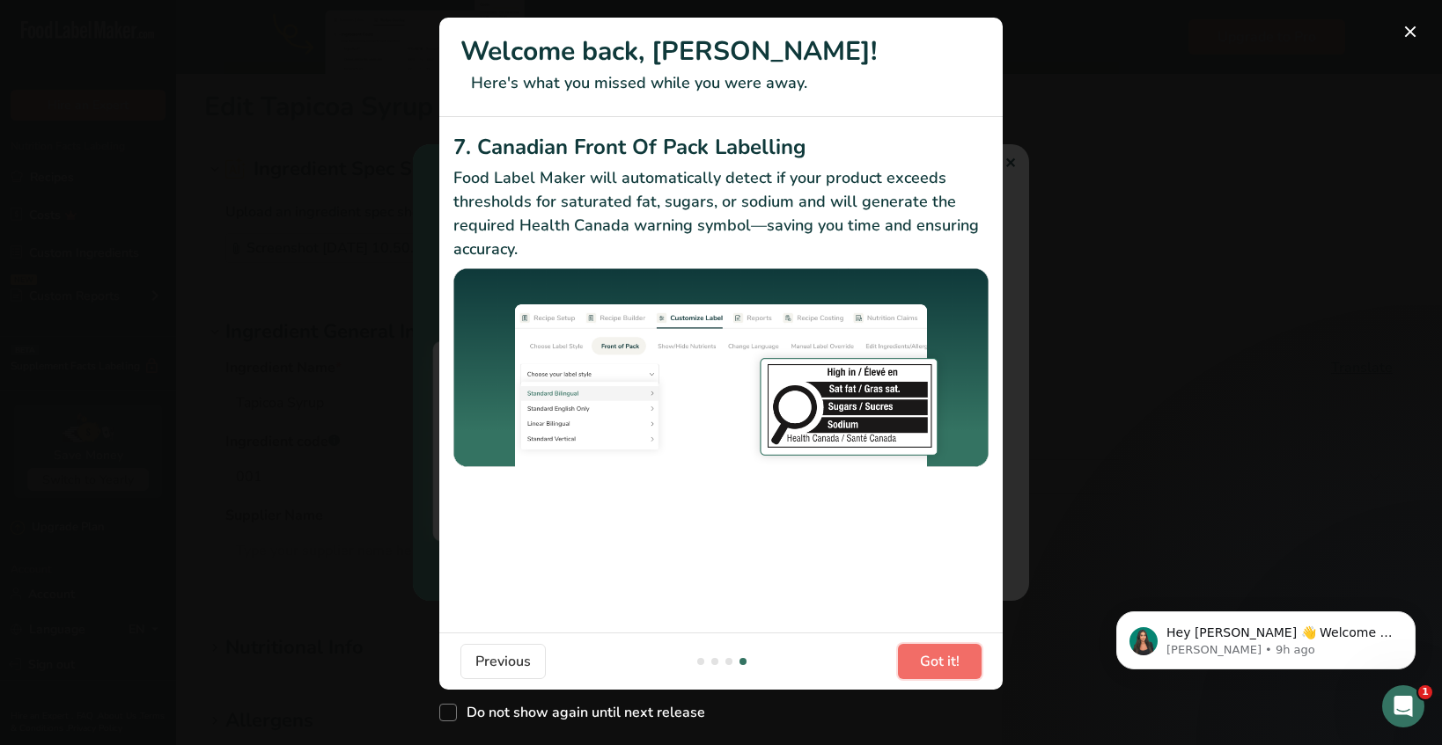
click at [938, 661] on span "Got it!" at bounding box center [940, 661] width 40 height 21
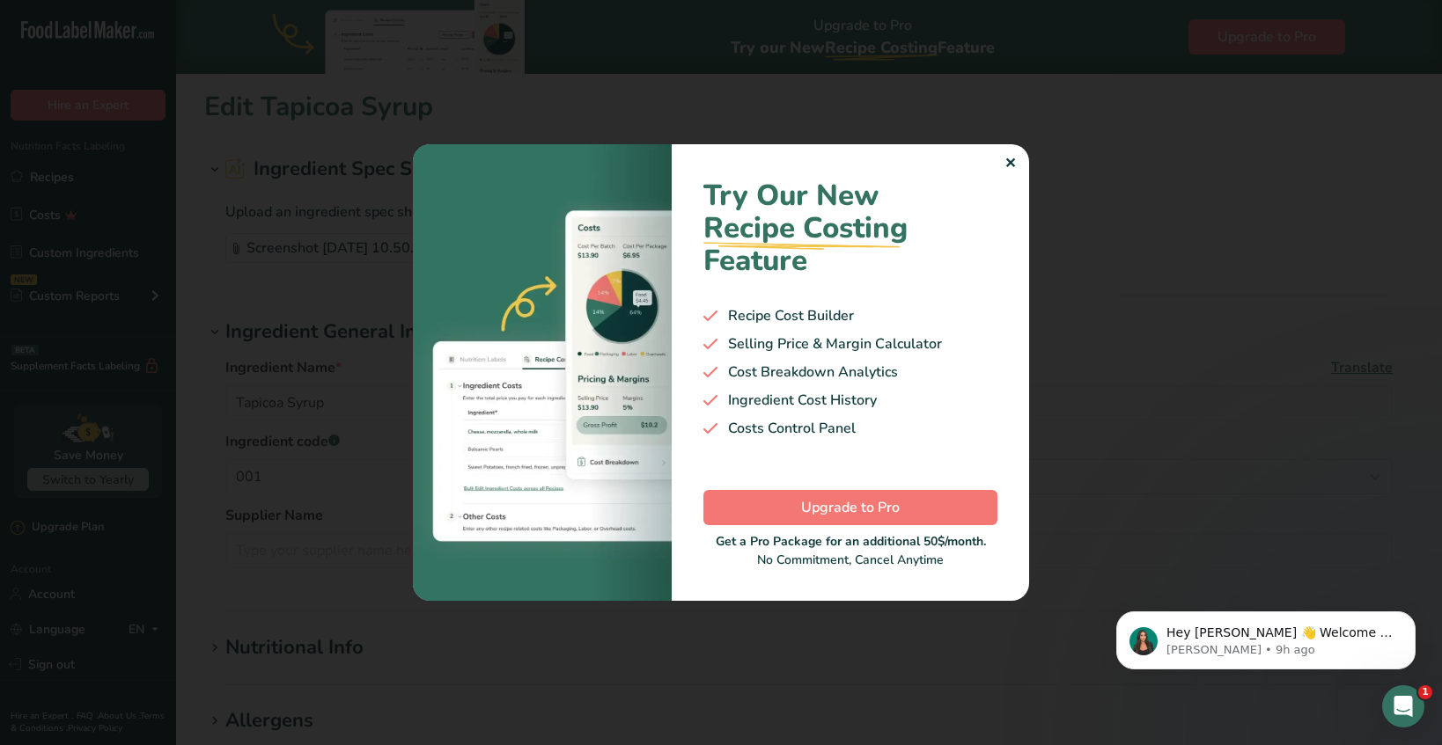
click at [1016, 170] on div "Try Our New Recipe Costing .a-29{fill:none;stroke-linecap:round;stroke-width:3p…" at bounding box center [849, 372] width 357 height 456
click at [1007, 159] on div "✕" at bounding box center [1009, 163] width 11 height 21
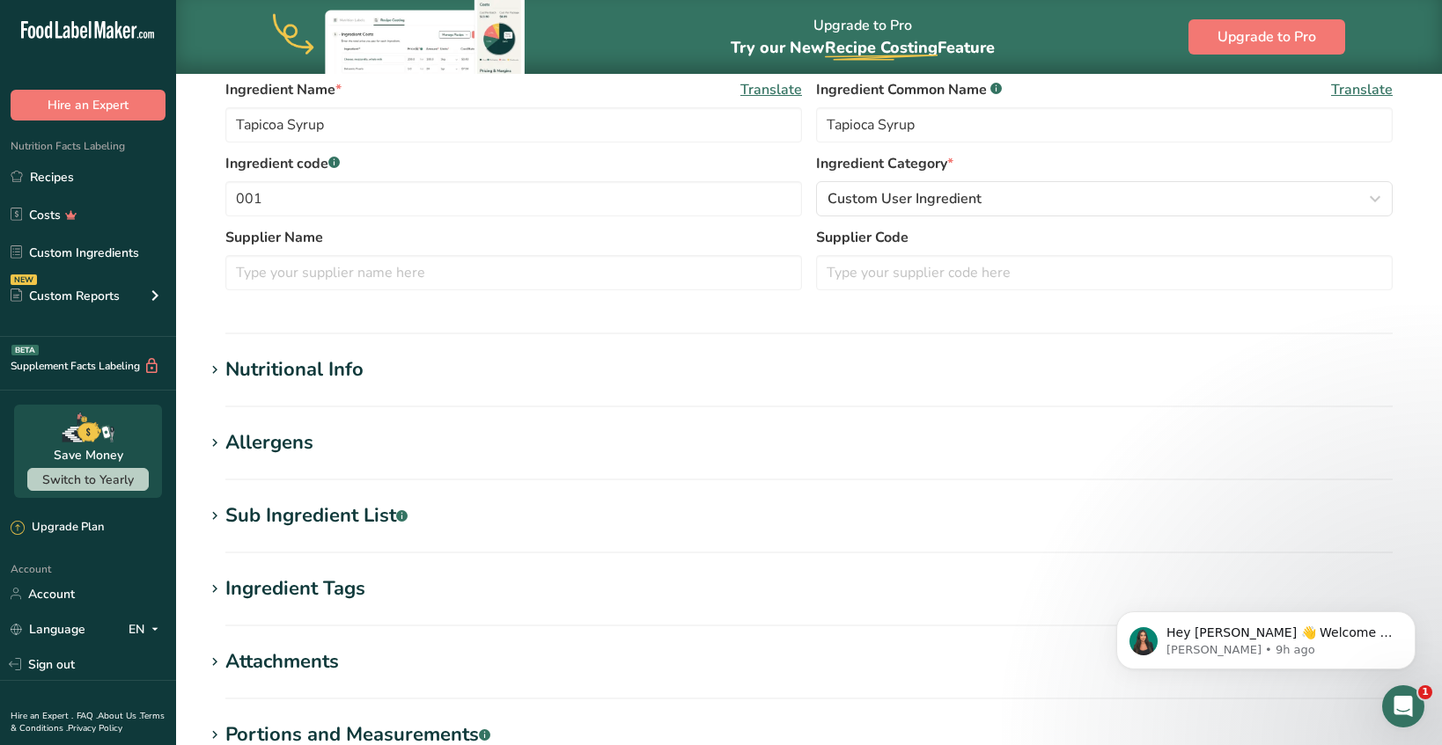
scroll to position [518, 0]
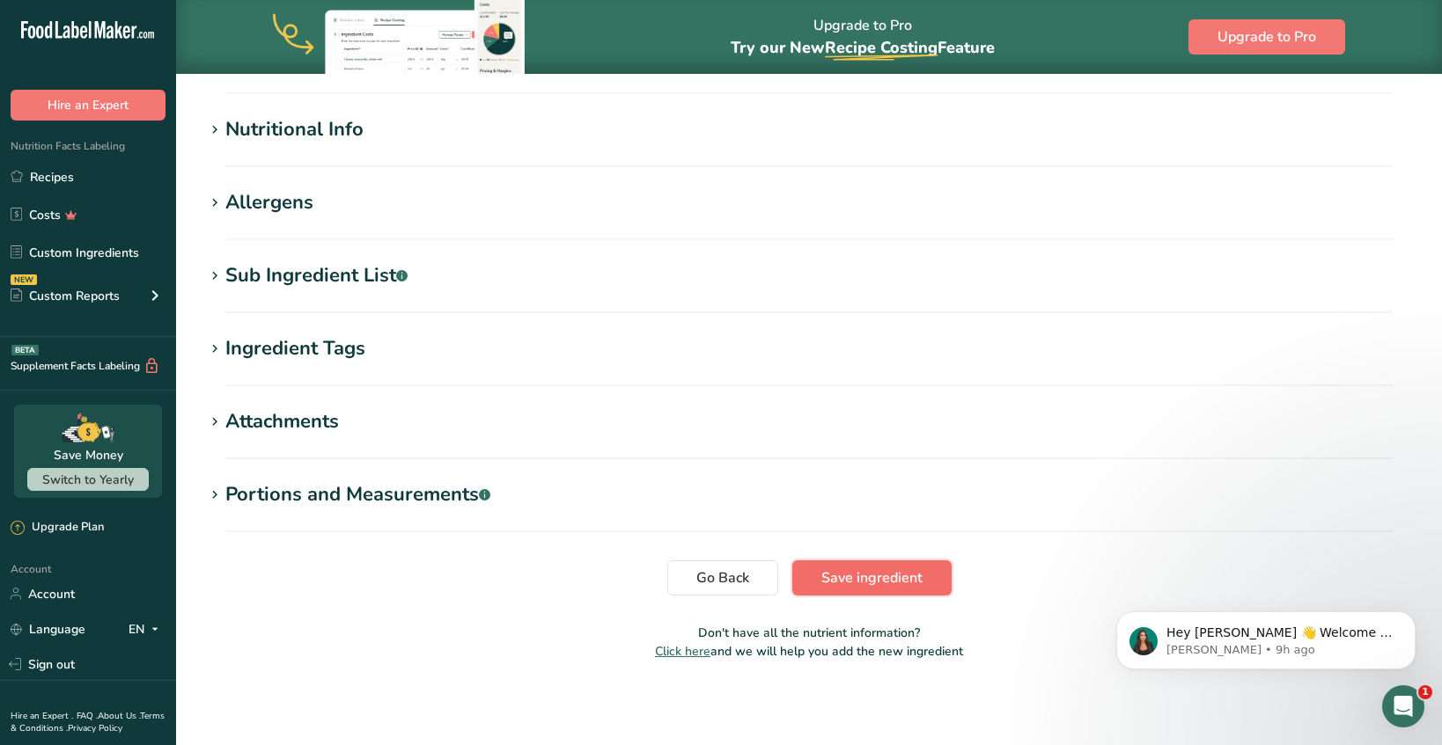
click at [891, 583] on span "Save ingredient" at bounding box center [871, 578] width 101 height 21
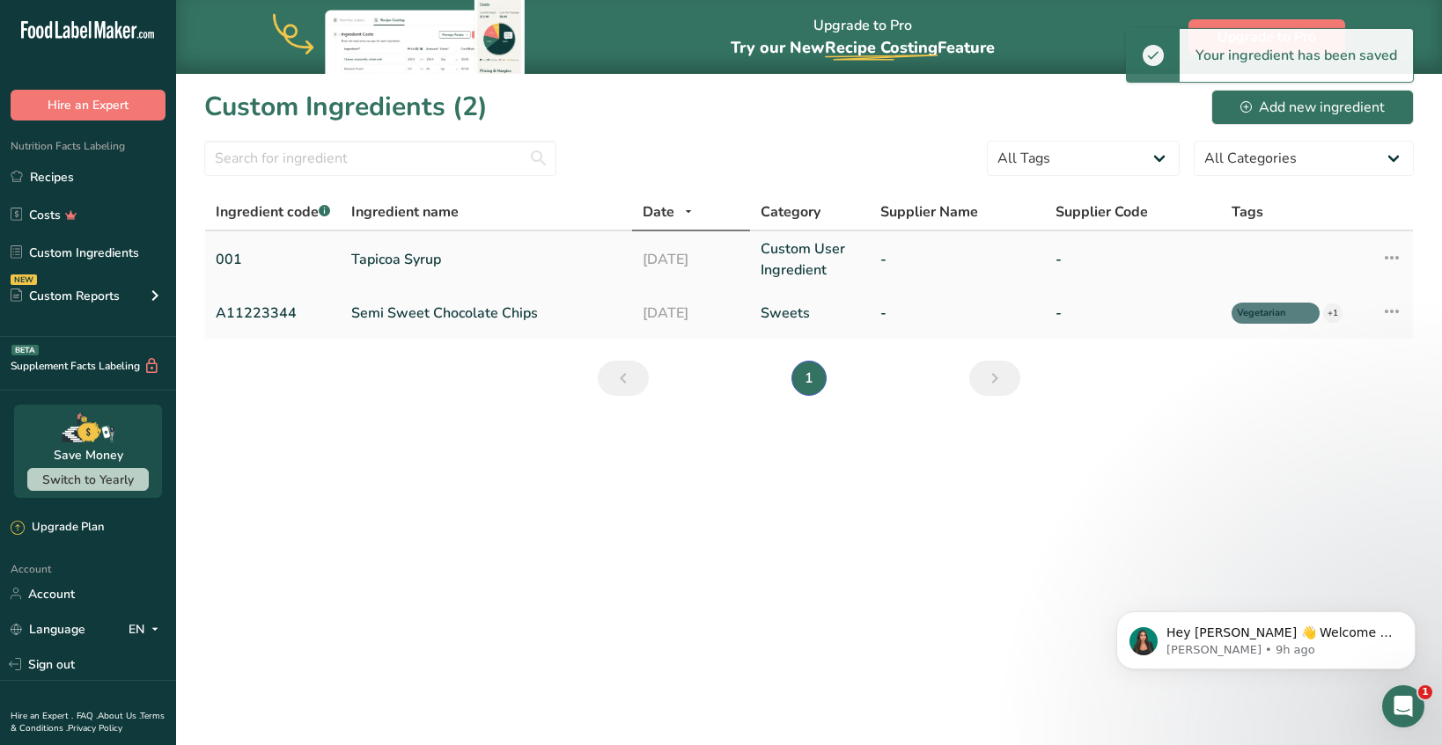
click at [937, 253] on link "-" at bounding box center [957, 259] width 155 height 21
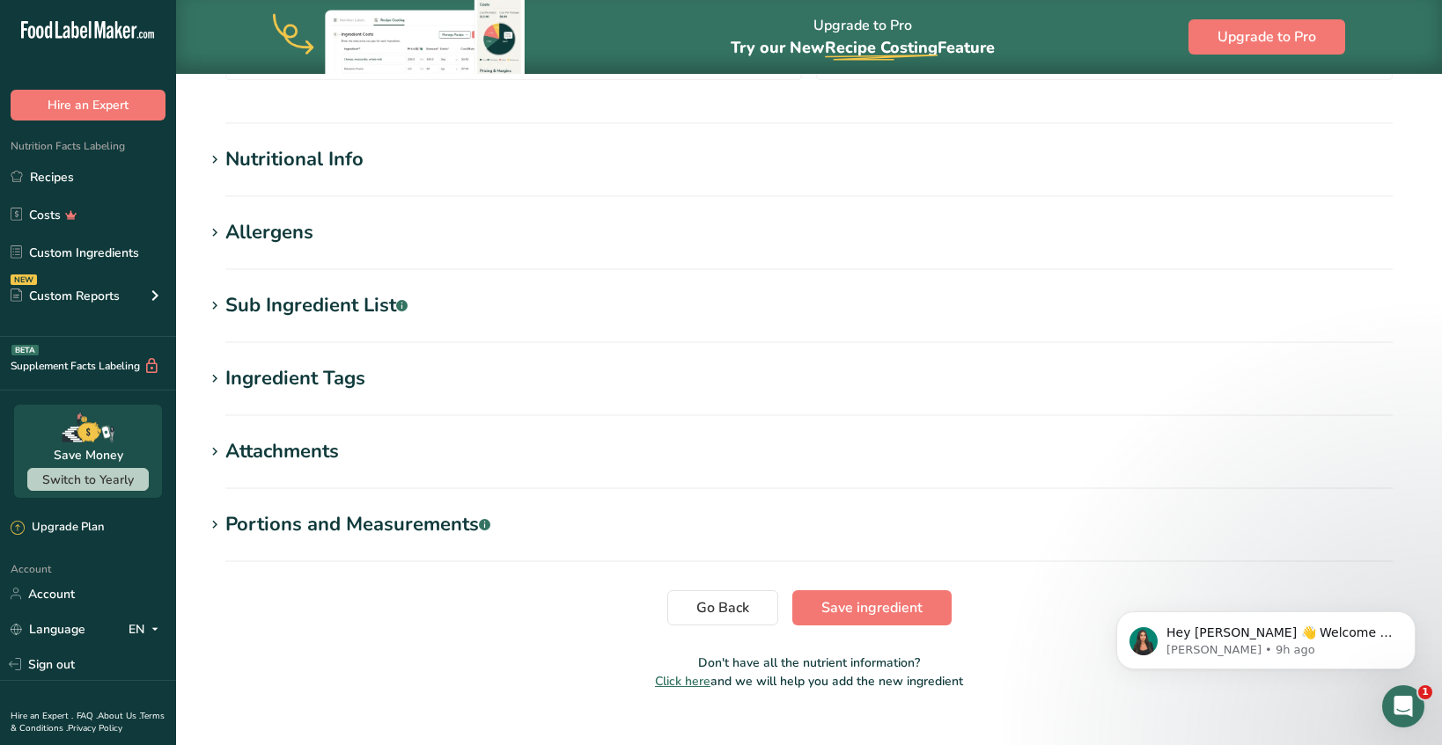
scroll to position [575, 0]
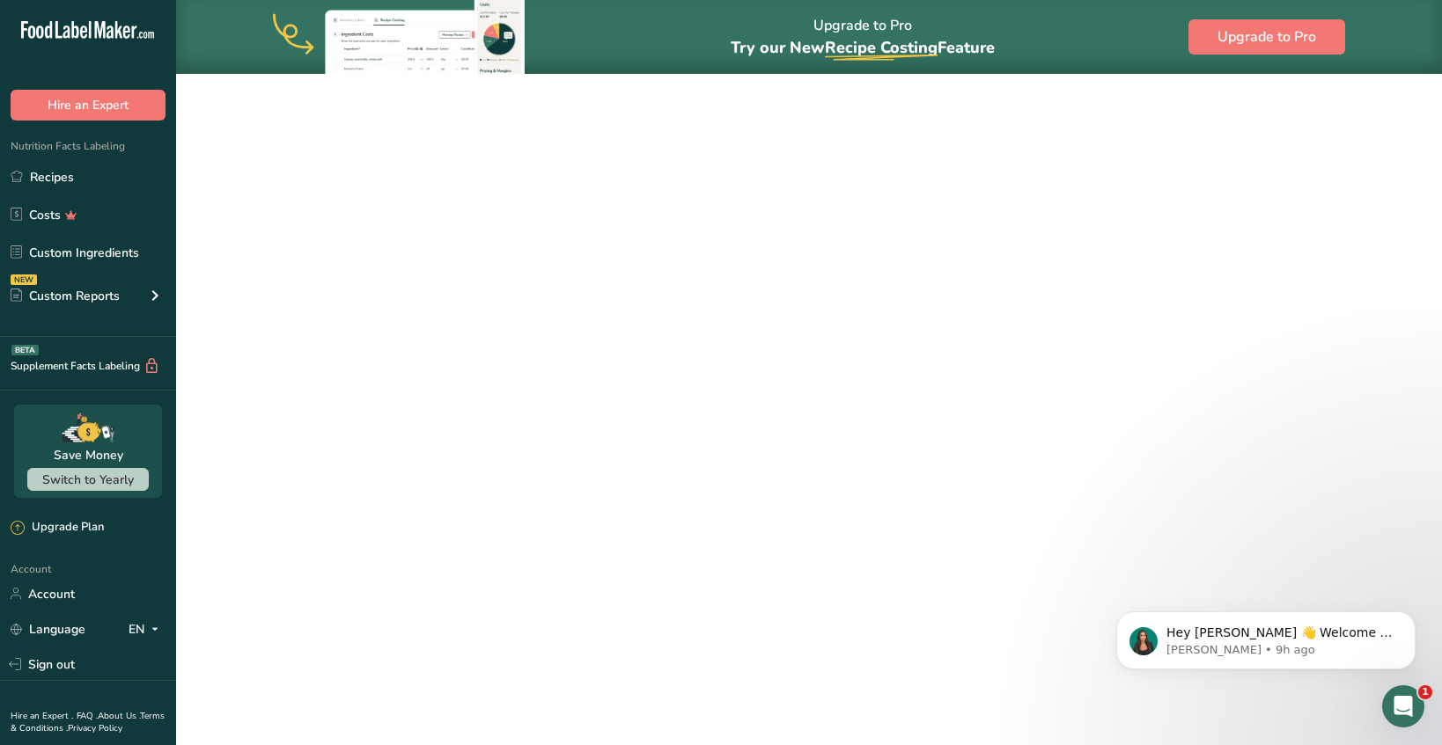
scroll to position [186, 0]
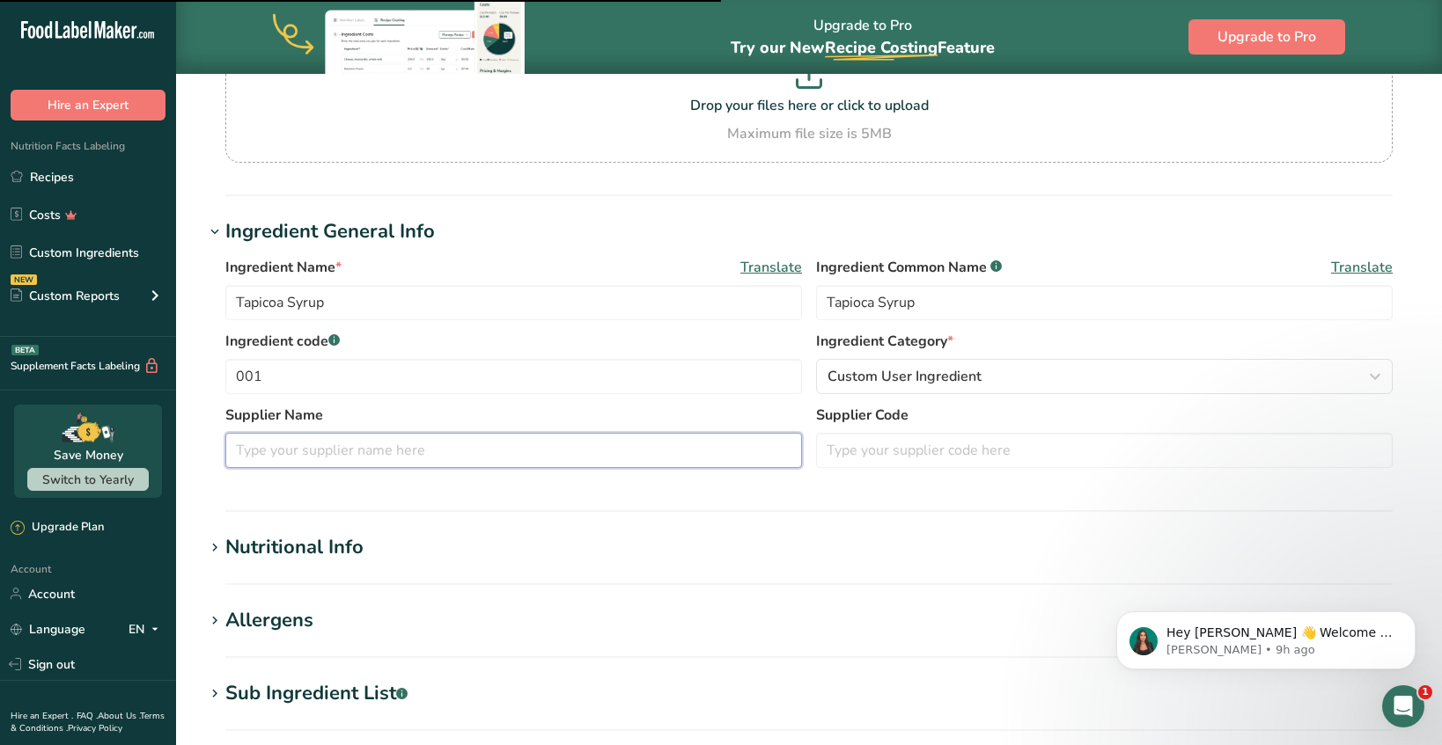
click at [634, 451] on input "text" at bounding box center [513, 450] width 576 height 35
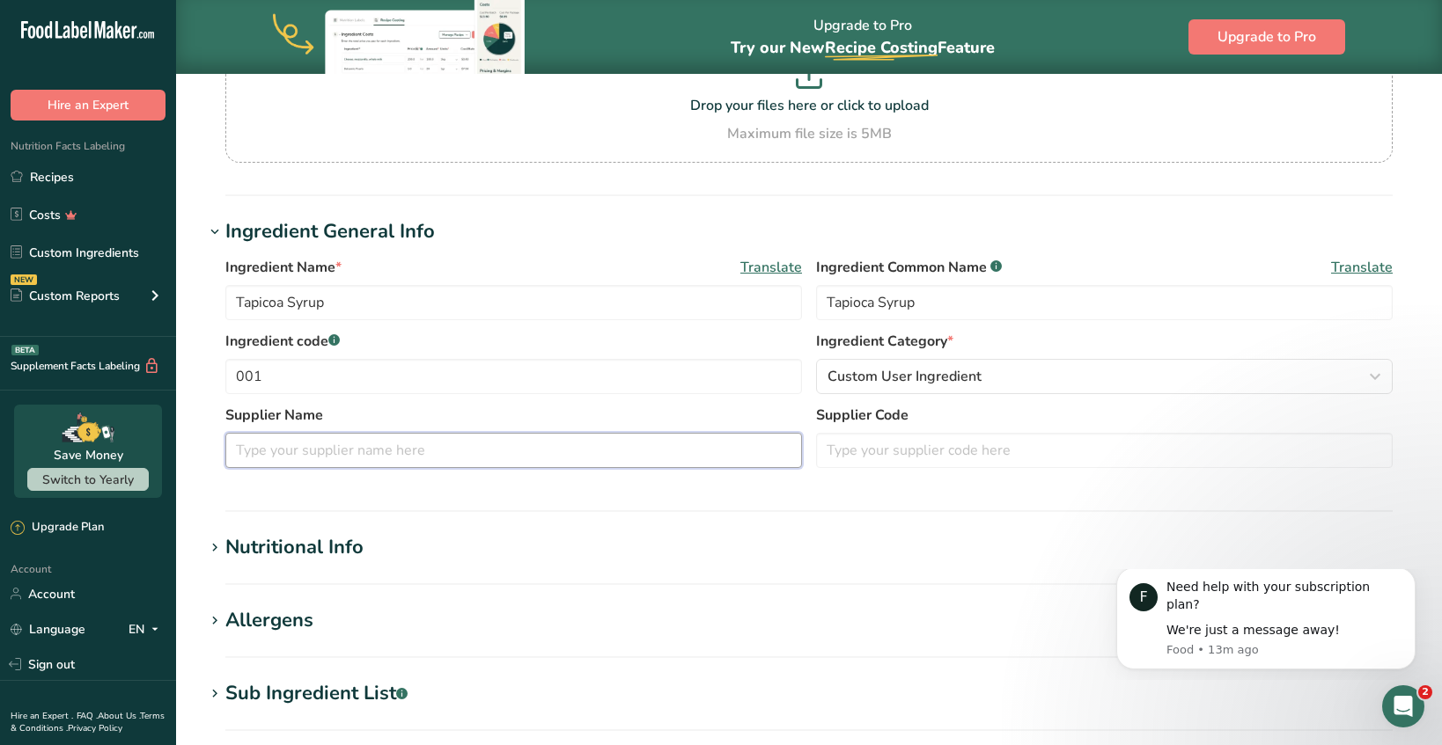
scroll to position [0, 0]
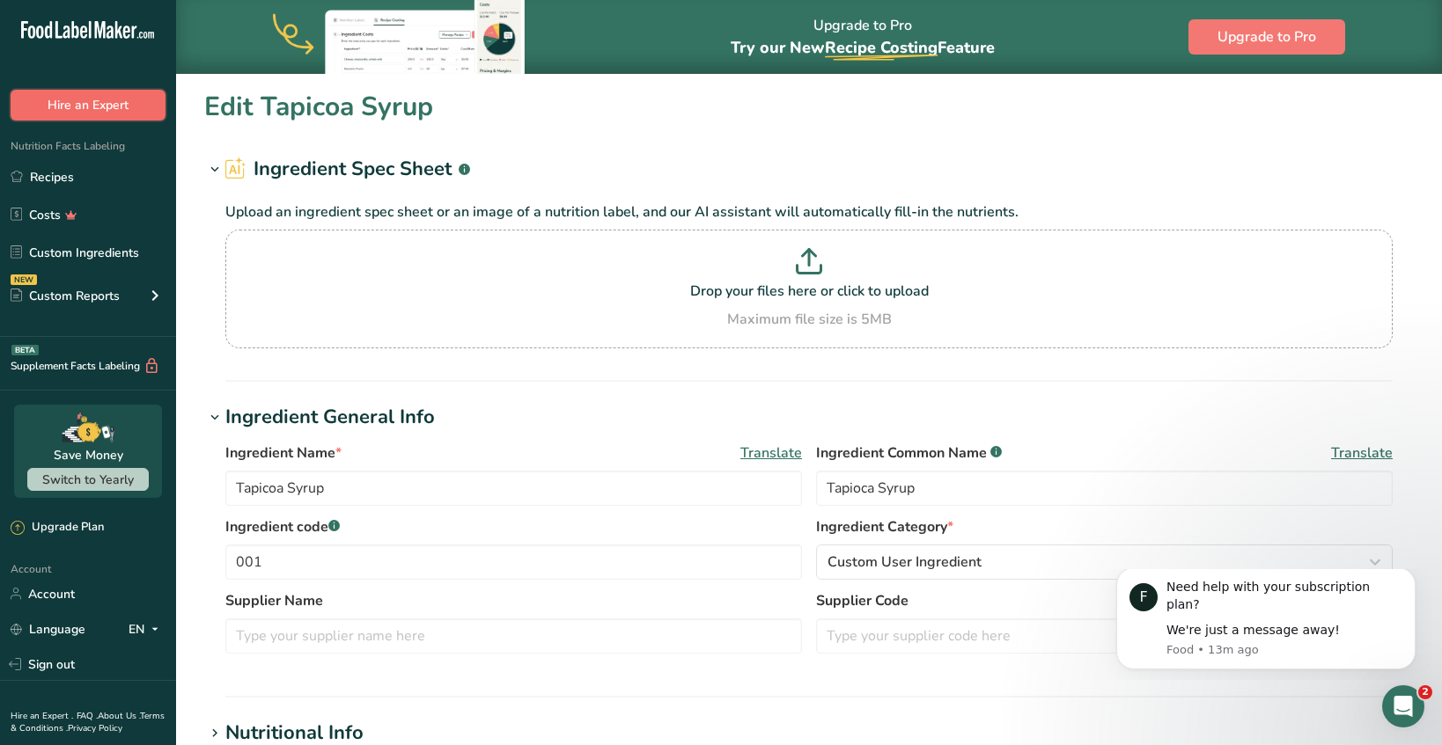
click at [136, 106] on button "Hire an Expert" at bounding box center [88, 105] width 155 height 31
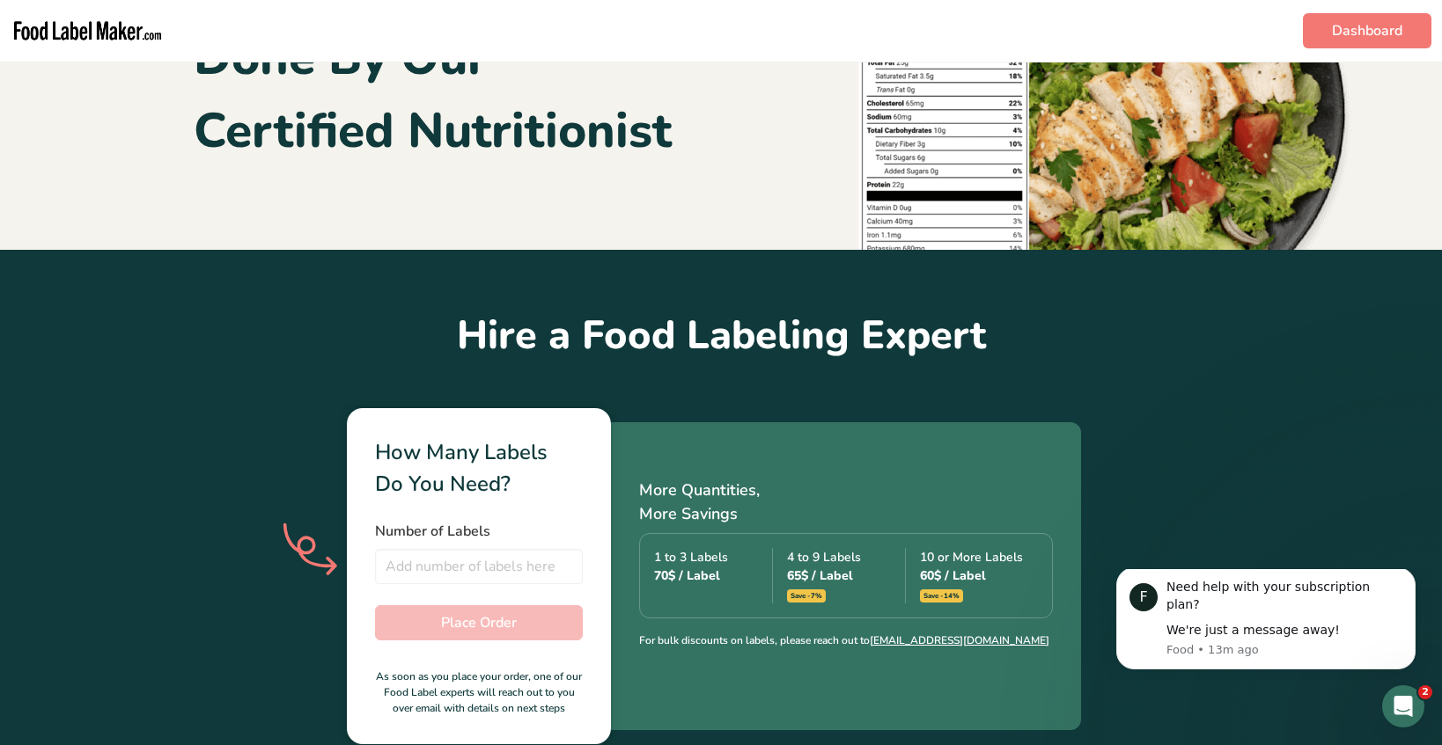
scroll to position [229, 0]
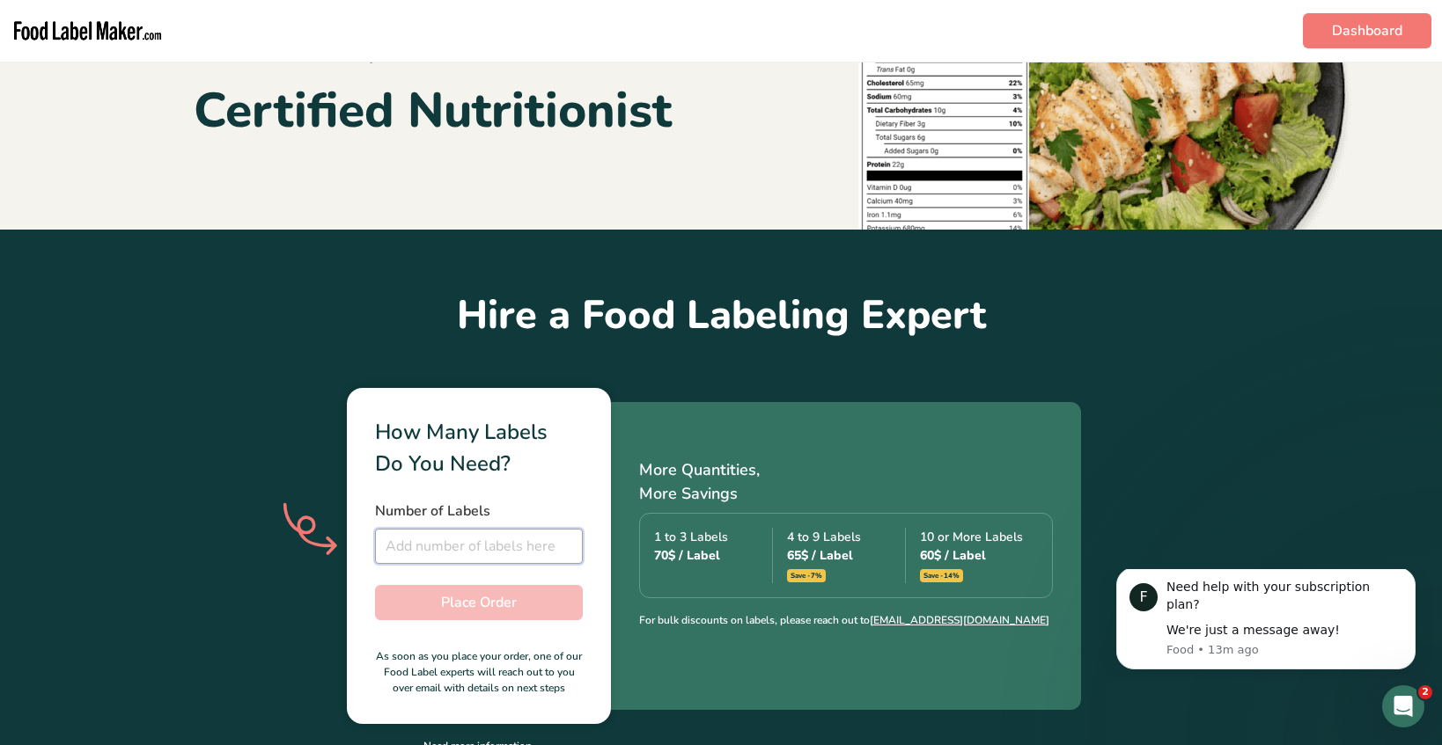
click at [508, 550] on input "number" at bounding box center [479, 546] width 208 height 35
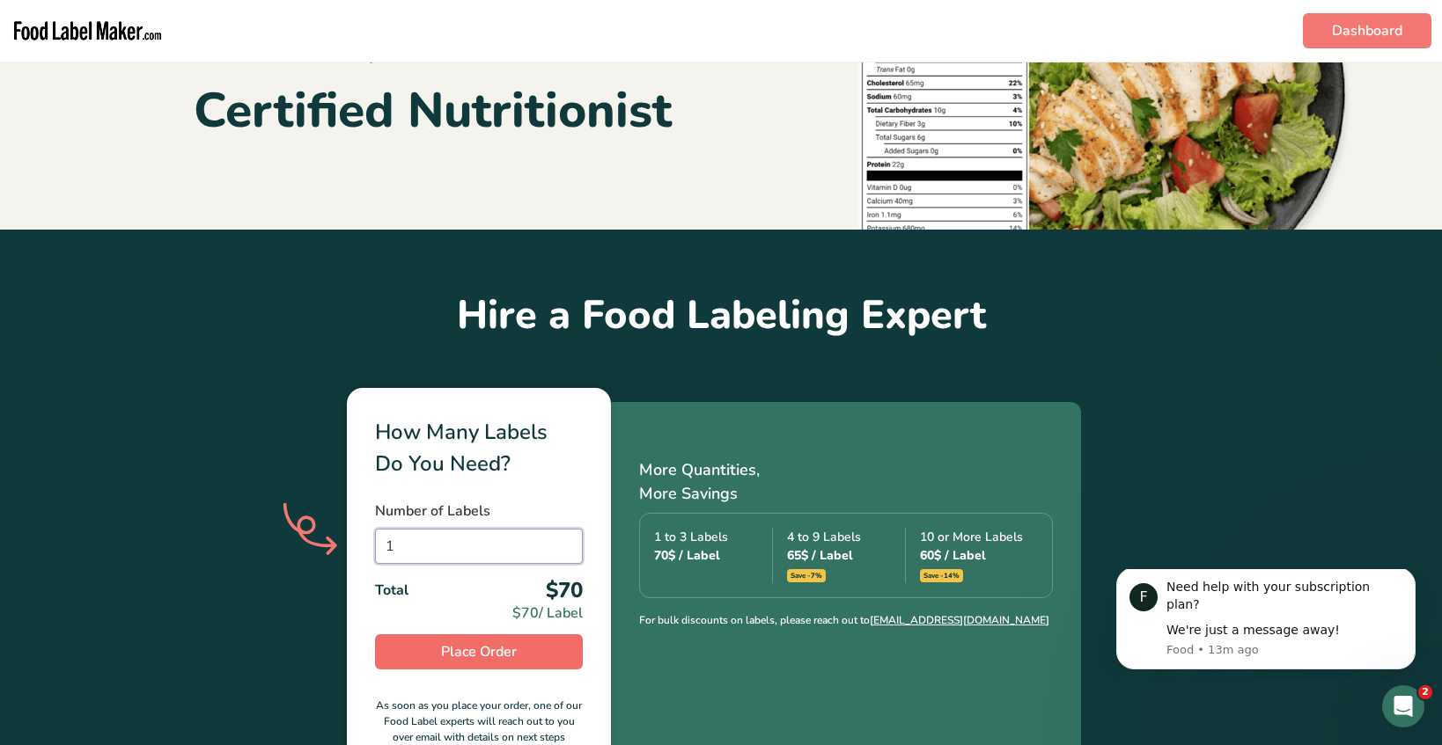
type input "1"
click at [526, 656] on button "Place Order" at bounding box center [479, 652] width 208 height 35
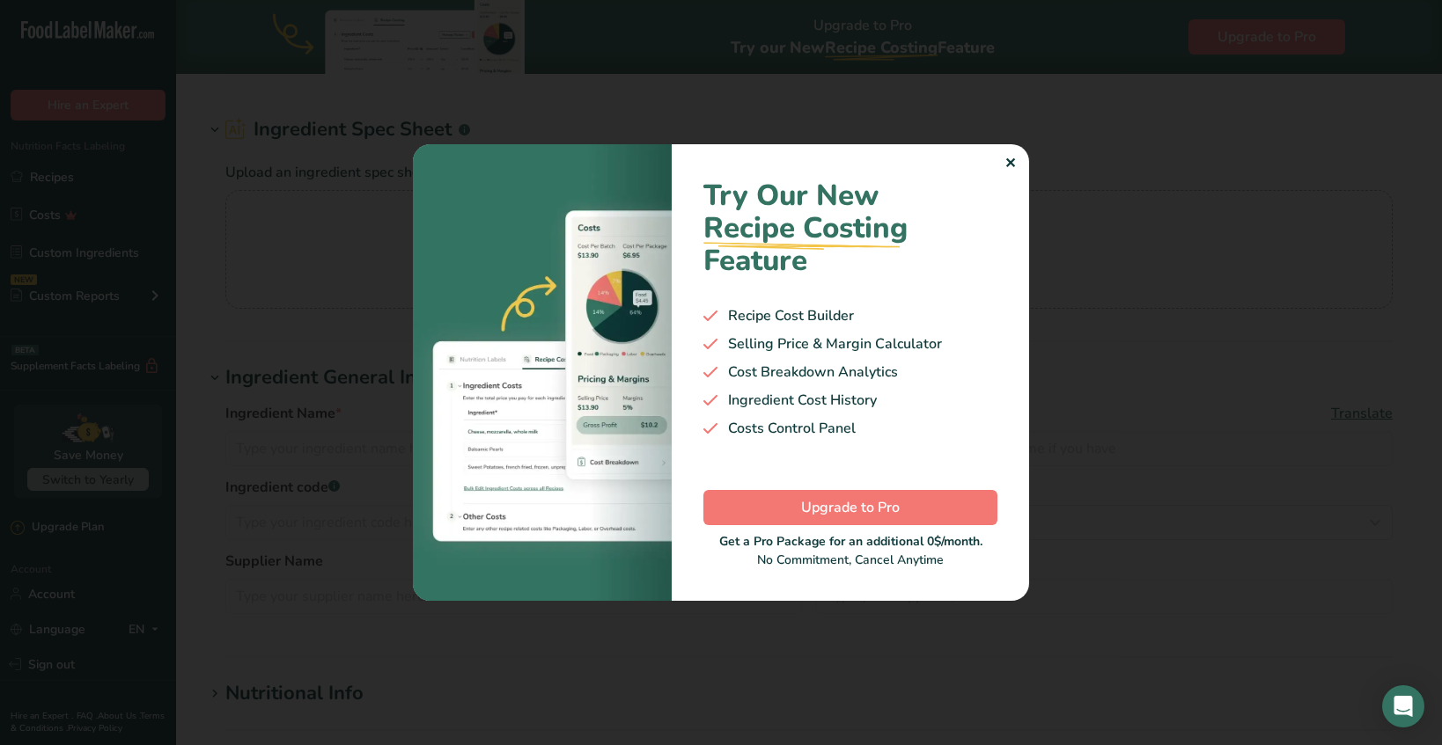
type input "Tapicoa Syrup"
type input "Tapioca Syrup"
type input "001"
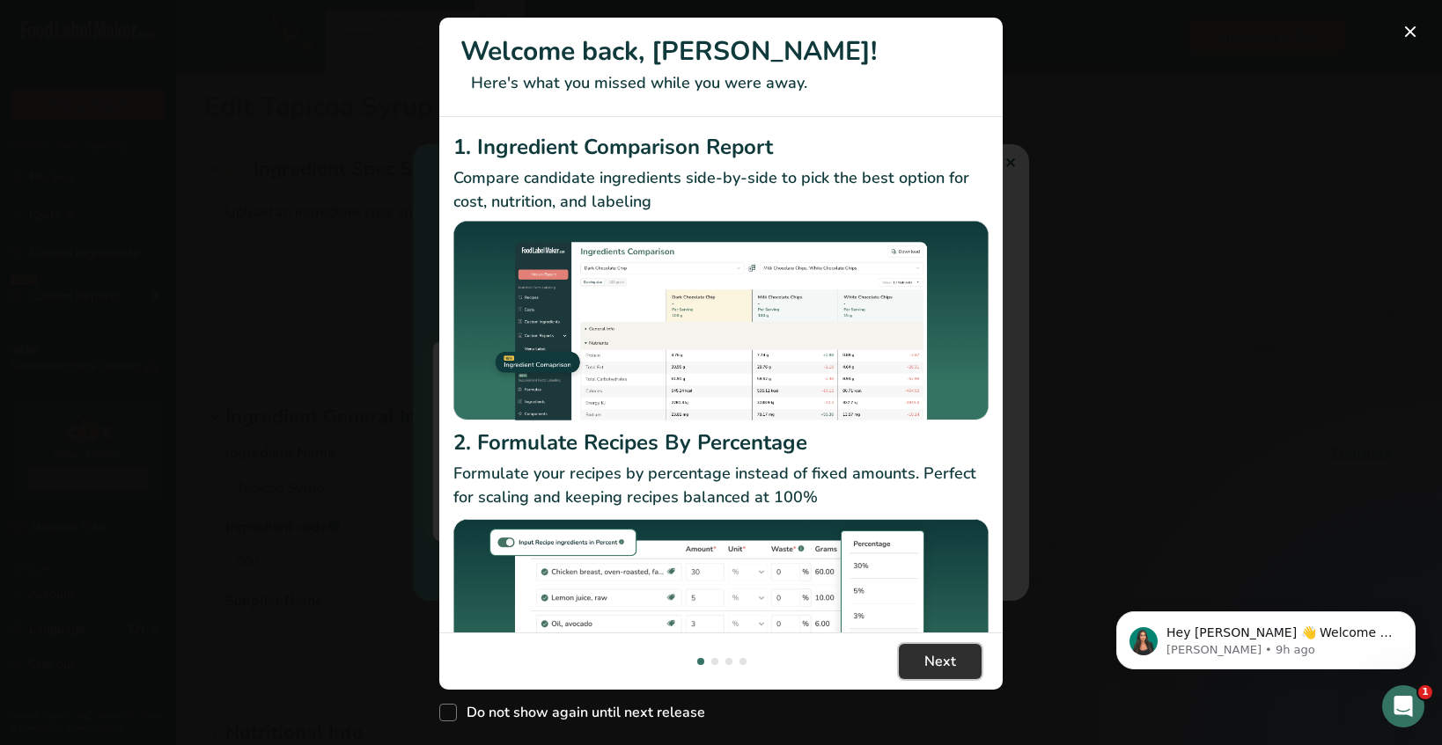
click at [960, 656] on button "Next" at bounding box center [940, 661] width 83 height 35
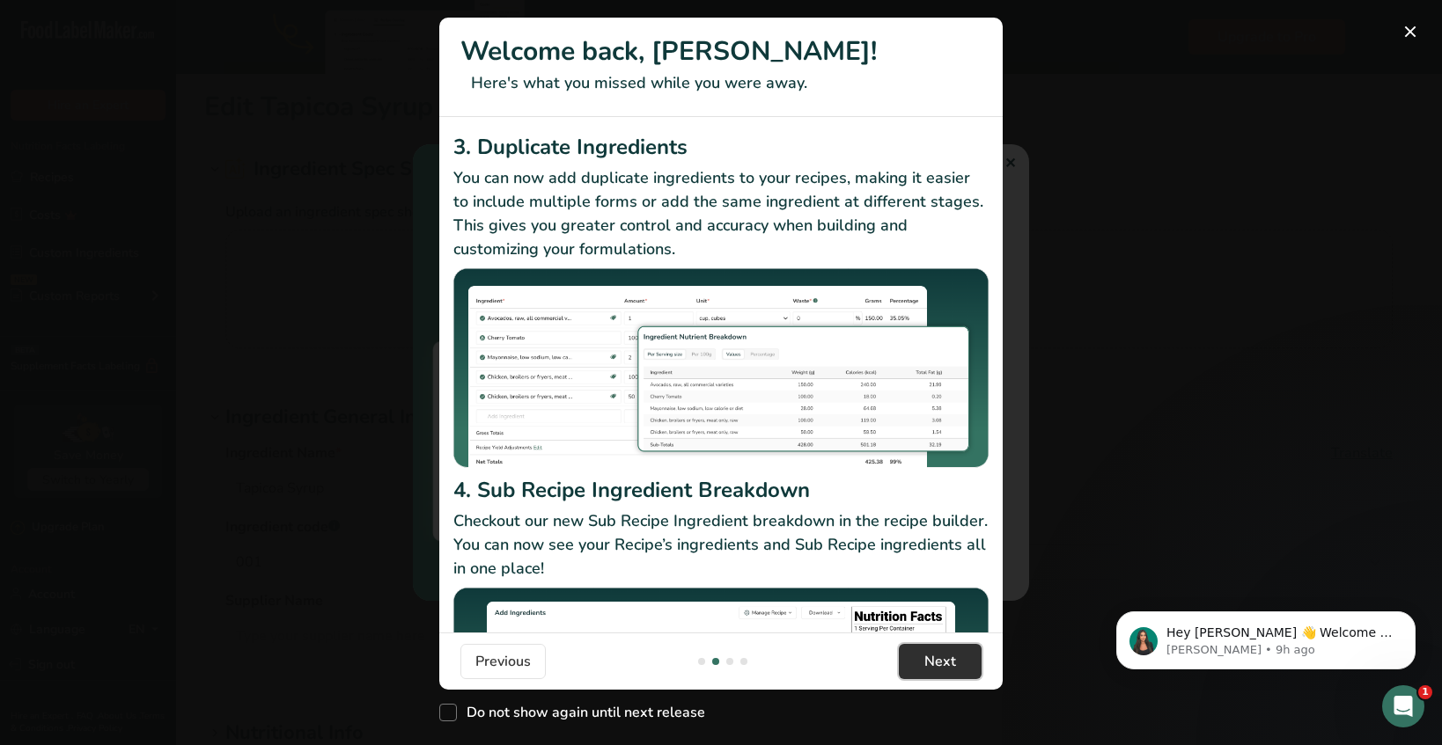
click at [960, 656] on button "Next" at bounding box center [940, 661] width 83 height 35
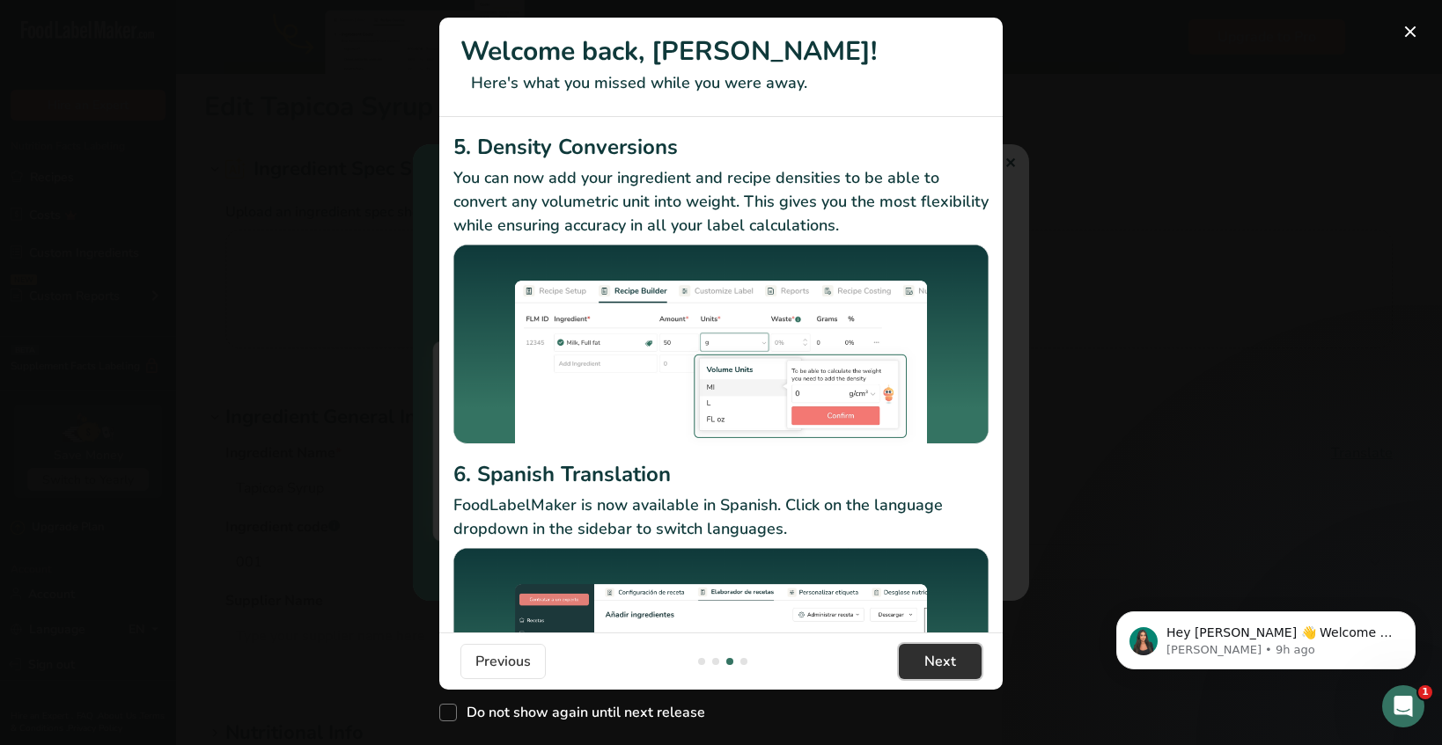
click at [960, 656] on button "Next" at bounding box center [940, 661] width 83 height 35
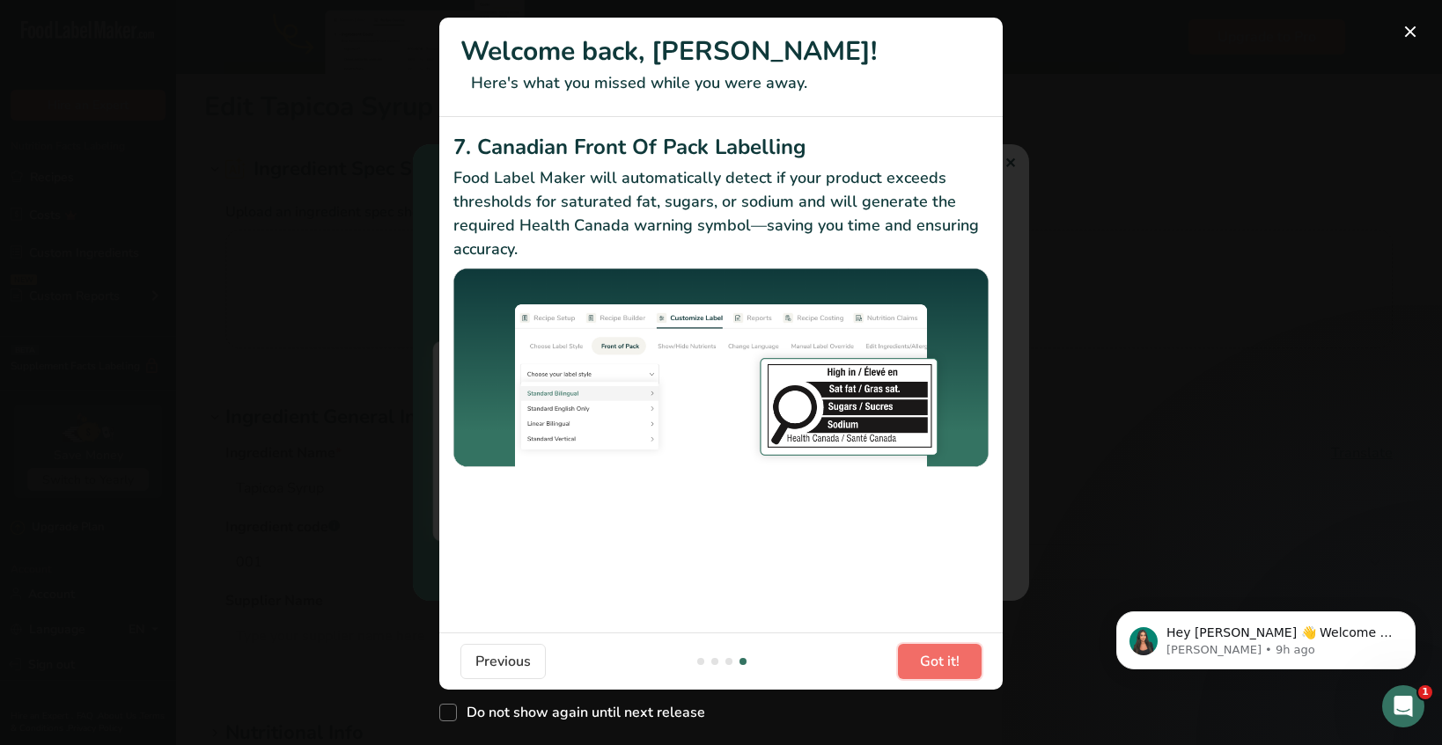
click at [960, 656] on button "Got it!" at bounding box center [940, 661] width 84 height 35
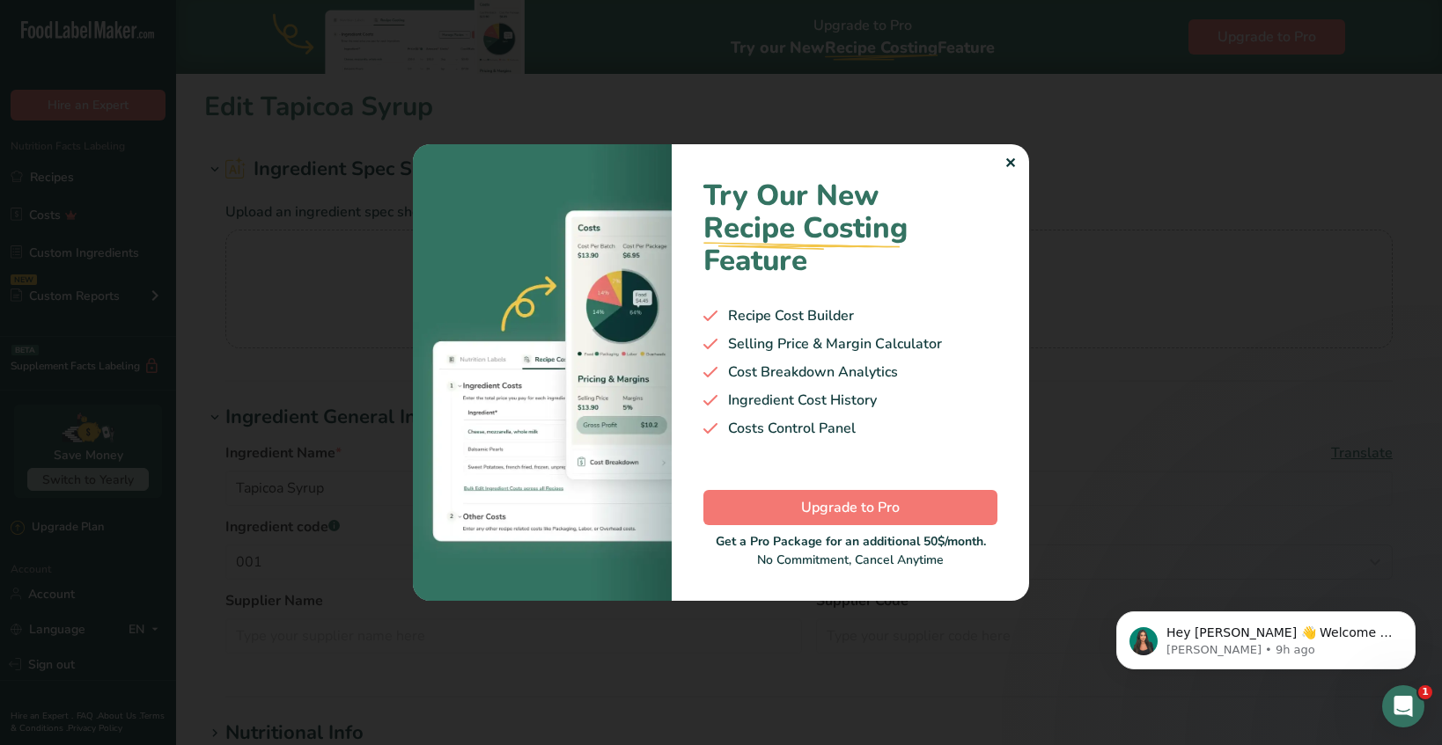
click at [1014, 158] on div "✕" at bounding box center [1009, 163] width 11 height 21
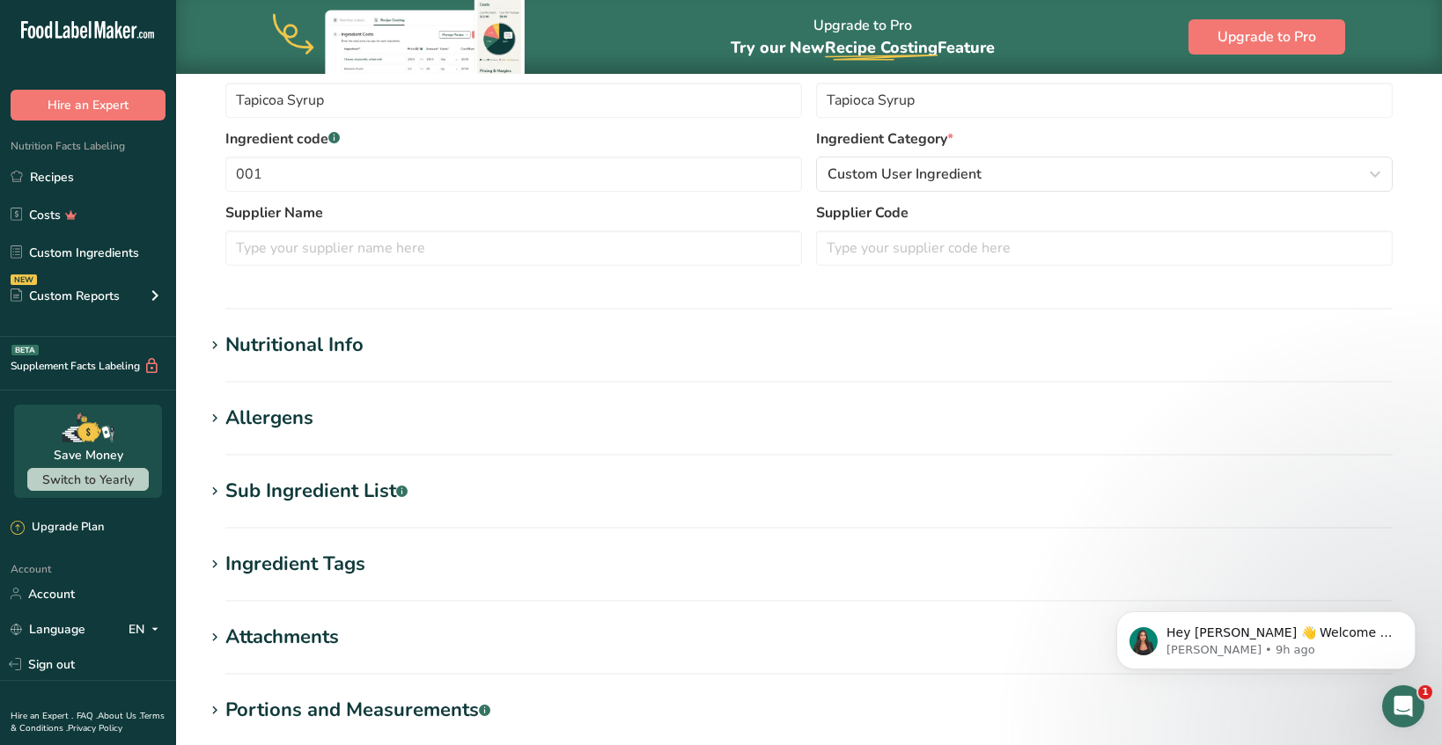
scroll to position [604, 0]
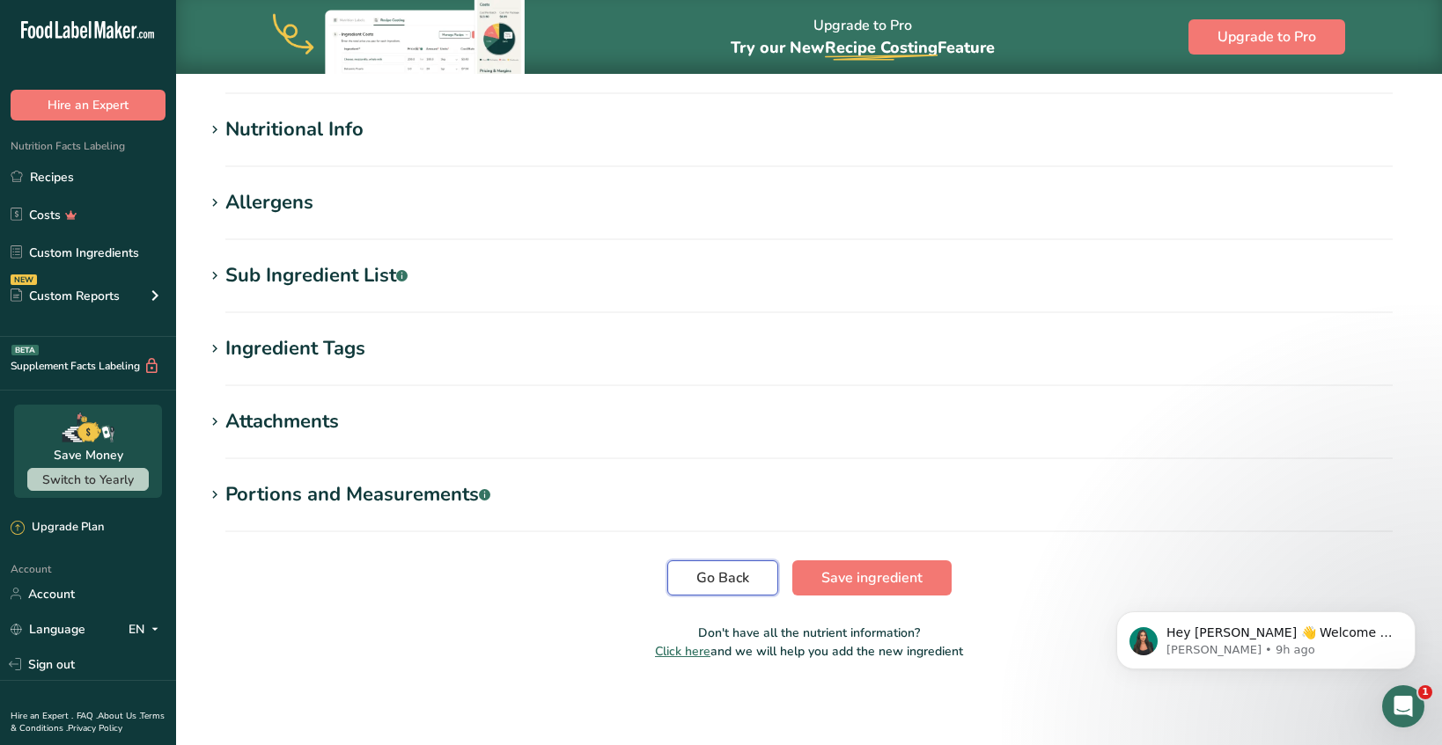
click at [745, 575] on span "Go Back" at bounding box center [722, 578] width 53 height 21
click at [111, 238] on link "Custom Ingredients" at bounding box center [88, 252] width 176 height 33
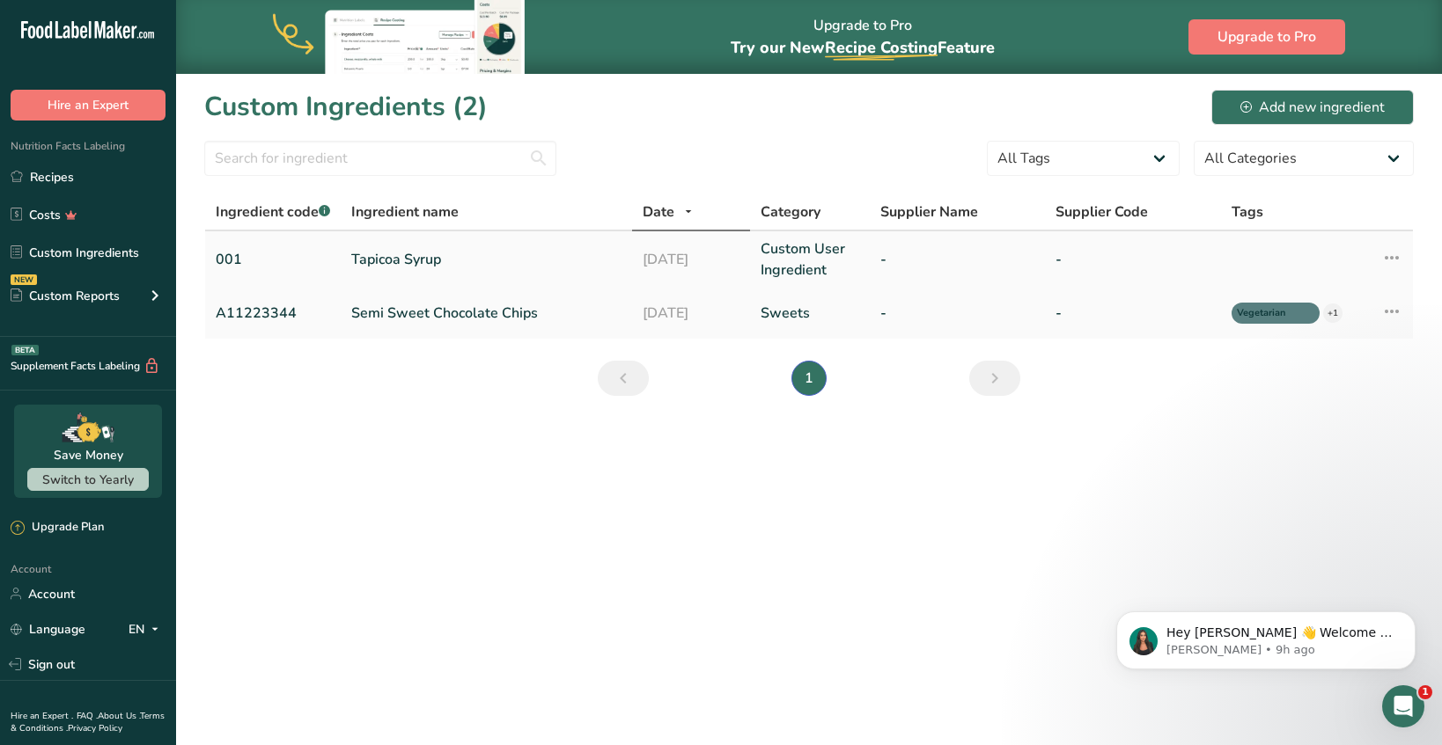
click at [383, 247] on td "Tapicoa Syrup" at bounding box center [486, 259] width 291 height 56
click at [391, 260] on link "Tapicoa Syrup" at bounding box center [486, 259] width 270 height 21
click at [1405, 312] on td "Edit Ingredient Duplicate Ingredient Delete Ingredient Activity History Compare…" at bounding box center [1383, 313] width 60 height 51
click at [1391, 312] on icon at bounding box center [1391, 312] width 21 height 32
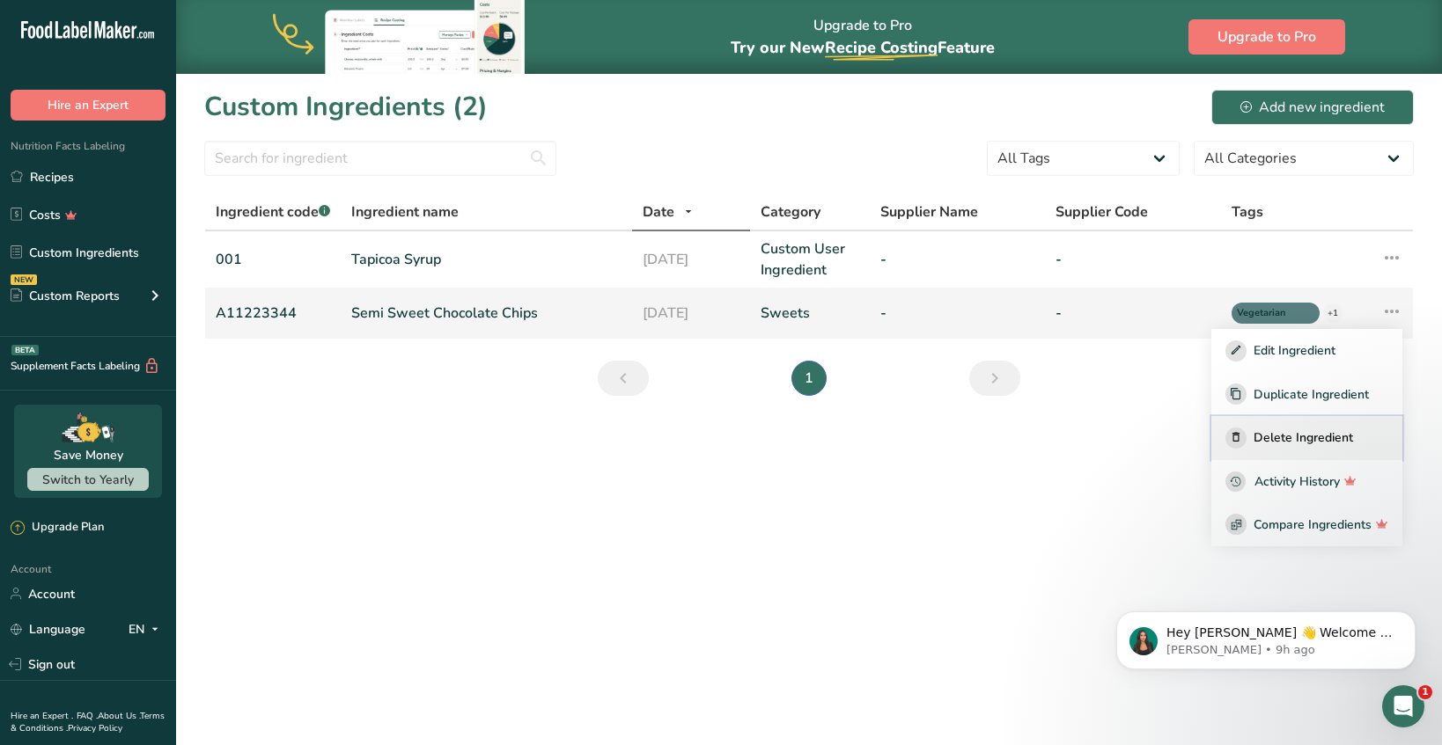
click at [1307, 442] on span "Delete Ingredient" at bounding box center [1302, 438] width 99 height 18
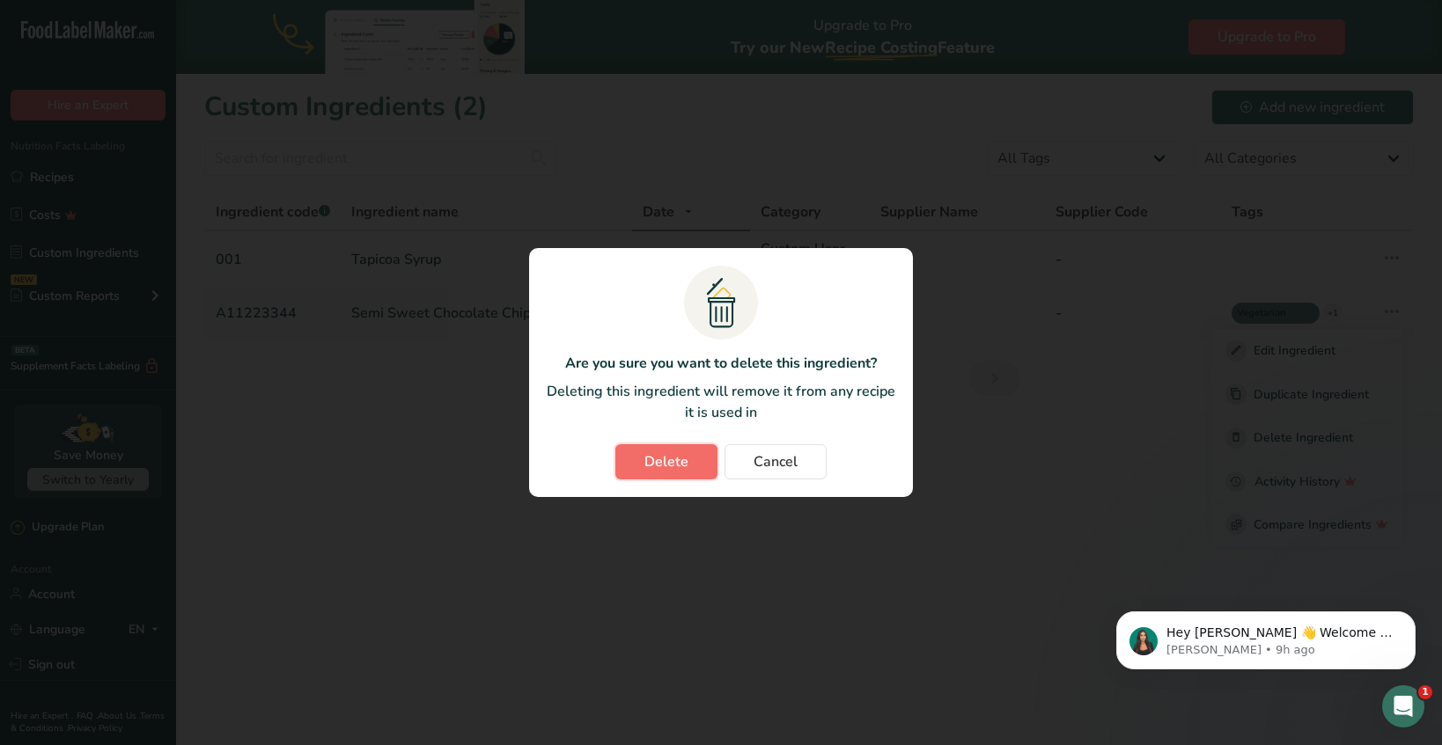
click at [701, 466] on button "Delete" at bounding box center [666, 461] width 102 height 35
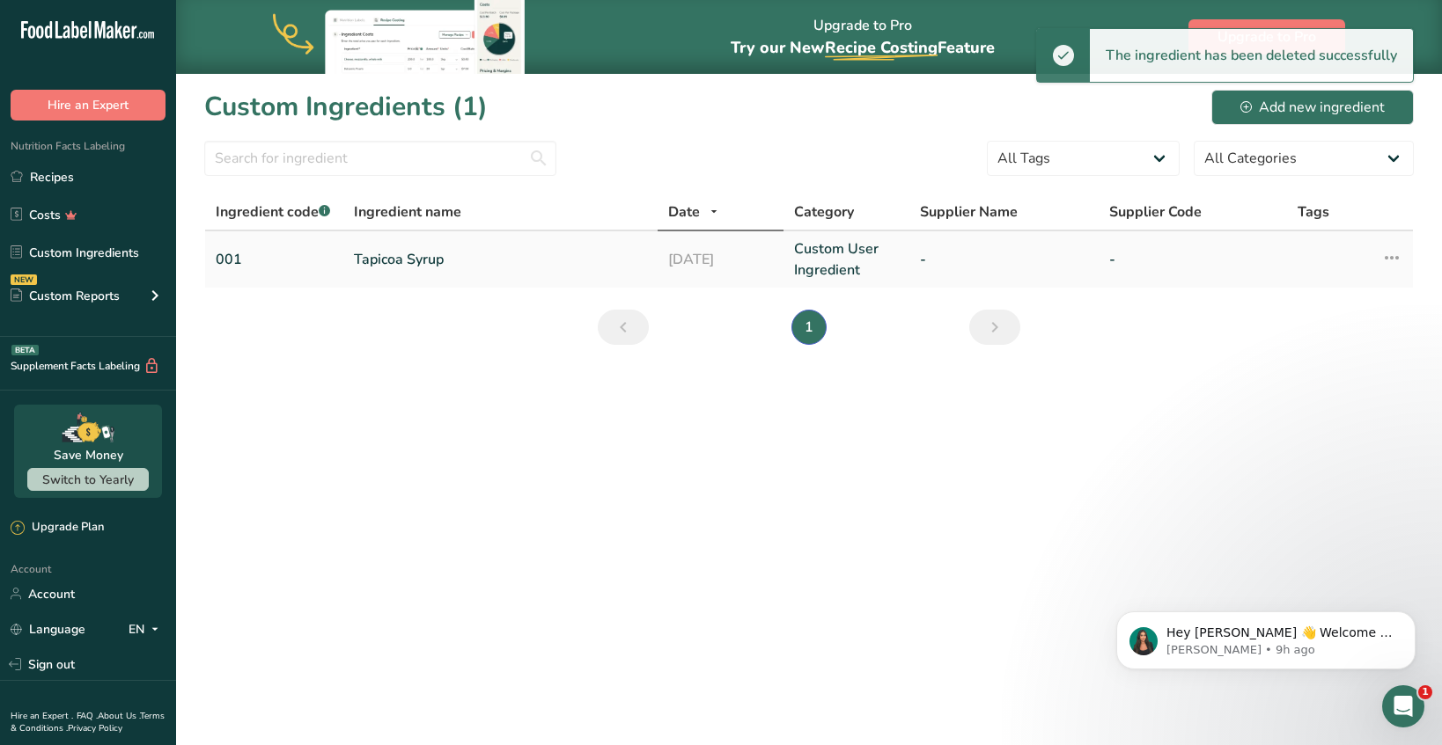
click at [542, 248] on td "Tapicoa Syrup" at bounding box center [500, 259] width 314 height 56
click at [430, 256] on link "Tapicoa Syrup" at bounding box center [500, 259] width 293 height 21
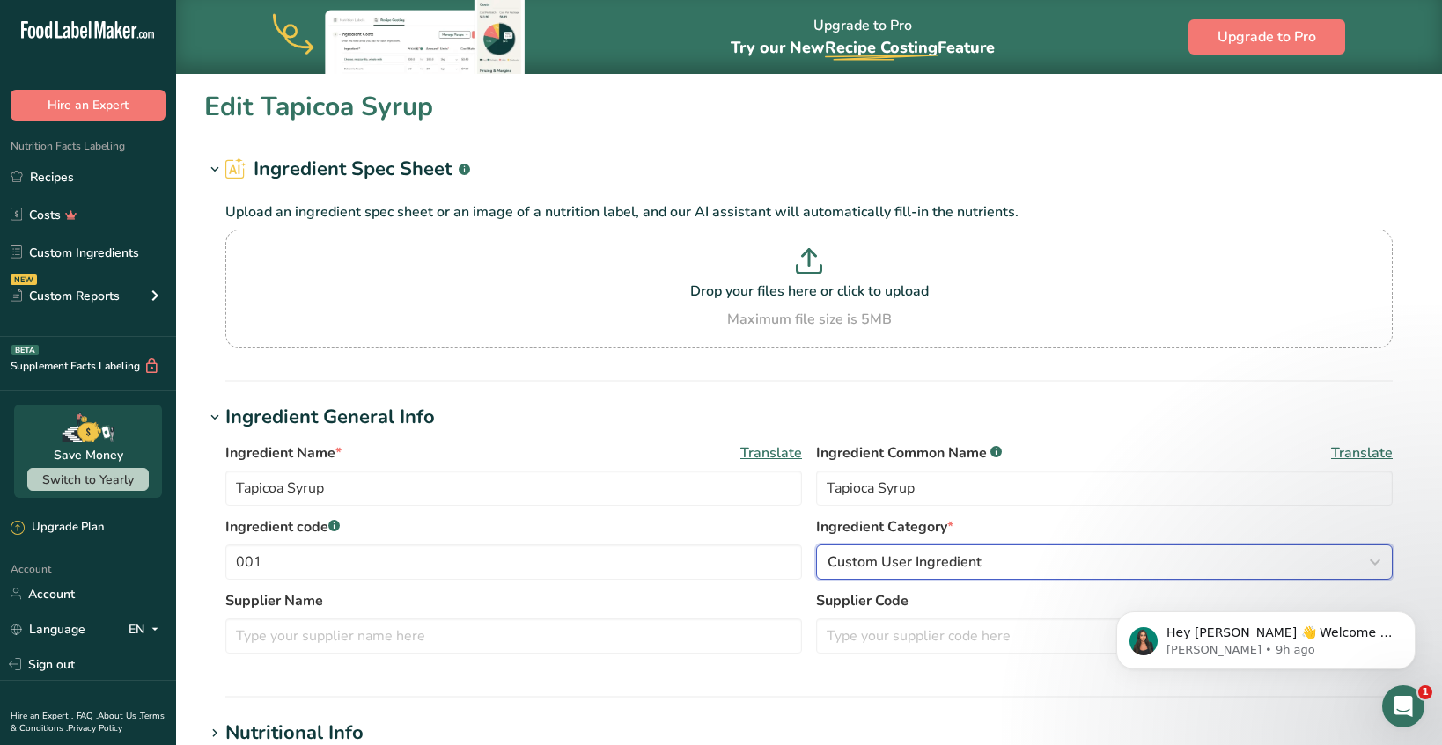
click at [866, 558] on span "Custom User Ingredient" at bounding box center [904, 562] width 154 height 21
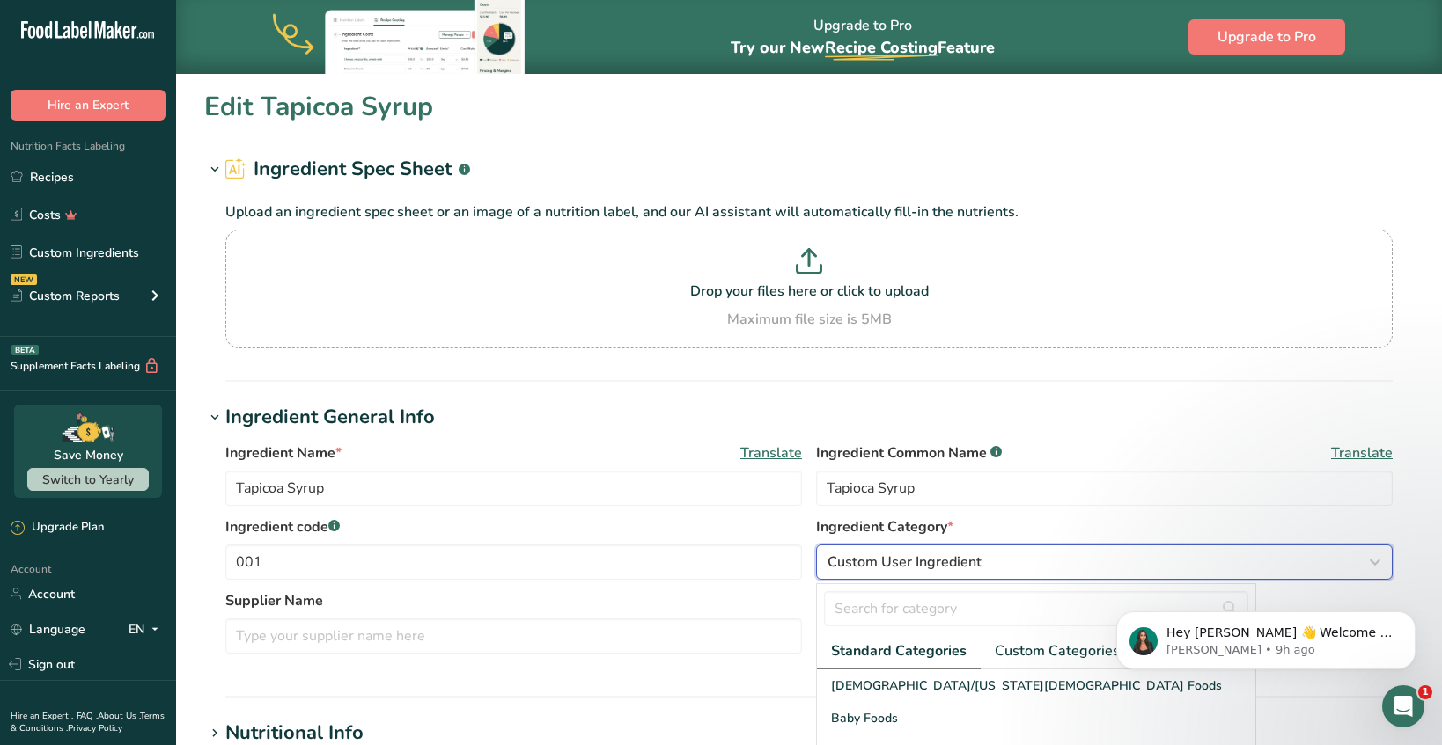
click at [866, 558] on span "Custom User Ingredient" at bounding box center [904, 562] width 154 height 21
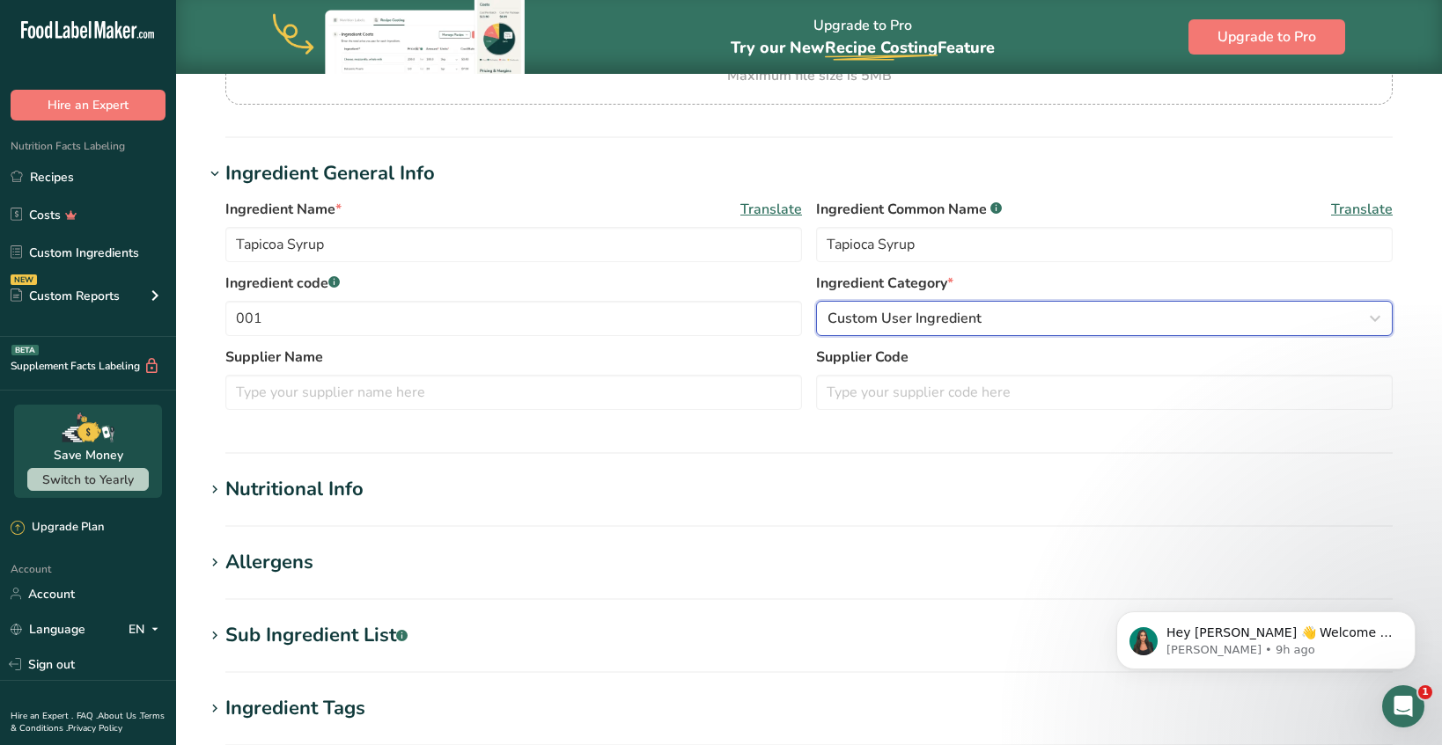
scroll to position [259, 0]
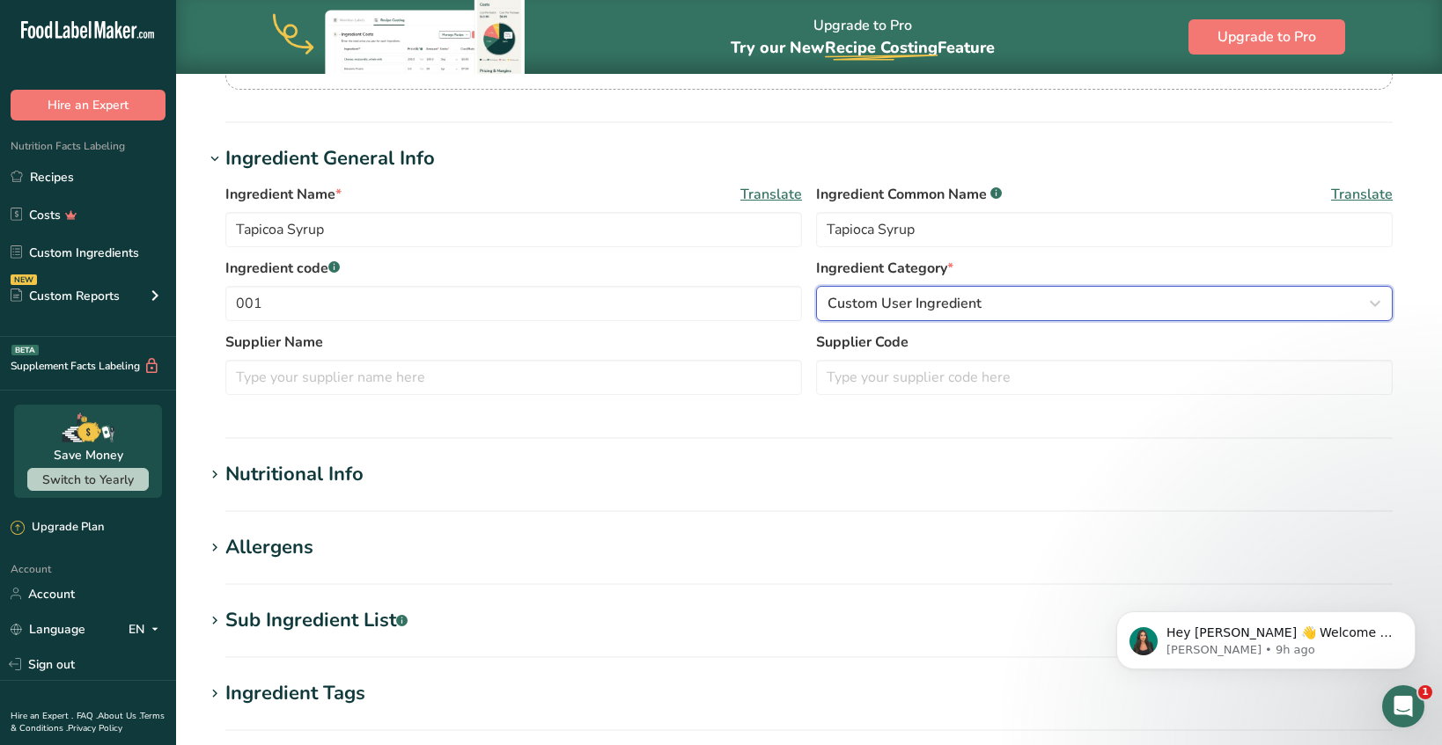
click at [1013, 309] on div "Custom User Ingredient" at bounding box center [1098, 303] width 543 height 21
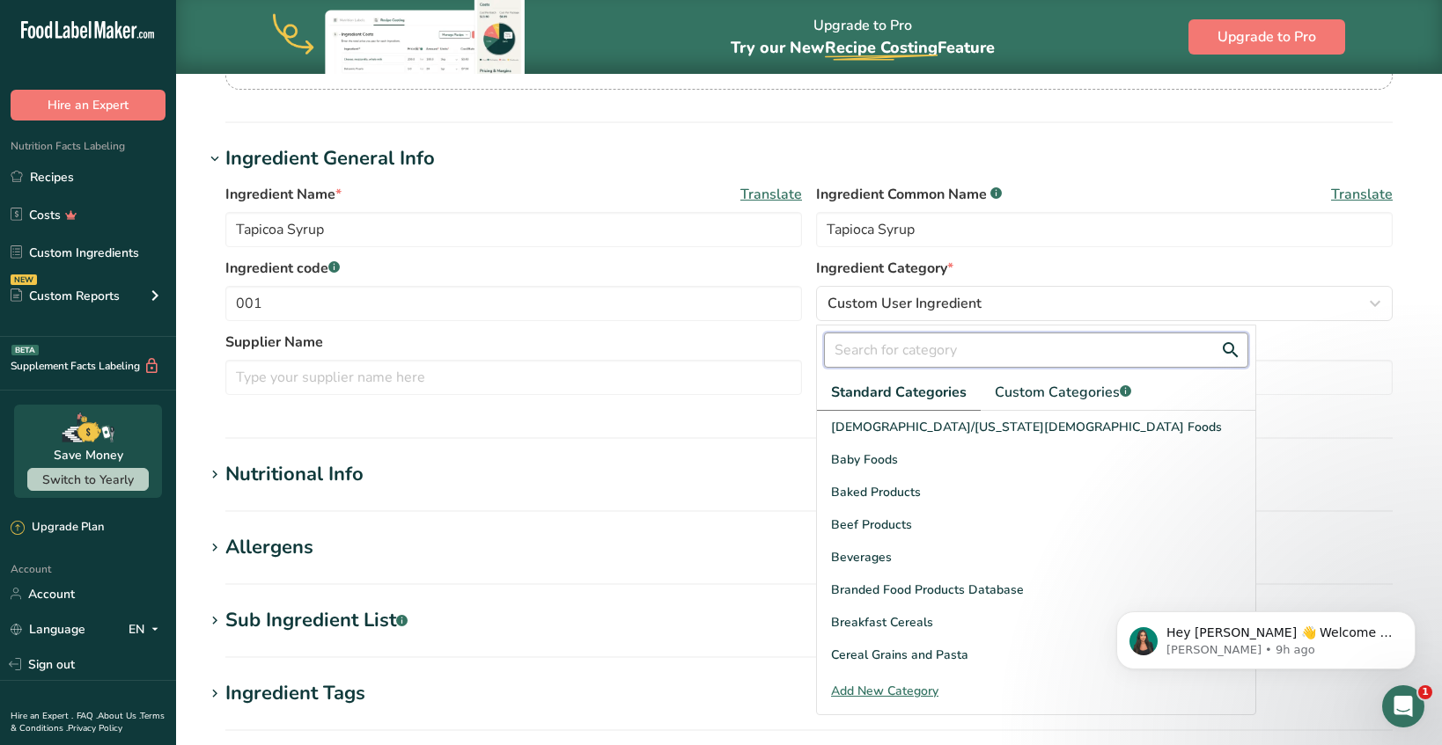
click at [981, 352] on input "text" at bounding box center [1036, 350] width 424 height 35
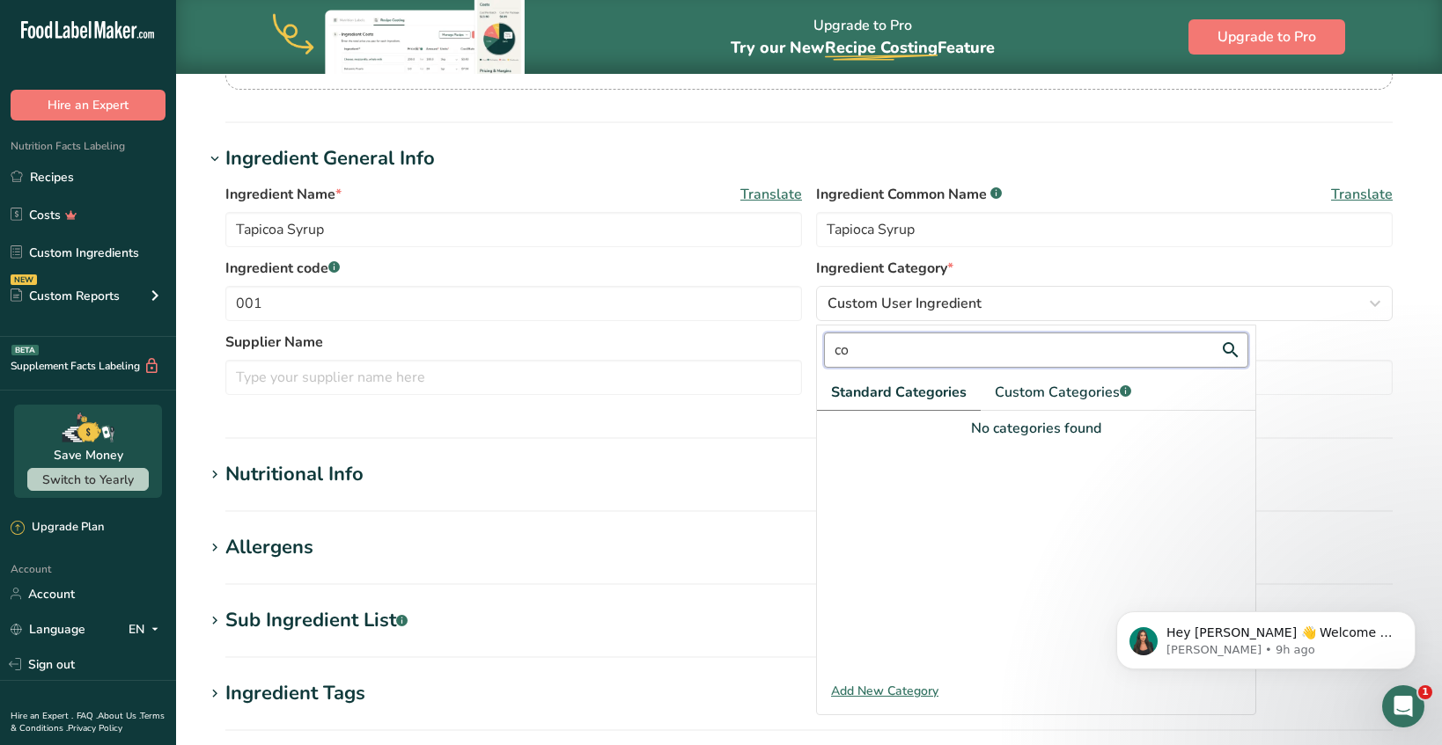
type input "c"
click at [783, 470] on h1 "Nutritional Info" at bounding box center [808, 474] width 1209 height 29
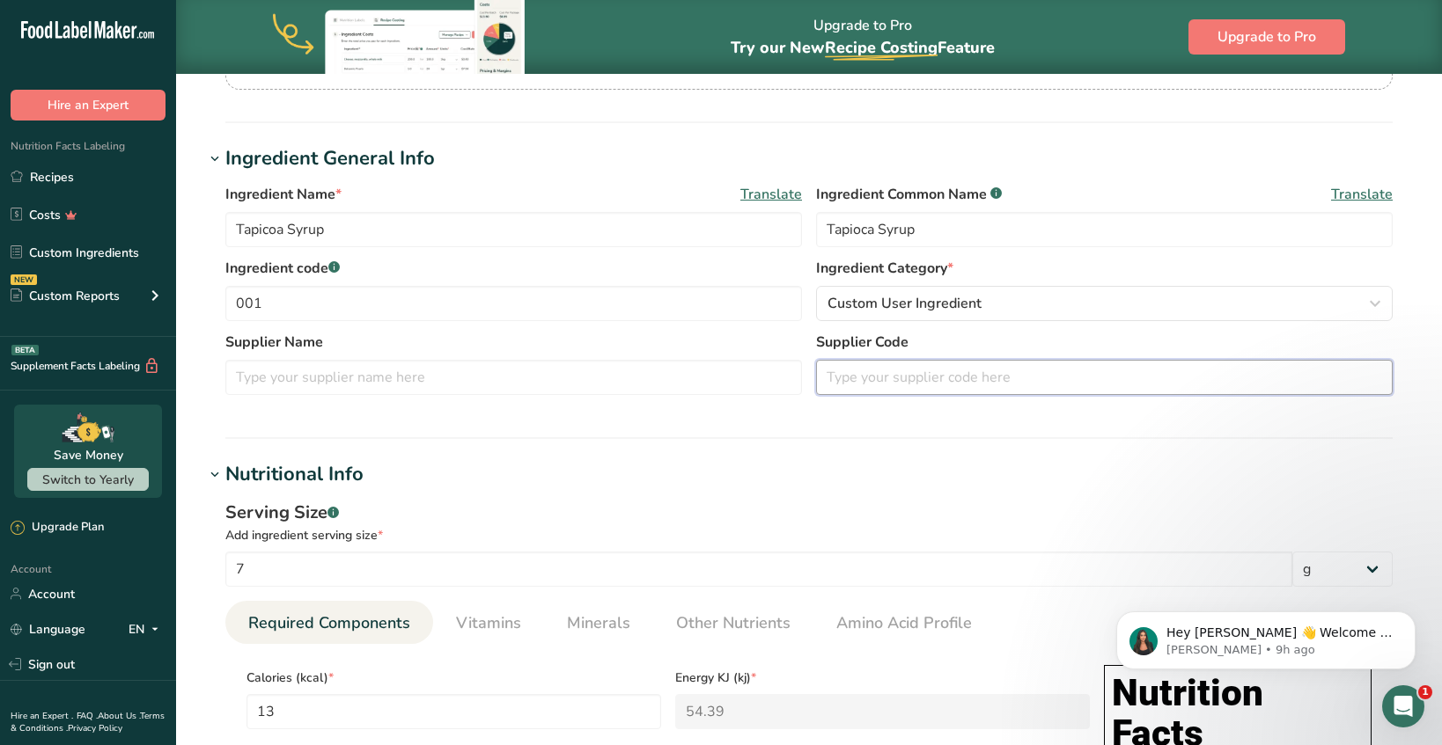
click at [909, 370] on input "text" at bounding box center [1104, 377] width 576 height 35
click at [666, 378] on input "text" at bounding box center [513, 377] width 576 height 35
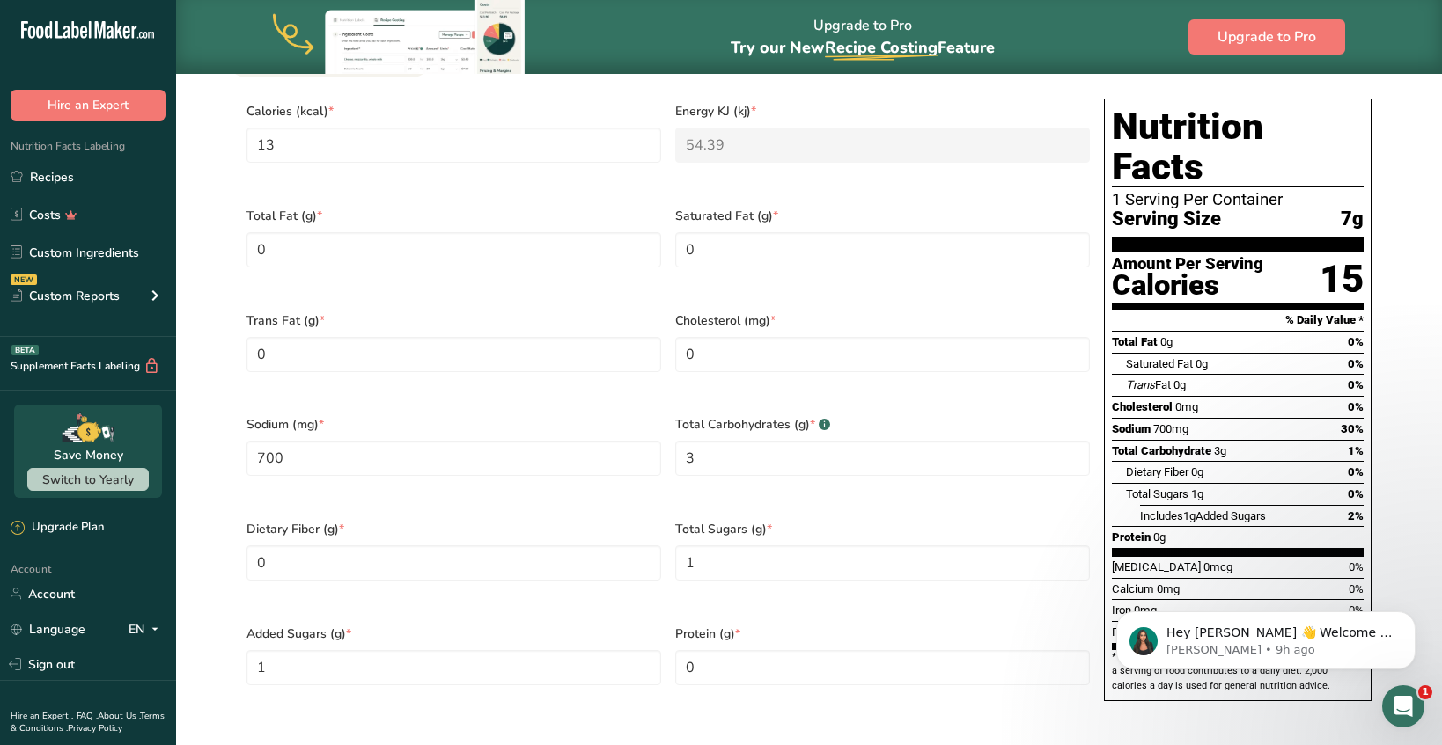
scroll to position [781, 0]
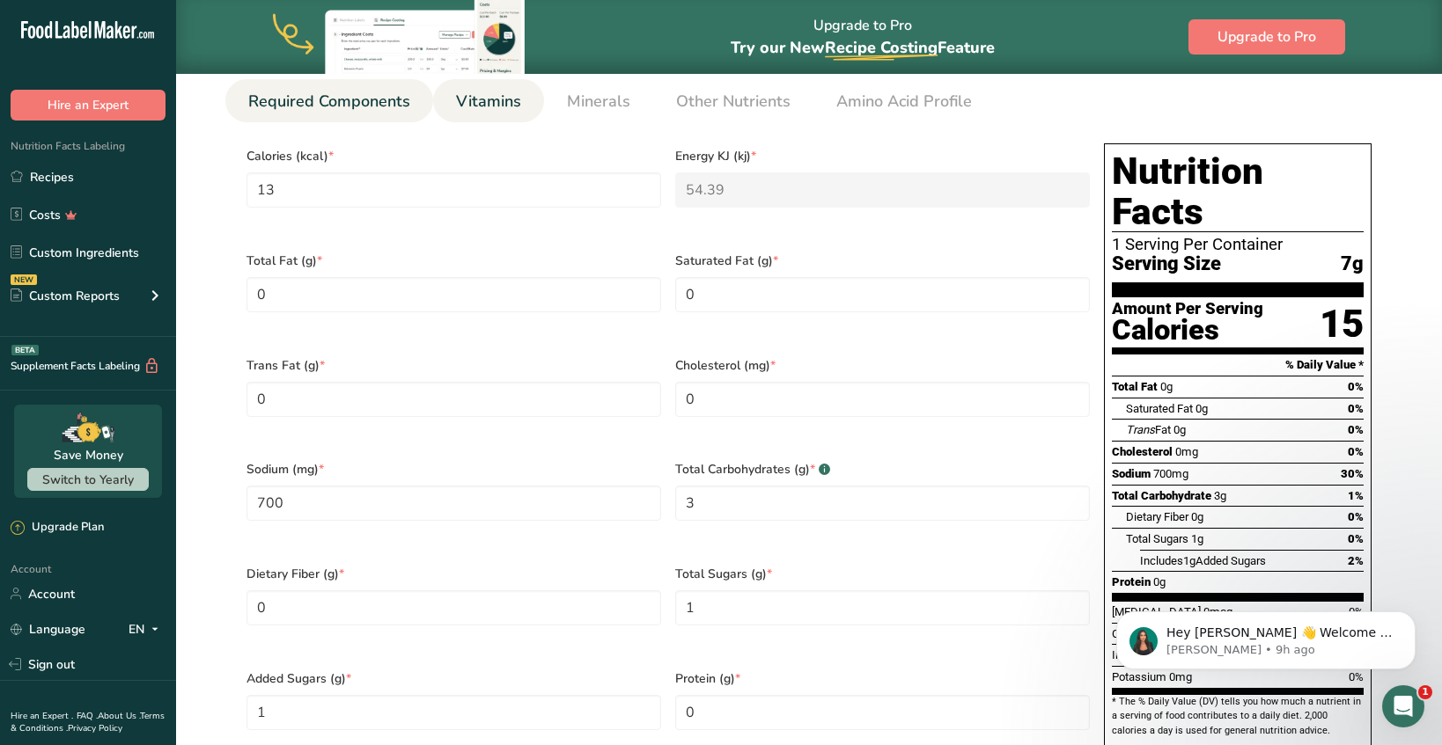
click at [516, 100] on span "Vitamins" at bounding box center [488, 102] width 65 height 24
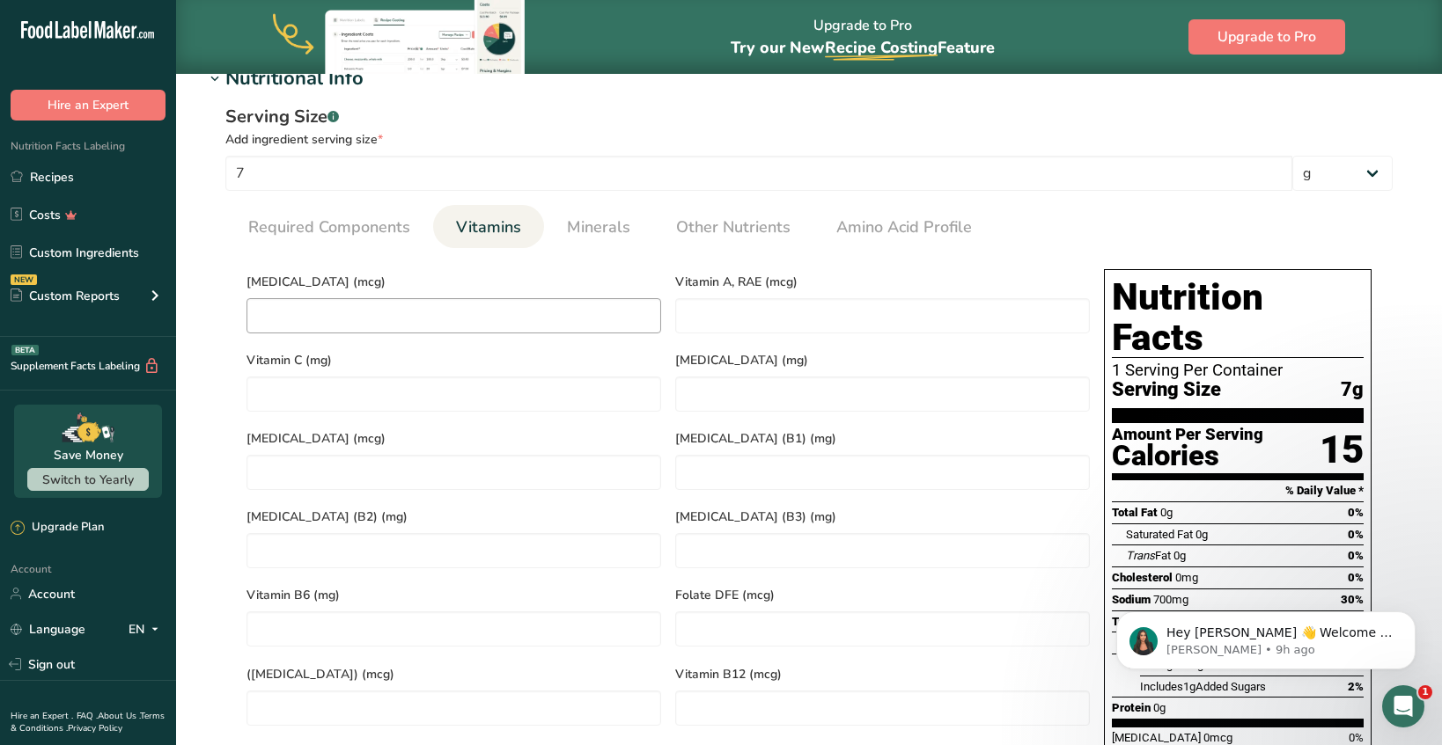
scroll to position [642, 0]
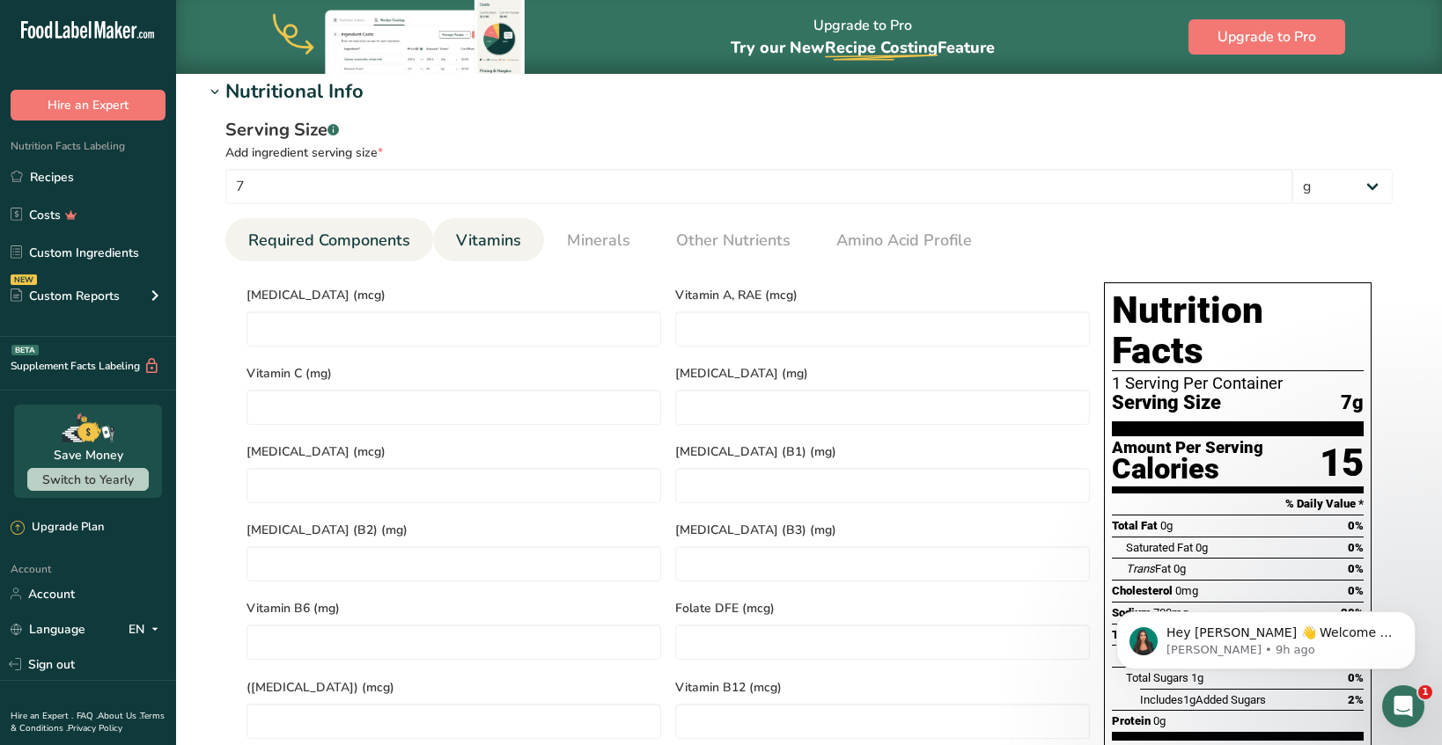
click at [381, 240] on span "Required Components" at bounding box center [329, 241] width 162 height 24
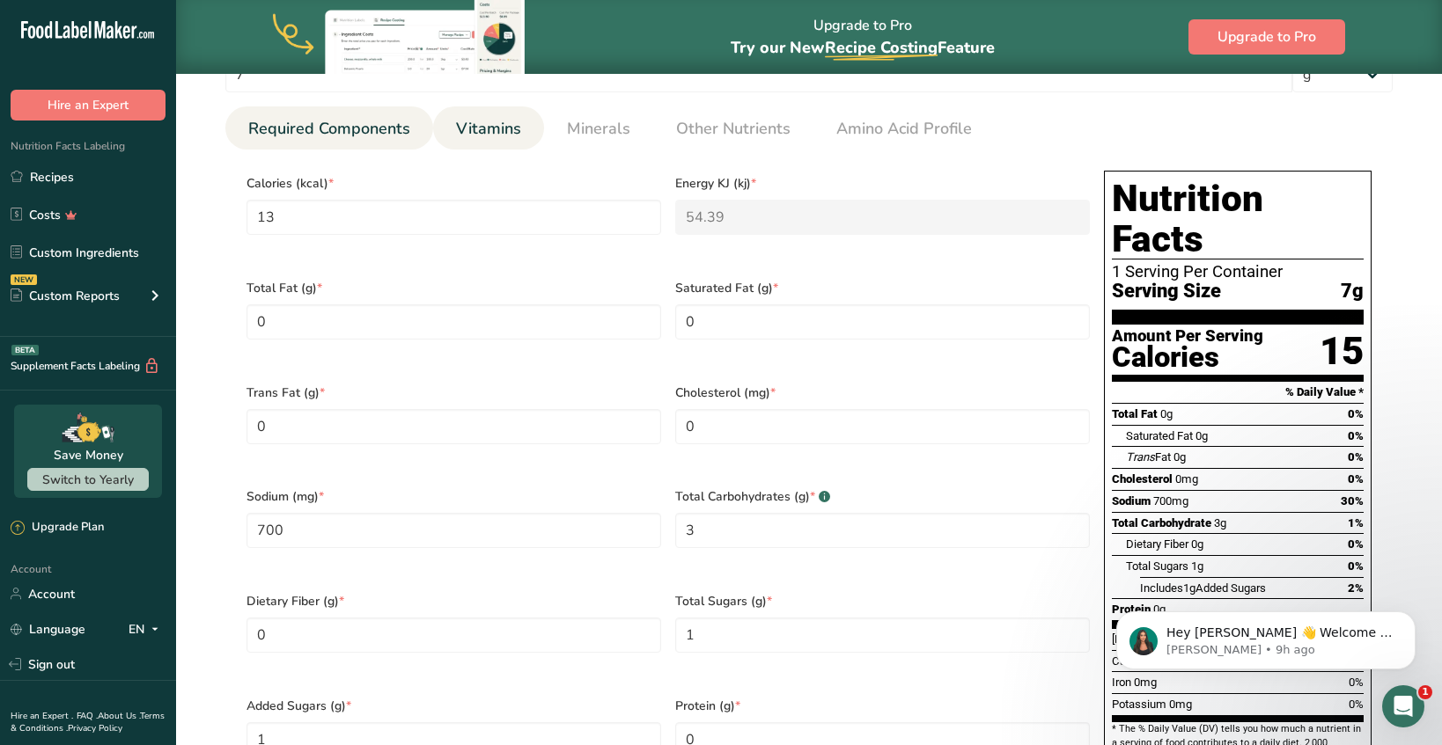
scroll to position [834, 0]
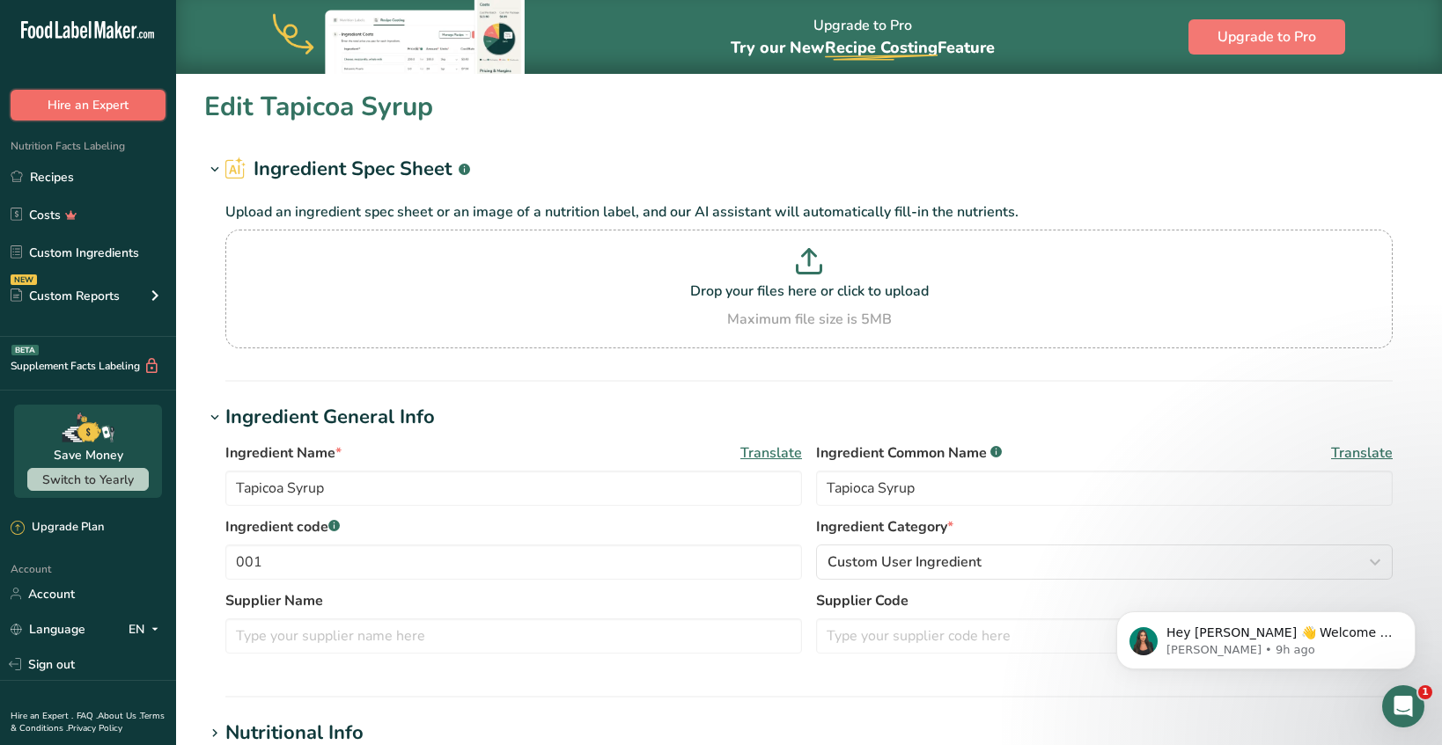
click at [106, 94] on button "Hire an Expert" at bounding box center [88, 105] width 155 height 31
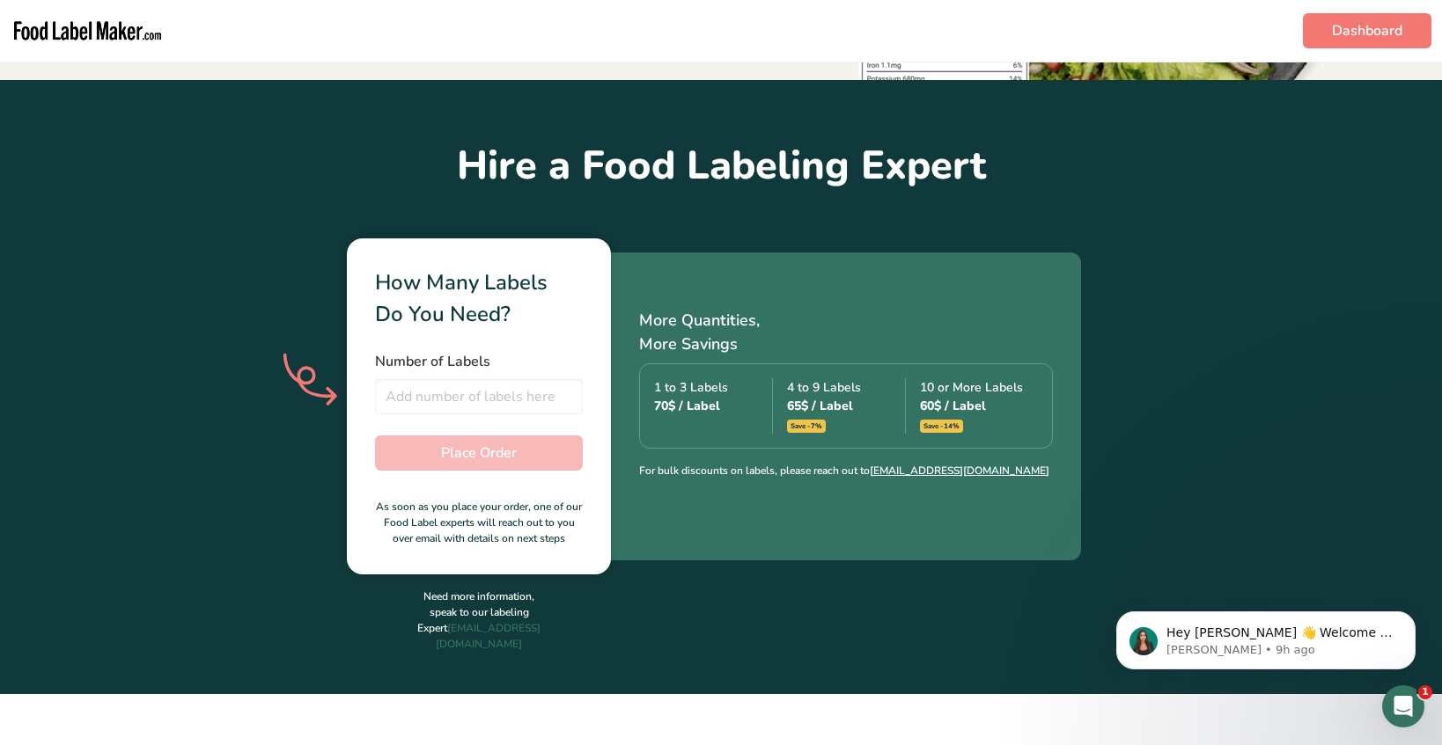
scroll to position [385, 0]
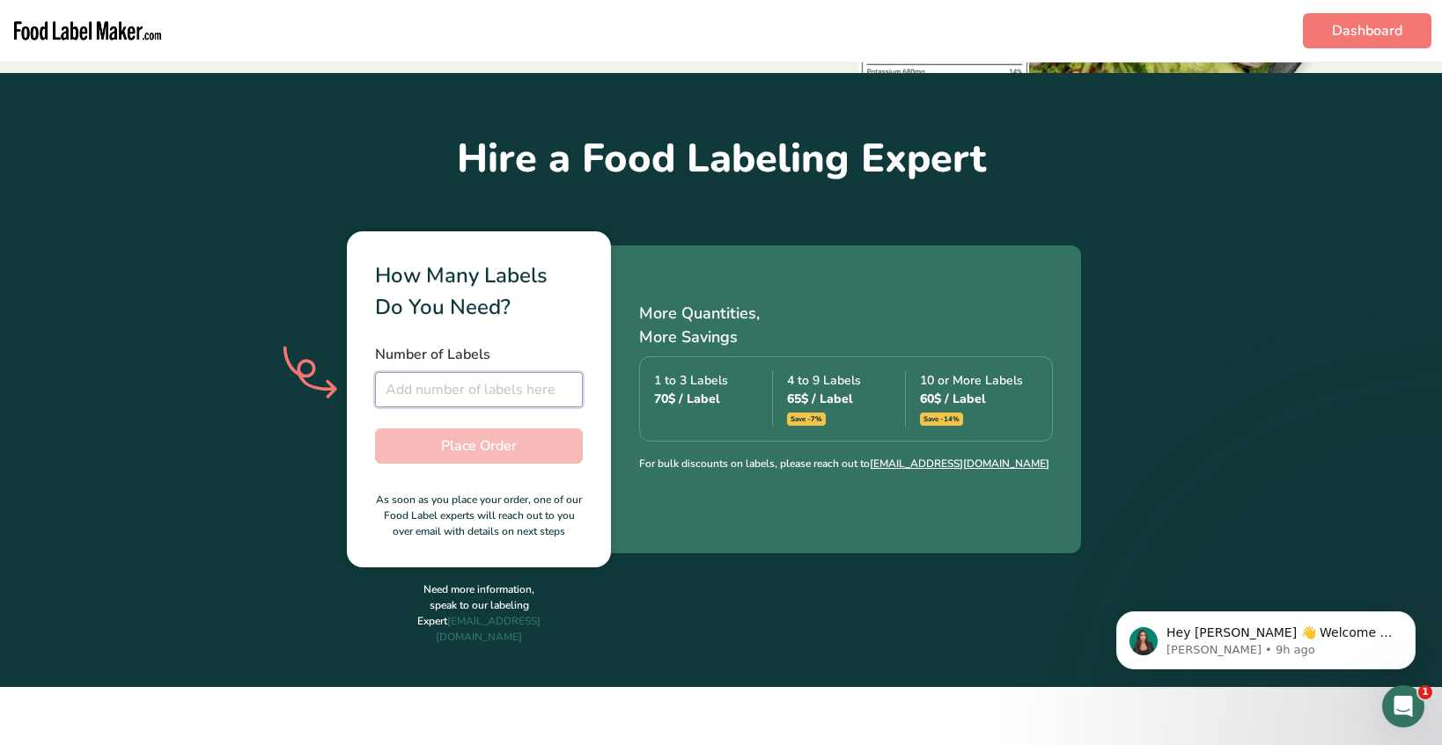
click at [438, 380] on input "number" at bounding box center [479, 389] width 208 height 35
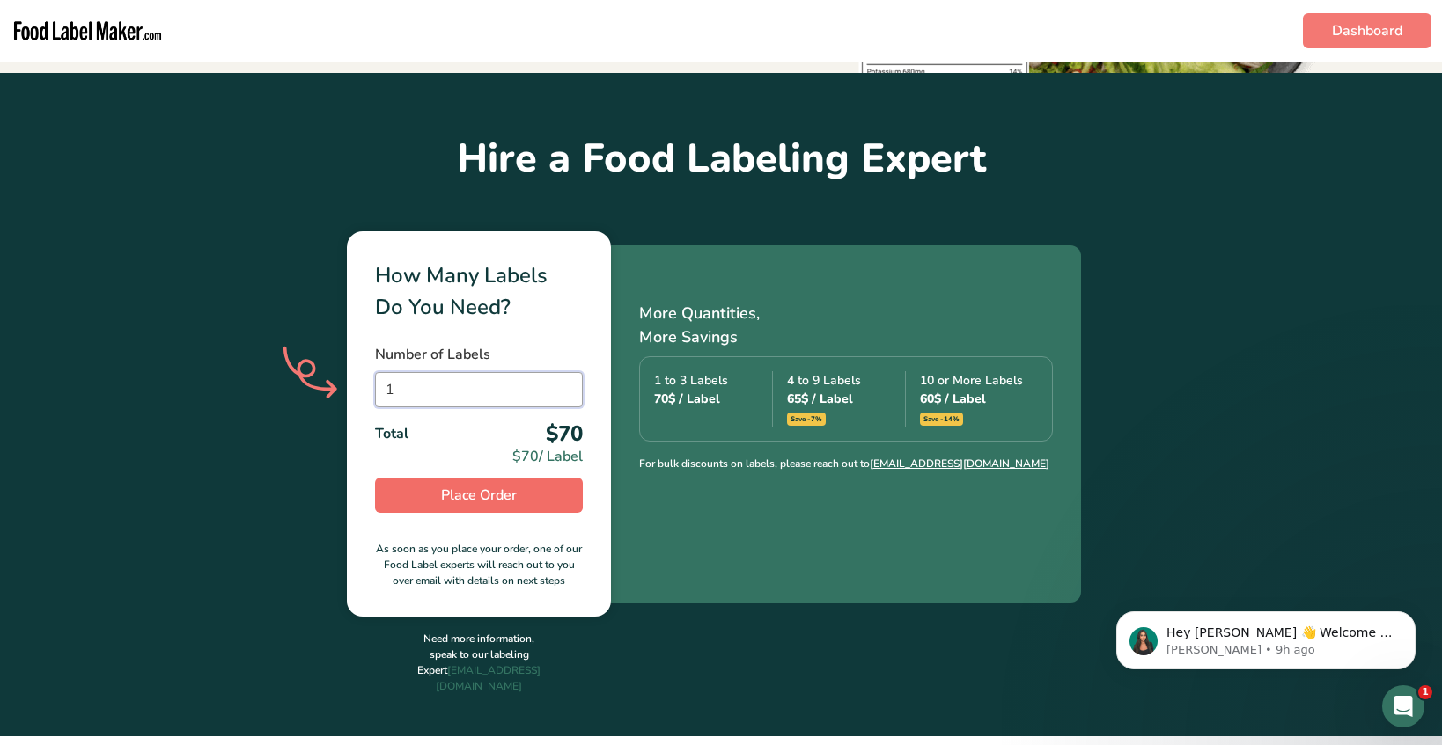
type input "1"
click at [504, 492] on span "Place Order" at bounding box center [479, 495] width 76 height 21
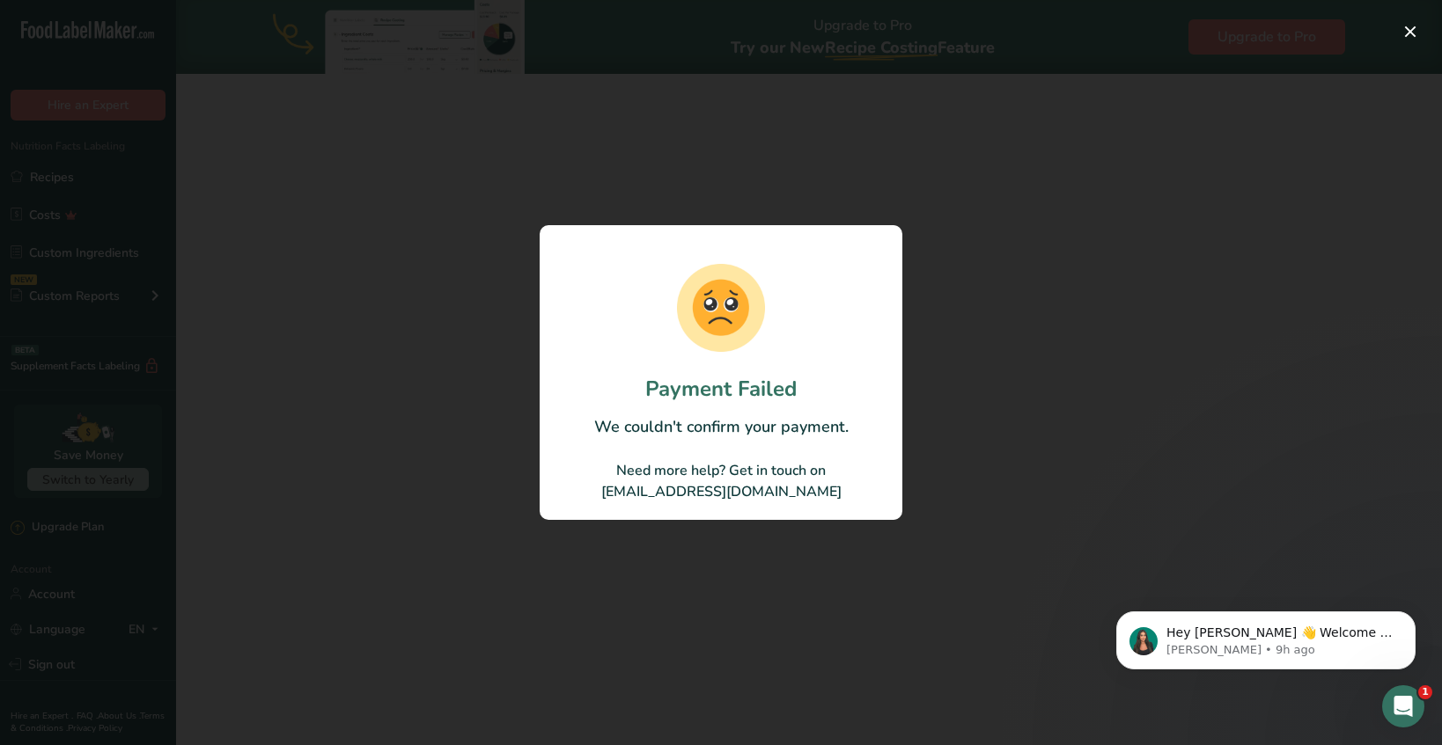
click at [473, 242] on div at bounding box center [721, 372] width 1442 height 745
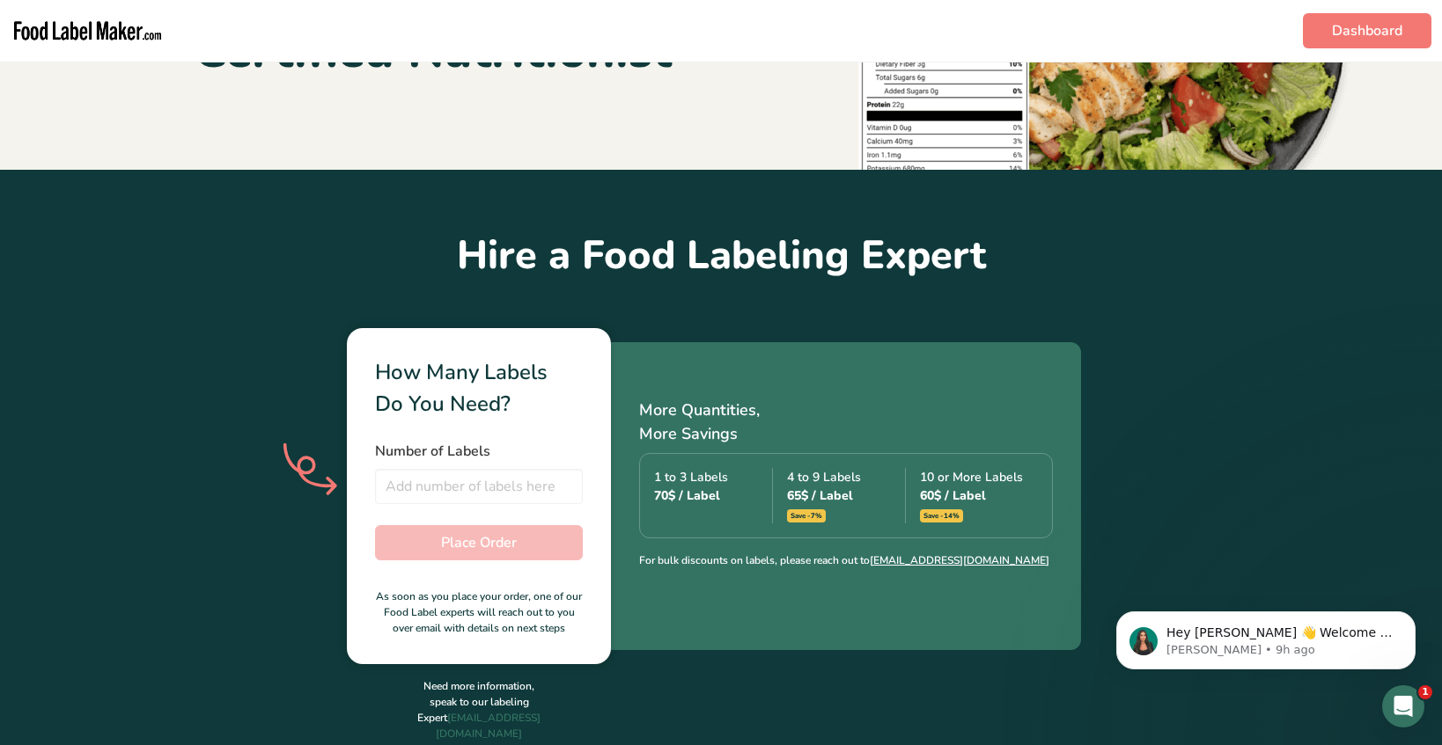
scroll to position [350, 0]
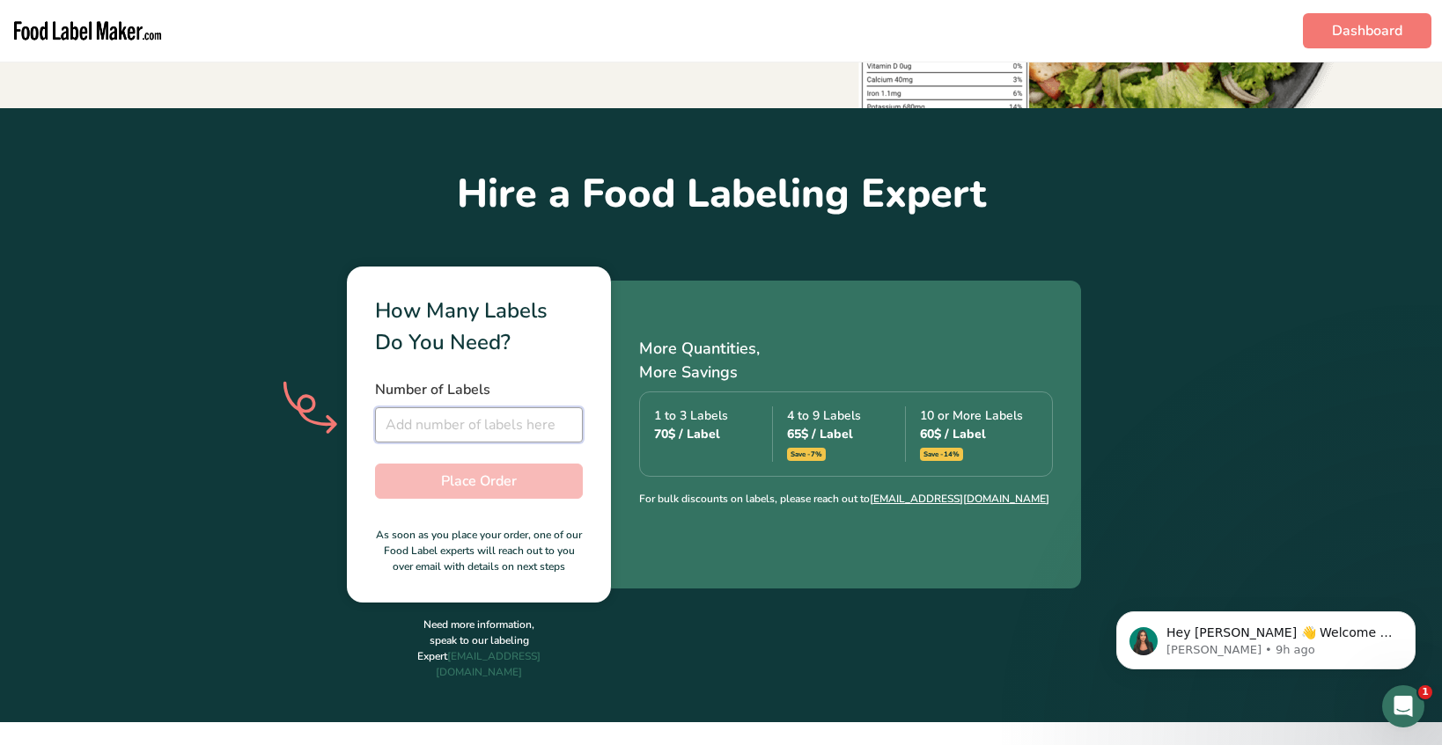
click at [475, 432] on input "number" at bounding box center [479, 424] width 208 height 35
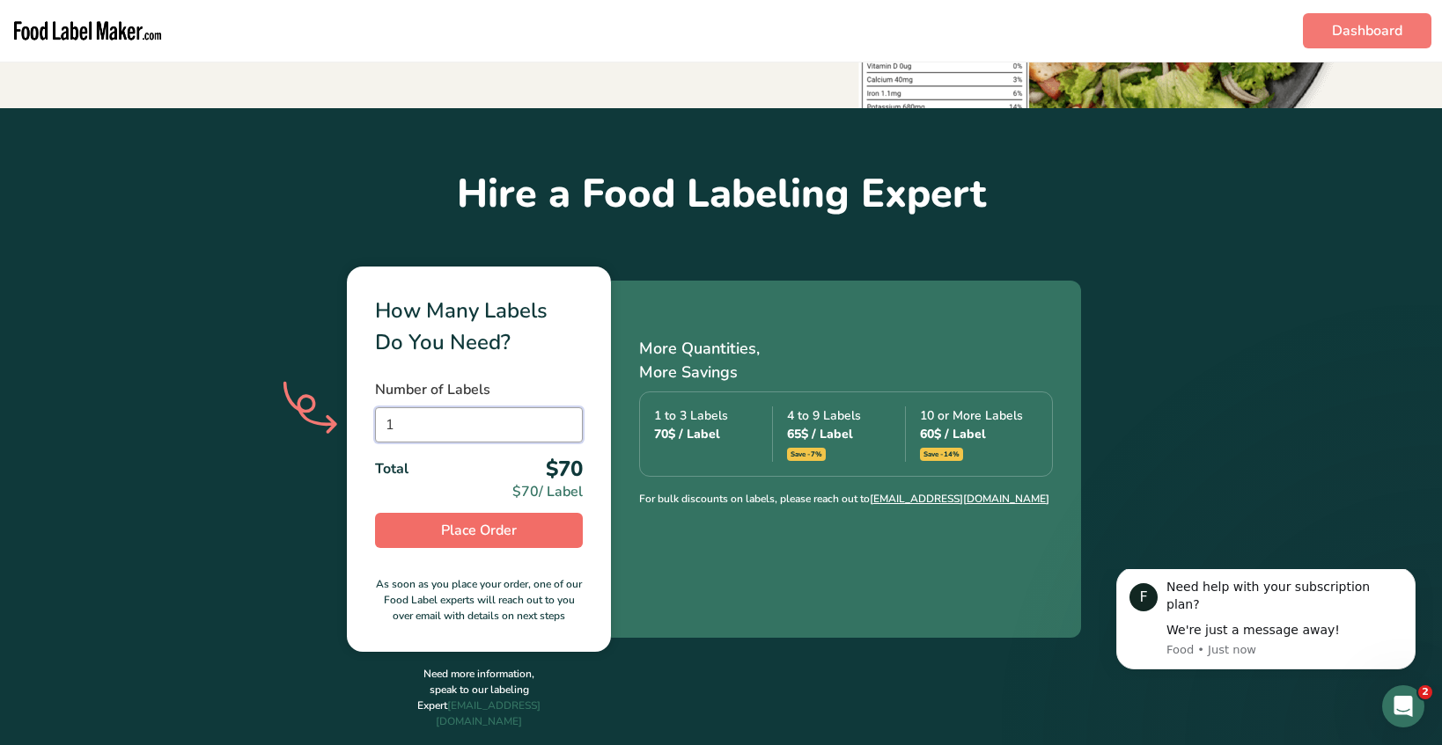
type input "1"
click at [546, 539] on button "Place Order" at bounding box center [479, 530] width 208 height 35
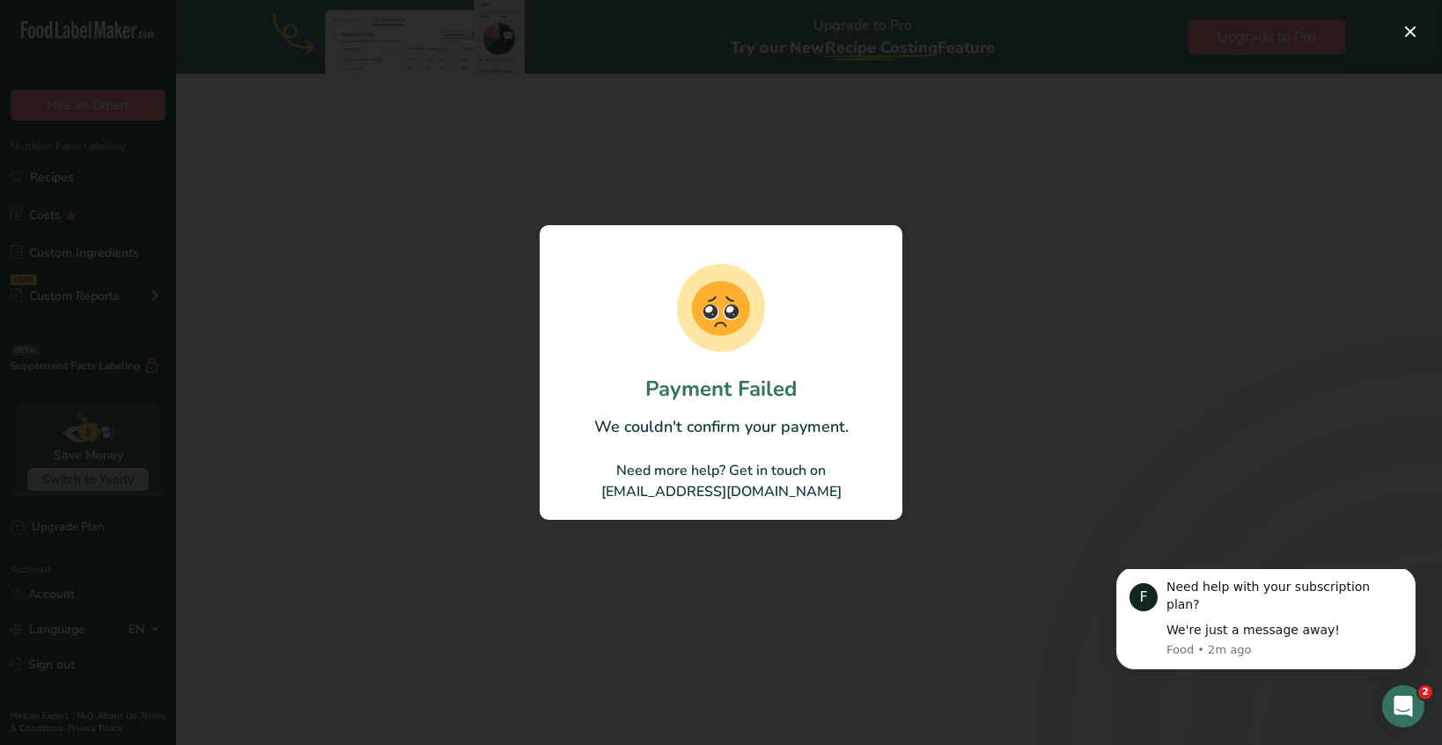
click at [679, 336] on img at bounding box center [721, 308] width 88 height 88
click at [126, 340] on div at bounding box center [721, 372] width 1442 height 745
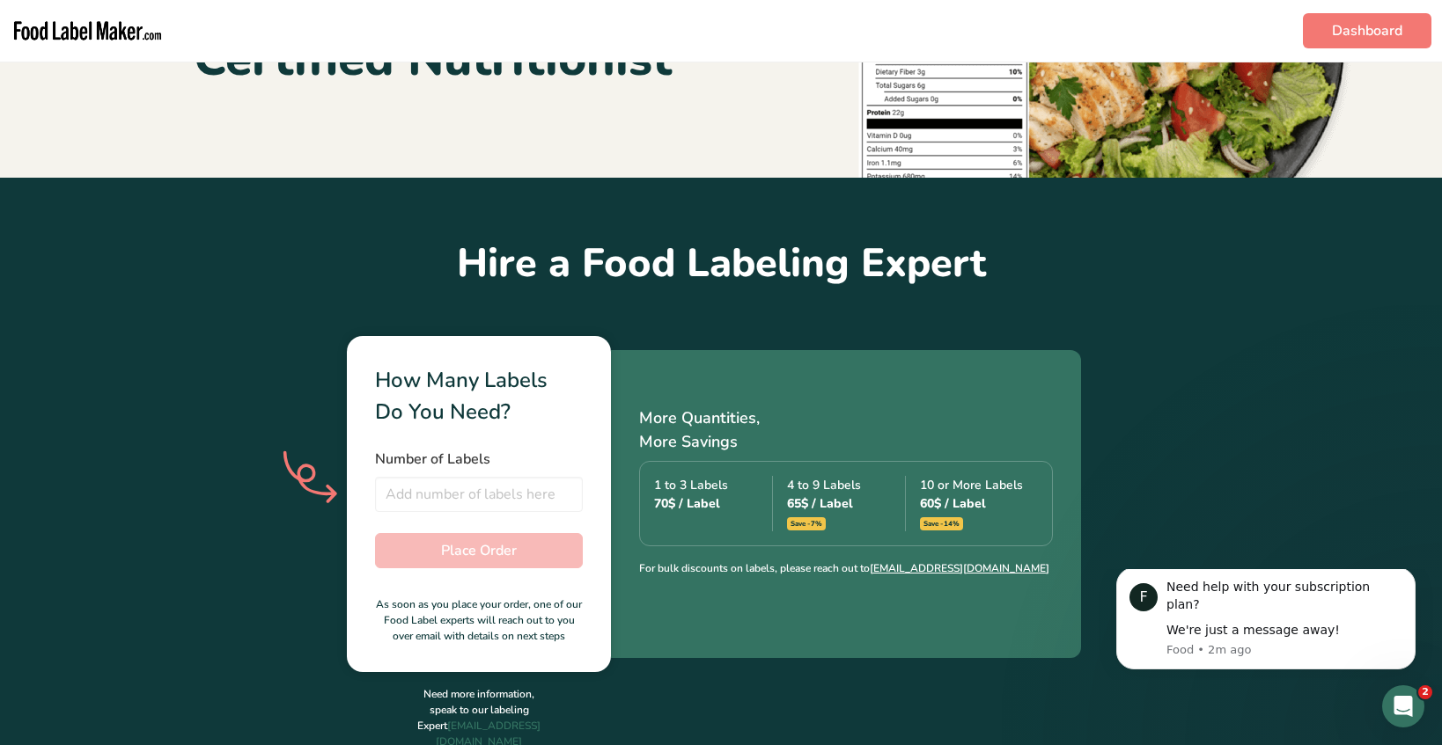
scroll to position [283, 0]
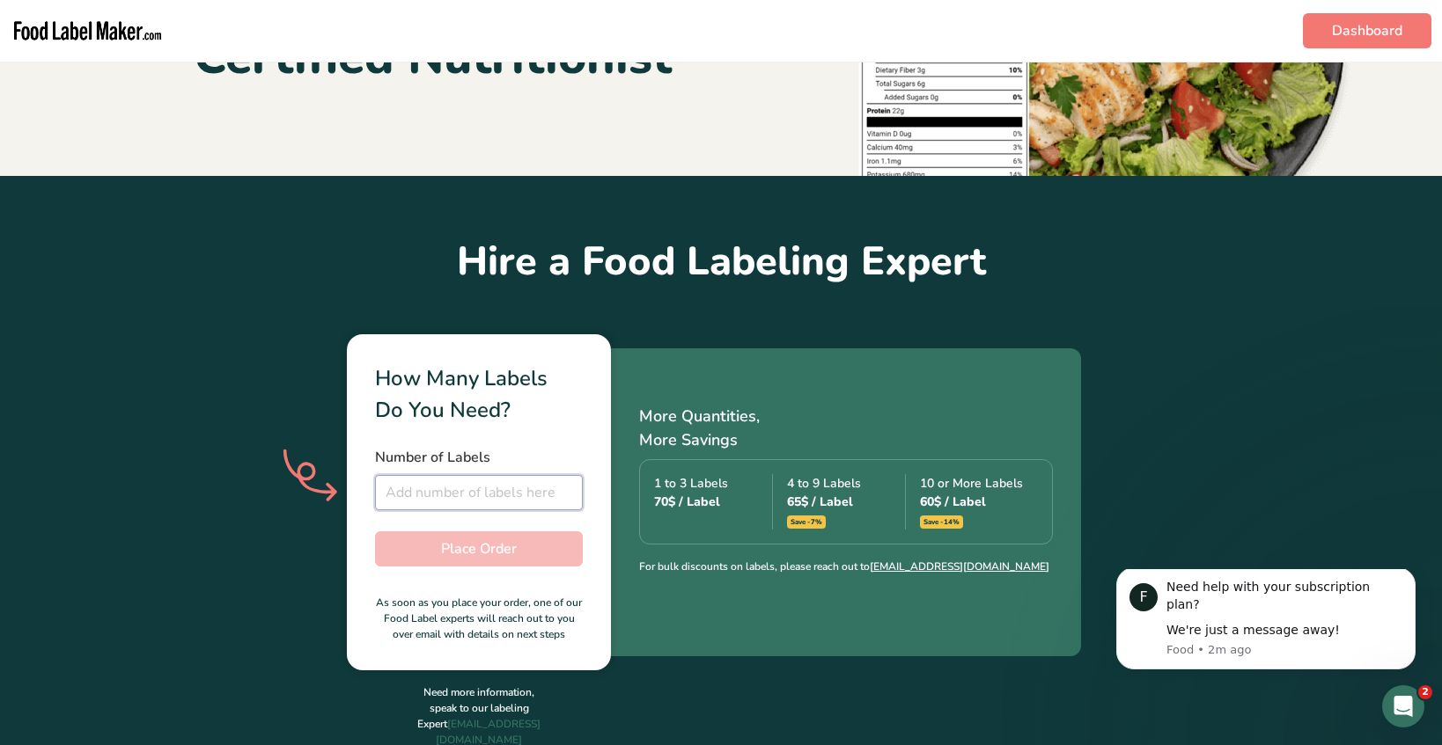
click at [503, 497] on input "number" at bounding box center [479, 492] width 208 height 35
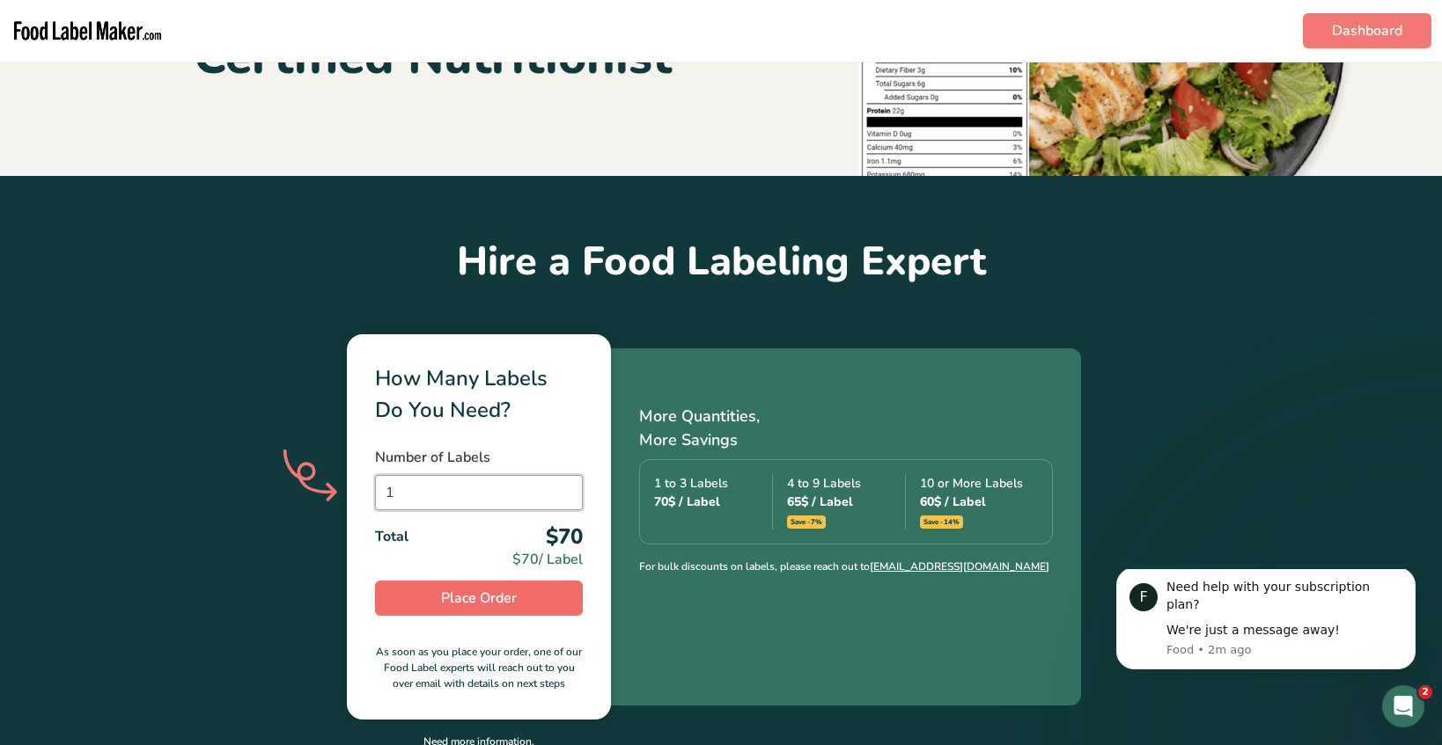
type input "1"
click at [525, 603] on button "Place Order" at bounding box center [479, 598] width 208 height 35
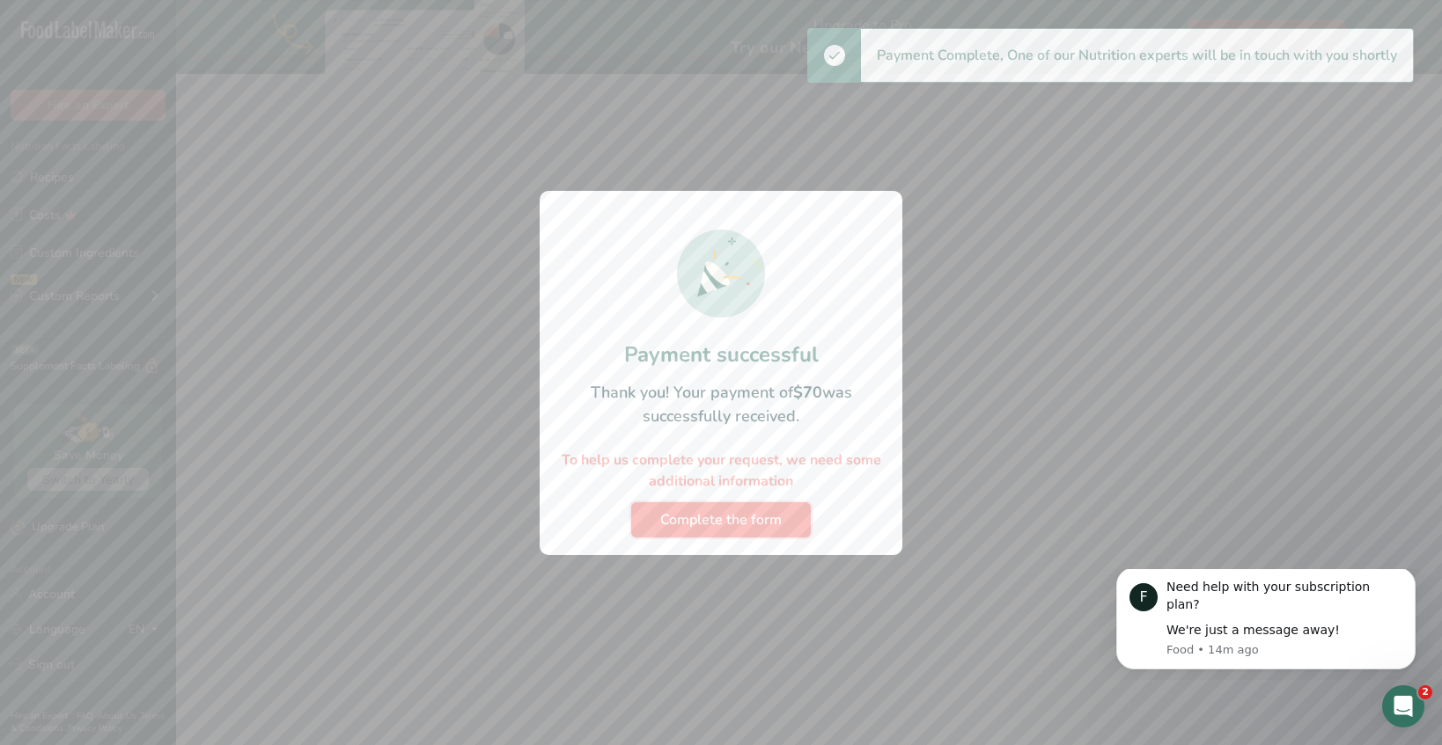
click at [701, 523] on span "Complete the form" at bounding box center [720, 520] width 121 height 21
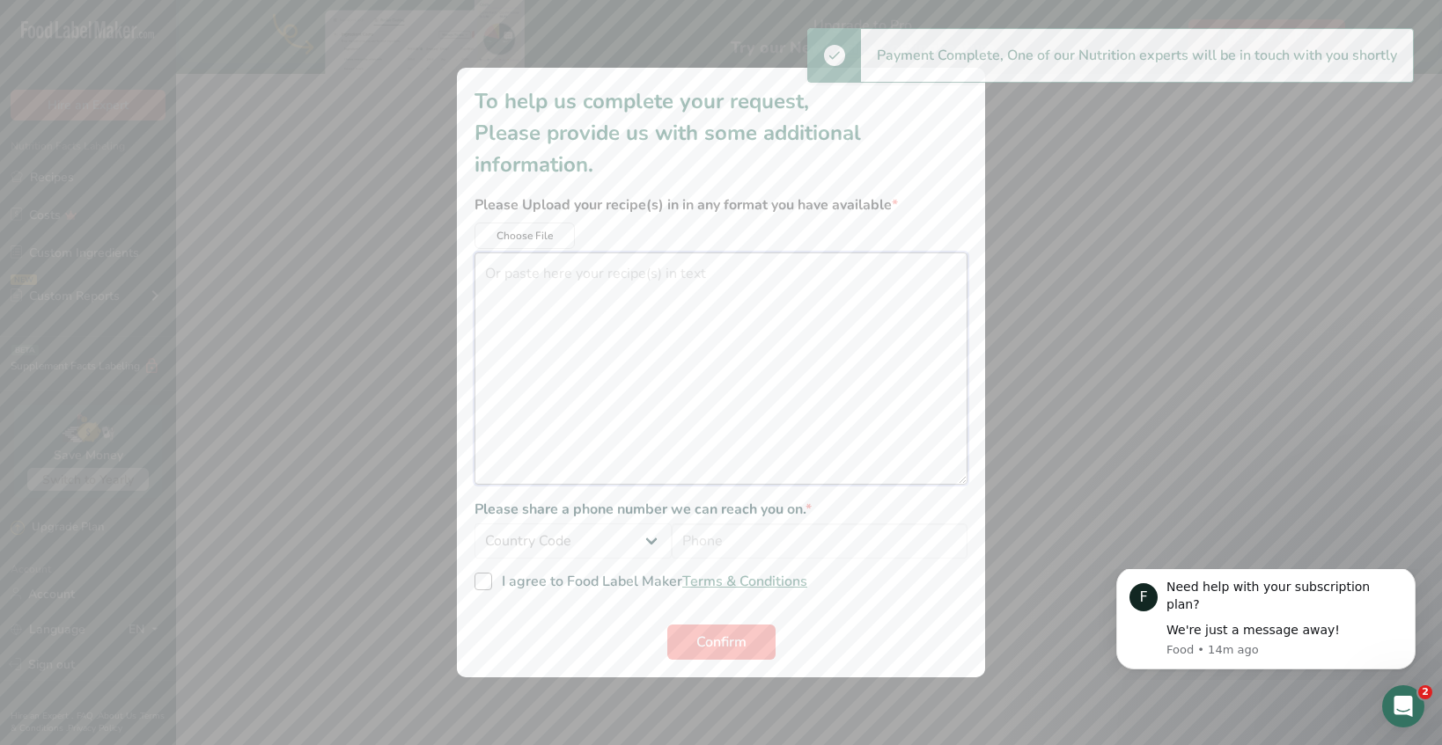
click at [583, 290] on textarea "additional information modal" at bounding box center [720, 369] width 493 height 232
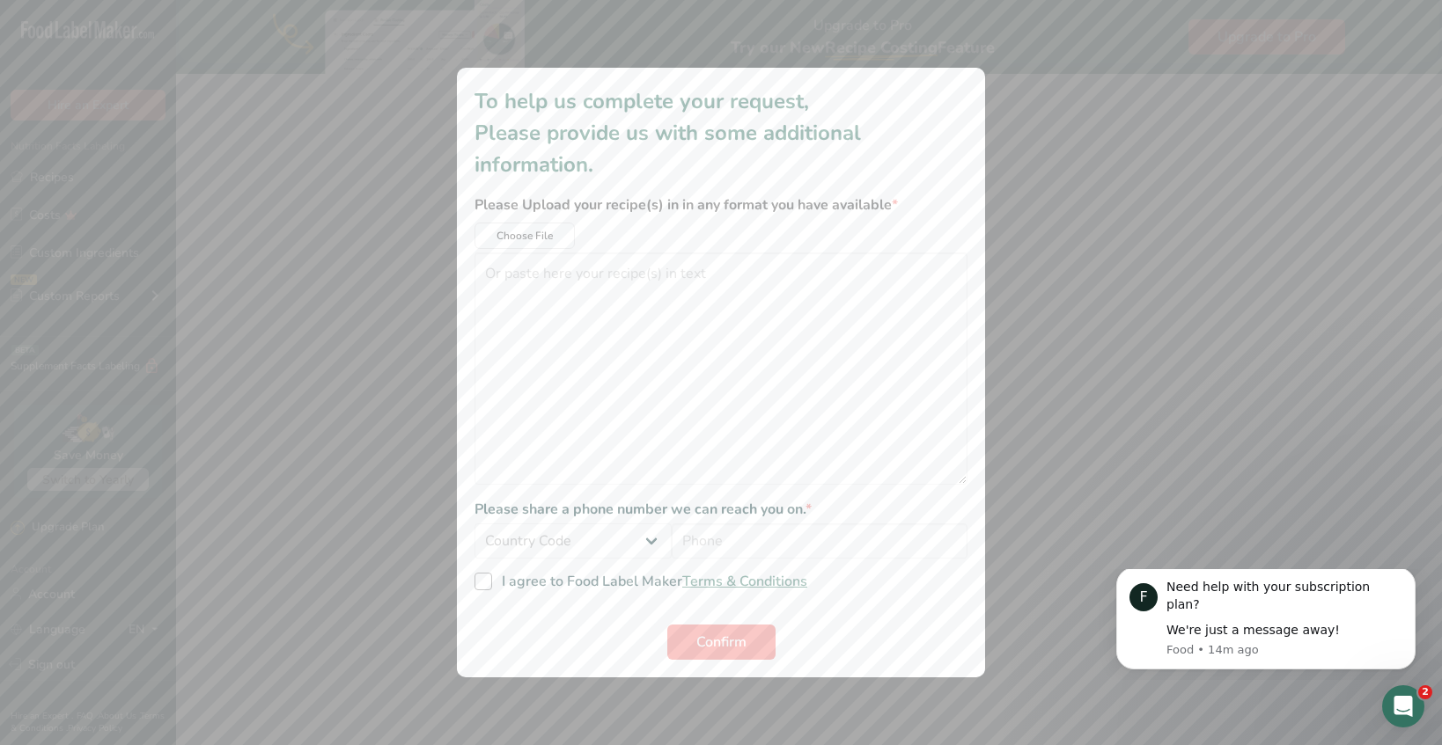
click at [595, 570] on div "Country Code [GEOGRAPHIC_DATA] (+93) [GEOGRAPHIC_DATA] (+358) [GEOGRAPHIC_DATA]…" at bounding box center [720, 548] width 493 height 49
click at [595, 591] on div "I agree to Food Label Maker Terms & Conditions" at bounding box center [720, 585] width 493 height 24
click at [609, 583] on span "I agree to Food Label Maker Terms & Conditions" at bounding box center [649, 582] width 315 height 18
click at [486, 583] on input "I agree to Food Label Maker Terms & Conditions" at bounding box center [479, 581] width 11 height 11
checkbox input "true"
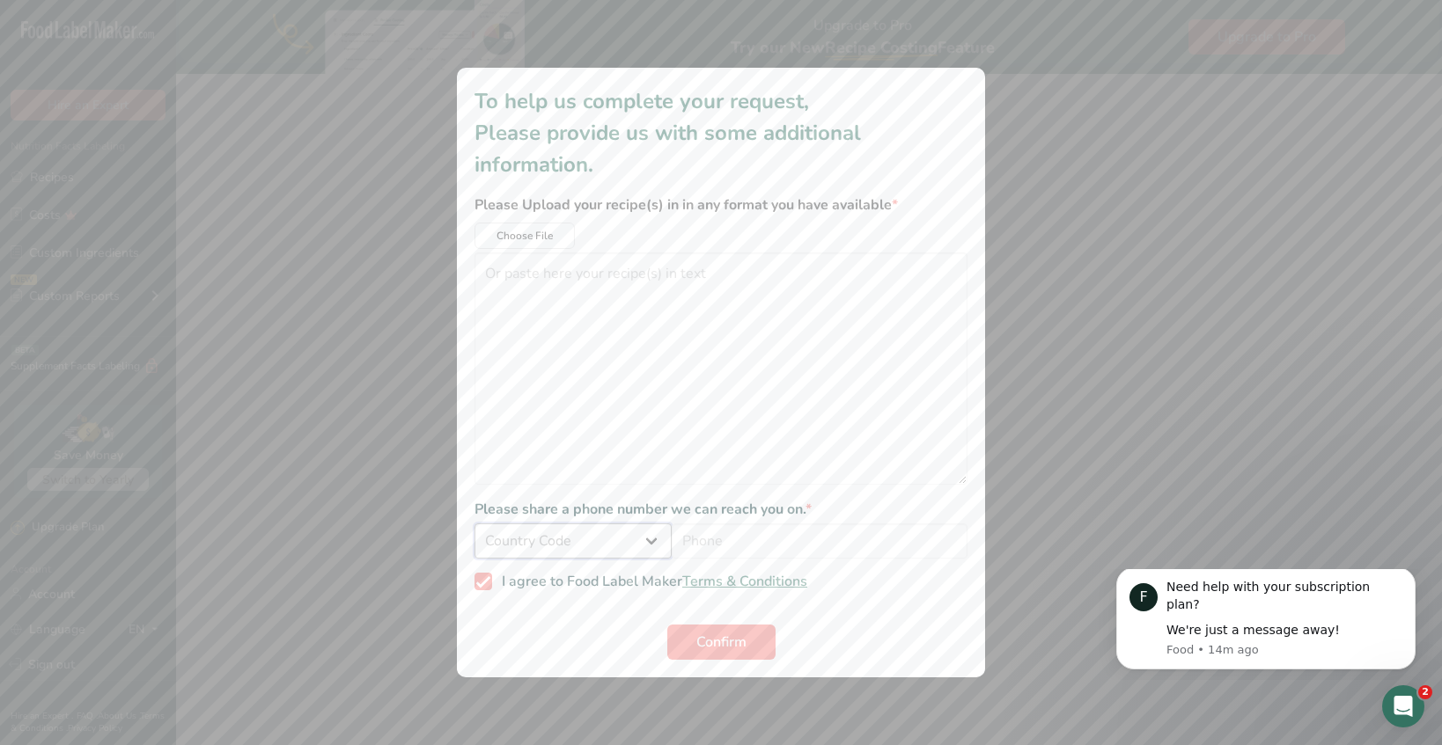
click at [612, 544] on select "Country Code [GEOGRAPHIC_DATA] (+93) [GEOGRAPHIC_DATA] (+358) [GEOGRAPHIC_DATA]…" at bounding box center [572, 541] width 197 height 35
click at [474, 524] on select "Country Code [GEOGRAPHIC_DATA] (+93) [GEOGRAPHIC_DATA] (+358) [GEOGRAPHIC_DATA]…" at bounding box center [572, 541] width 197 height 35
click at [611, 334] on textarea "additional information modal" at bounding box center [720, 369] width 493 height 232
click at [558, 240] on button "Choose File" at bounding box center [524, 236] width 100 height 26
click at [714, 370] on textarea "additional information modal" at bounding box center [720, 369] width 493 height 232
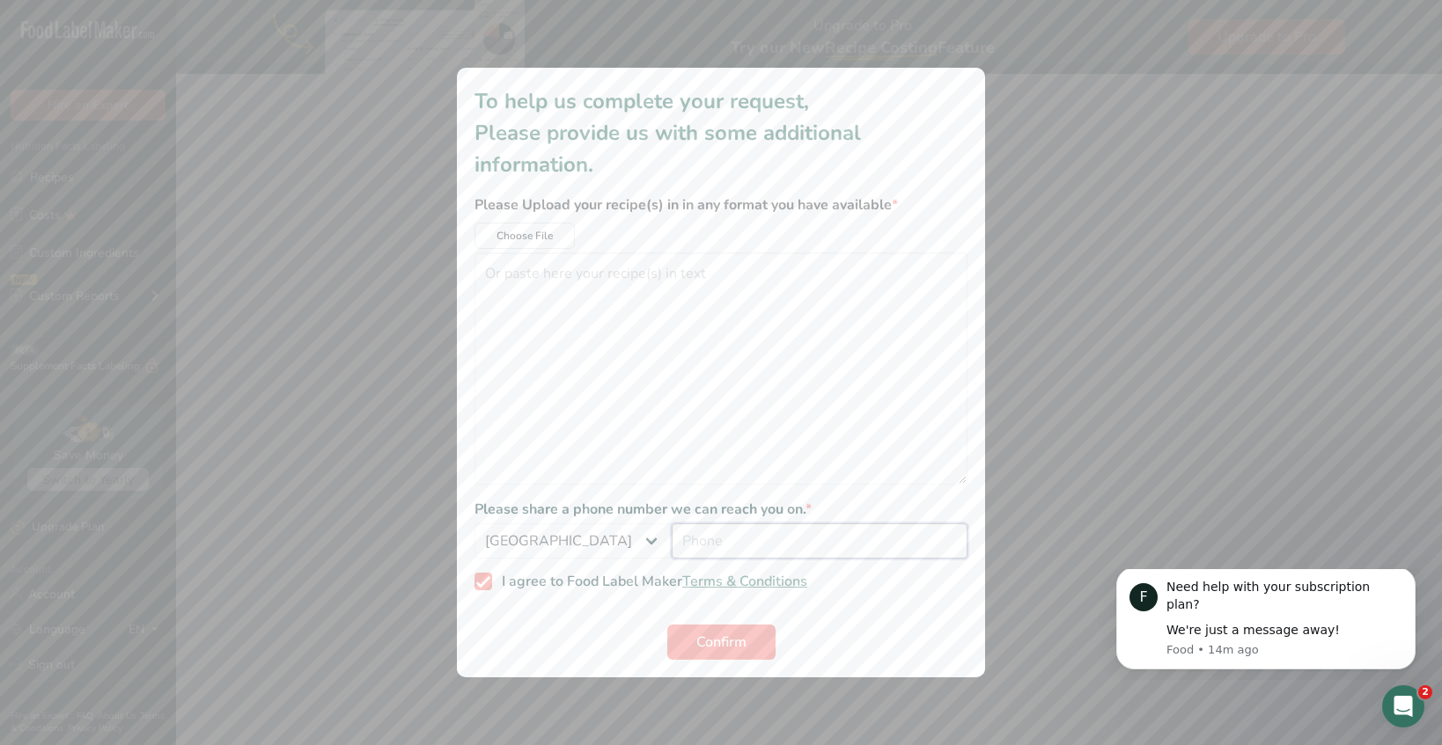
click at [810, 554] on input "additional information modal" at bounding box center [819, 541] width 296 height 35
click at [534, 238] on span "Choose File" at bounding box center [524, 236] width 56 height 16
click at [636, 537] on select "[GEOGRAPHIC_DATA] (+93) [GEOGRAPHIC_DATA] (+358) [GEOGRAPHIC_DATA] (+355) [GEOG…" at bounding box center [572, 541] width 197 height 35
click at [597, 569] on div "[GEOGRAPHIC_DATA] (+93) [GEOGRAPHIC_DATA] (+358) [GEOGRAPHIC_DATA] (+355) [GEOG…" at bounding box center [720, 548] width 493 height 49
click at [597, 541] on select "[GEOGRAPHIC_DATA] (+93) [GEOGRAPHIC_DATA] (+358) [GEOGRAPHIC_DATA] (+355) [GEOG…" at bounding box center [572, 541] width 197 height 35
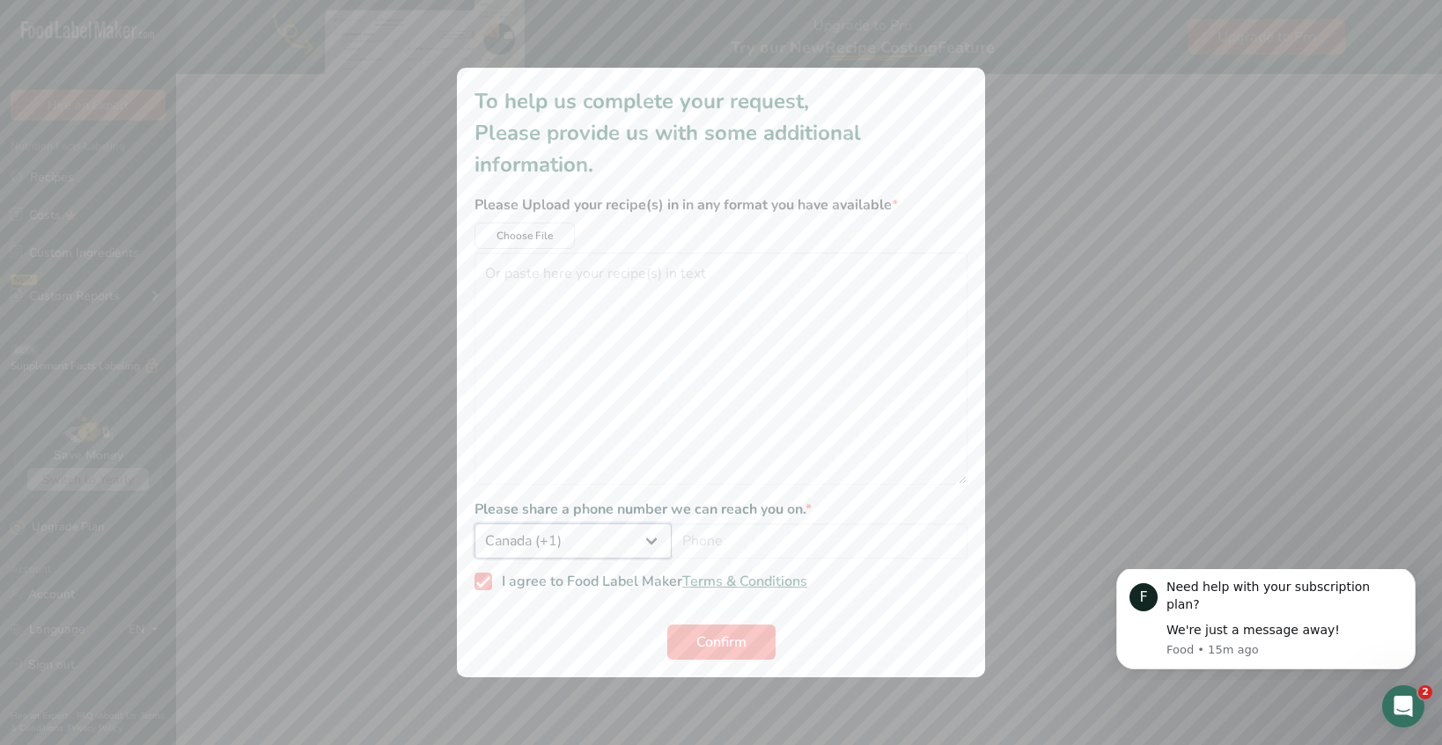
click at [474, 524] on select "[GEOGRAPHIC_DATA] (+93) [GEOGRAPHIC_DATA] (+358) [GEOGRAPHIC_DATA] (+355) [GEOG…" at bounding box center [572, 541] width 197 height 35
select select "+1"
click at [768, 429] on textarea "additional information modal" at bounding box center [720, 369] width 493 height 232
click at [780, 542] on input "additional information modal" at bounding box center [819, 541] width 296 height 35
type input "6164850623"
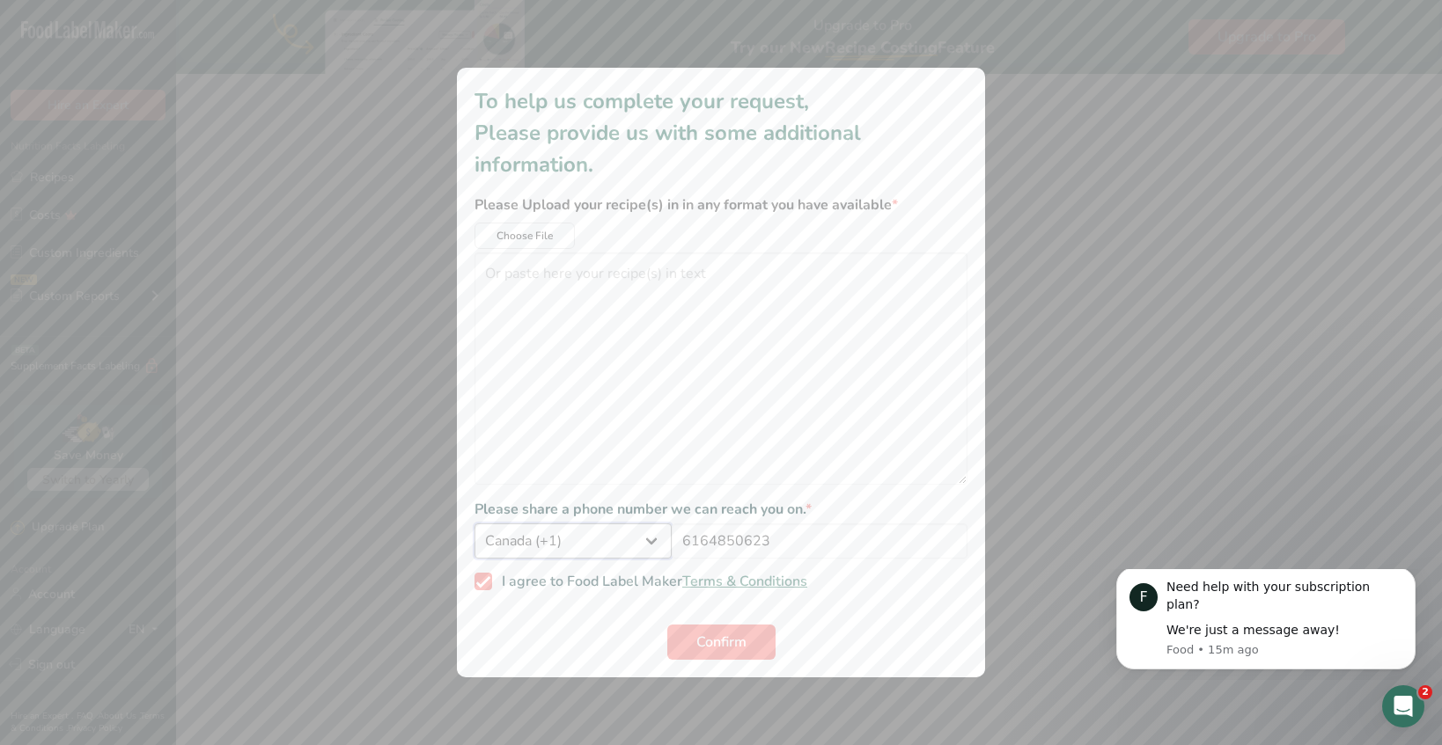
click at [649, 545] on select "[GEOGRAPHIC_DATA] (+93) [GEOGRAPHIC_DATA] (+358) [GEOGRAPHIC_DATA] (+355) [GEOG…" at bounding box center [572, 541] width 197 height 35
click at [474, 524] on select "[GEOGRAPHIC_DATA] (+93) [GEOGRAPHIC_DATA] (+358) [GEOGRAPHIC_DATA] (+355) [GEOG…" at bounding box center [572, 541] width 197 height 35
click at [714, 393] on textarea "additional information modal" at bounding box center [720, 369] width 493 height 232
click at [715, 580] on span "Terms & Conditions" at bounding box center [744, 581] width 125 height 19
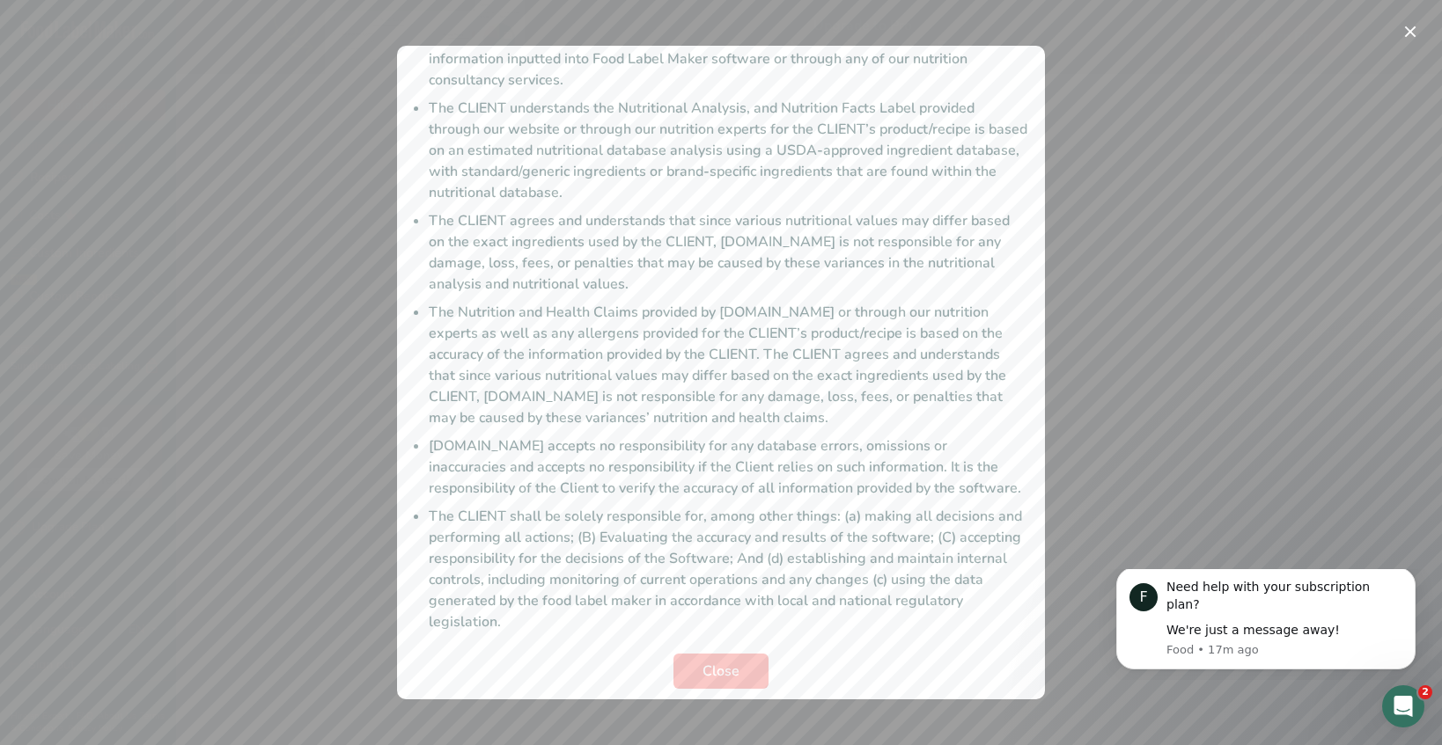
scroll to position [149, 0]
click at [721, 655] on span "Close" at bounding box center [720, 664] width 37 height 21
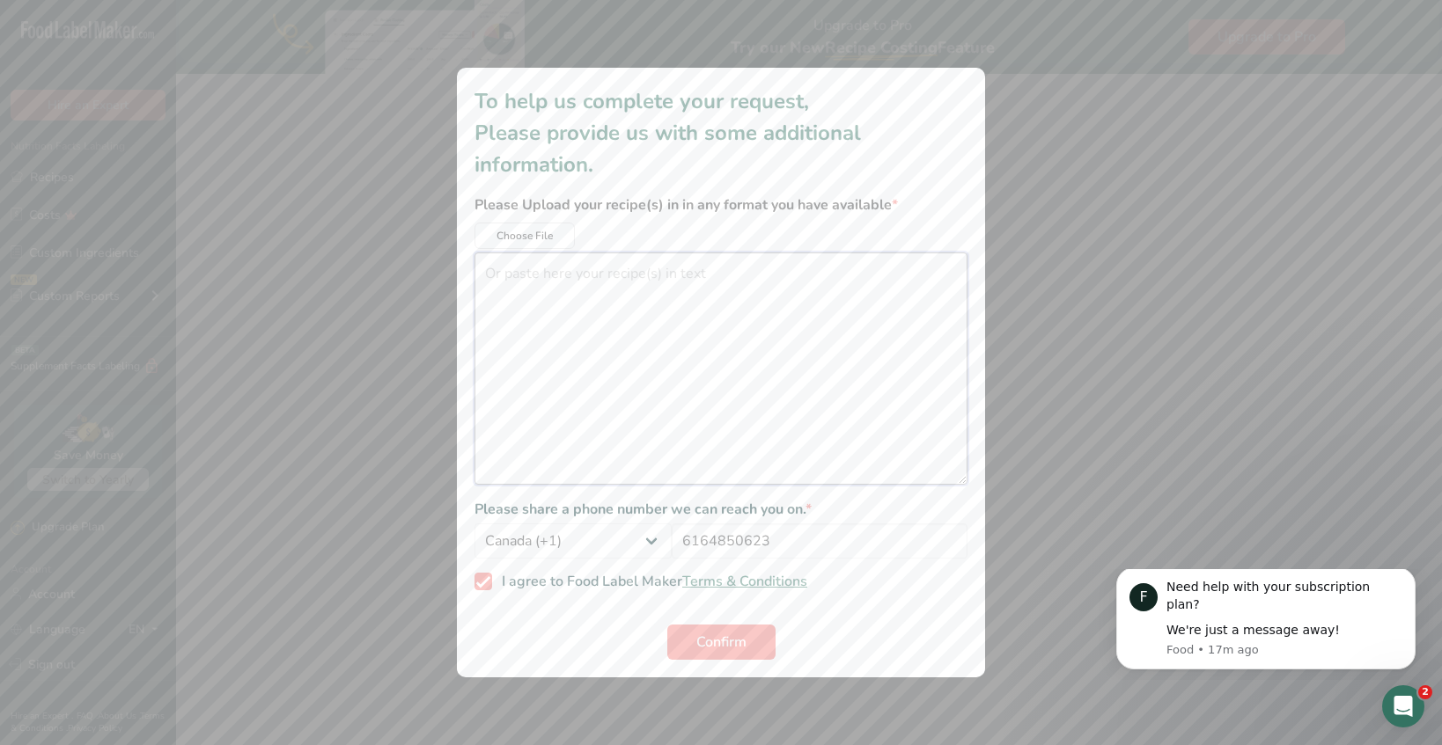
click at [817, 451] on textarea "additional information modal" at bounding box center [720, 369] width 493 height 232
click at [648, 535] on select "[GEOGRAPHIC_DATA] (+93) [GEOGRAPHIC_DATA] (+358) [GEOGRAPHIC_DATA] (+355) [GEOG…" at bounding box center [572, 541] width 197 height 35
select select "+1"
click at [474, 524] on select "[GEOGRAPHIC_DATA] (+93) [GEOGRAPHIC_DATA] (+358) [GEOGRAPHIC_DATA] (+355) [GEOG…" at bounding box center [572, 541] width 197 height 35
click at [778, 378] on textarea "additional information modal" at bounding box center [720, 369] width 493 height 232
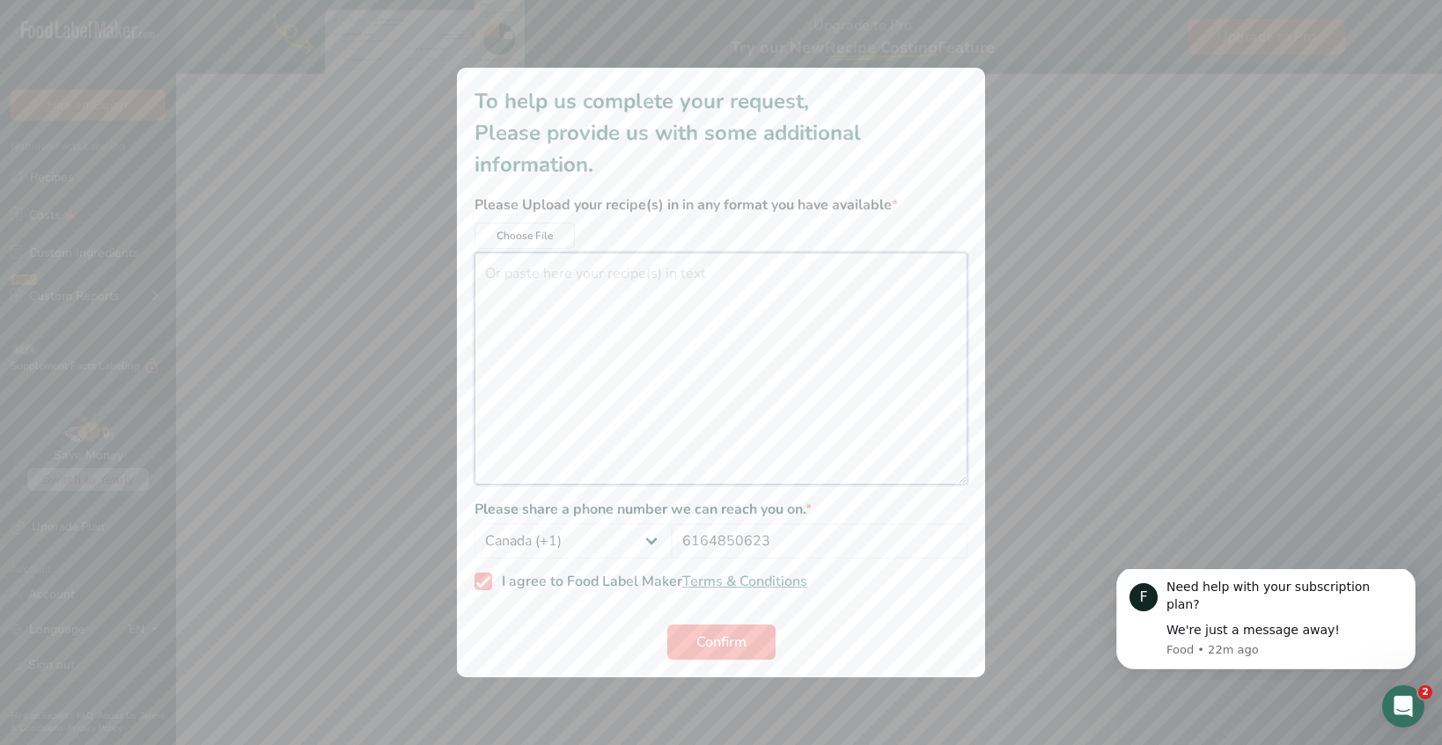
type textarea "I"
select select "+1"
type textarea "I am not comfortable sharing it over this, can we speak on the phone? Thanks! […"
click at [702, 649] on span "Confirm" at bounding box center [721, 642] width 50 height 21
